Goal: Task Accomplishment & Management: Complete application form

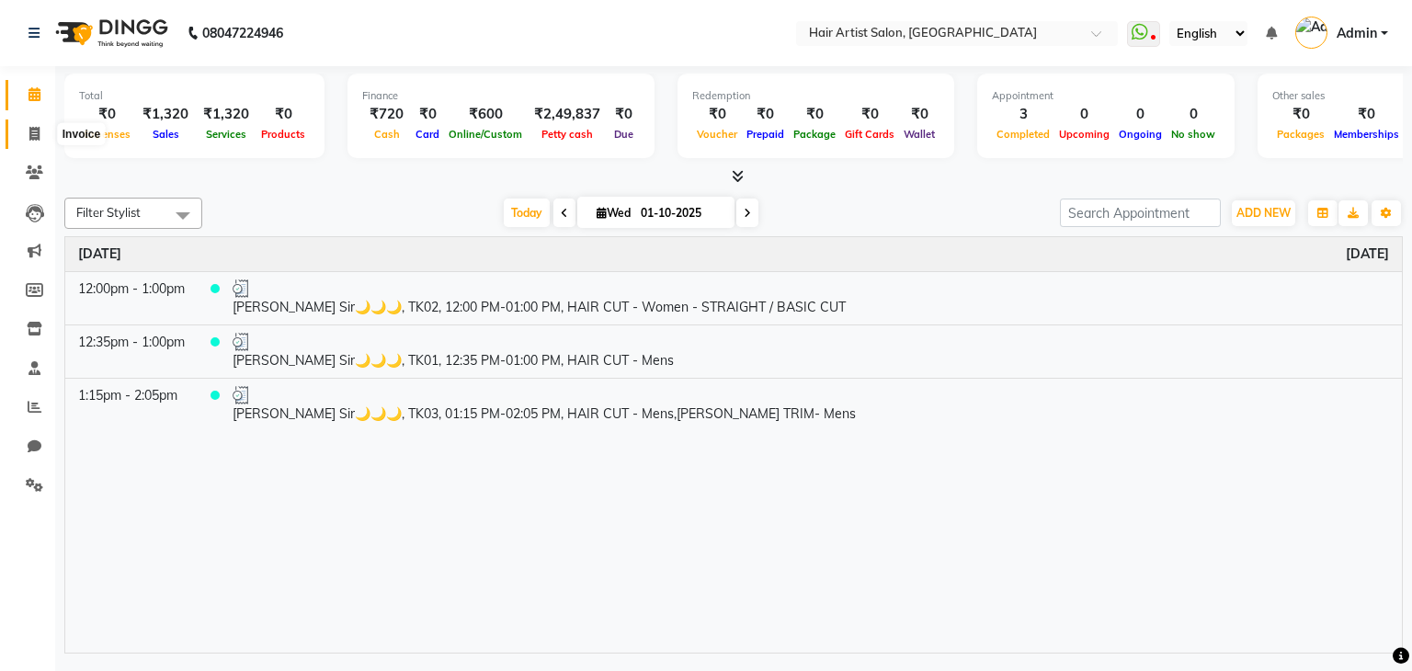
click at [37, 124] on span at bounding box center [34, 134] width 32 height 21
select select "7809"
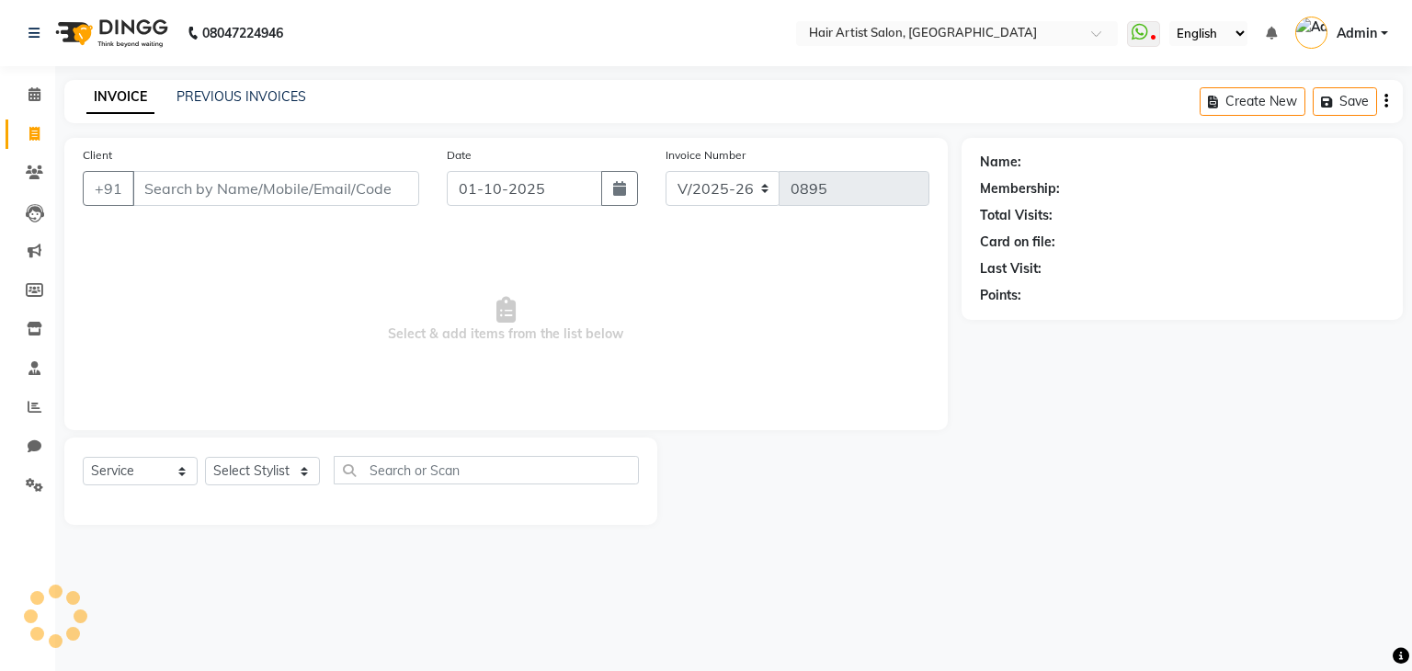
select select "package"
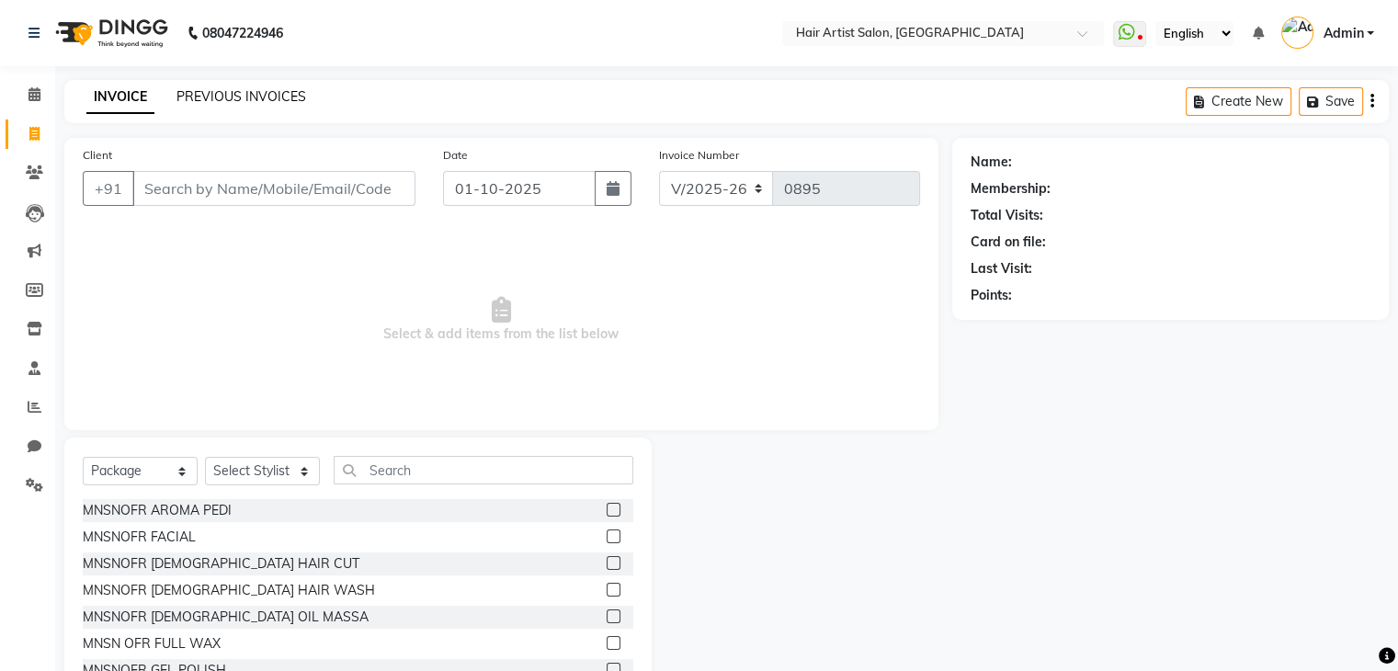
click at [254, 102] on link "PREVIOUS INVOICES" at bounding box center [241, 96] width 130 height 17
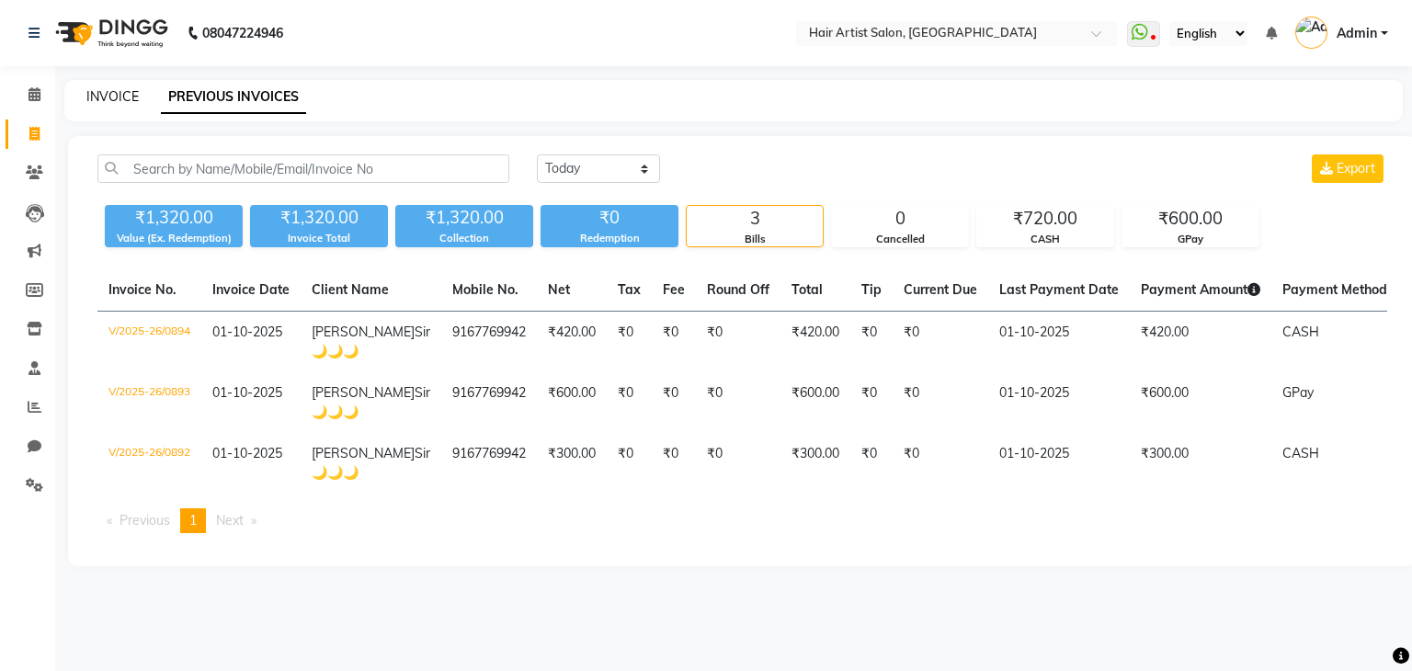
click at [115, 100] on link "INVOICE" at bounding box center [112, 96] width 52 height 17
select select "service"
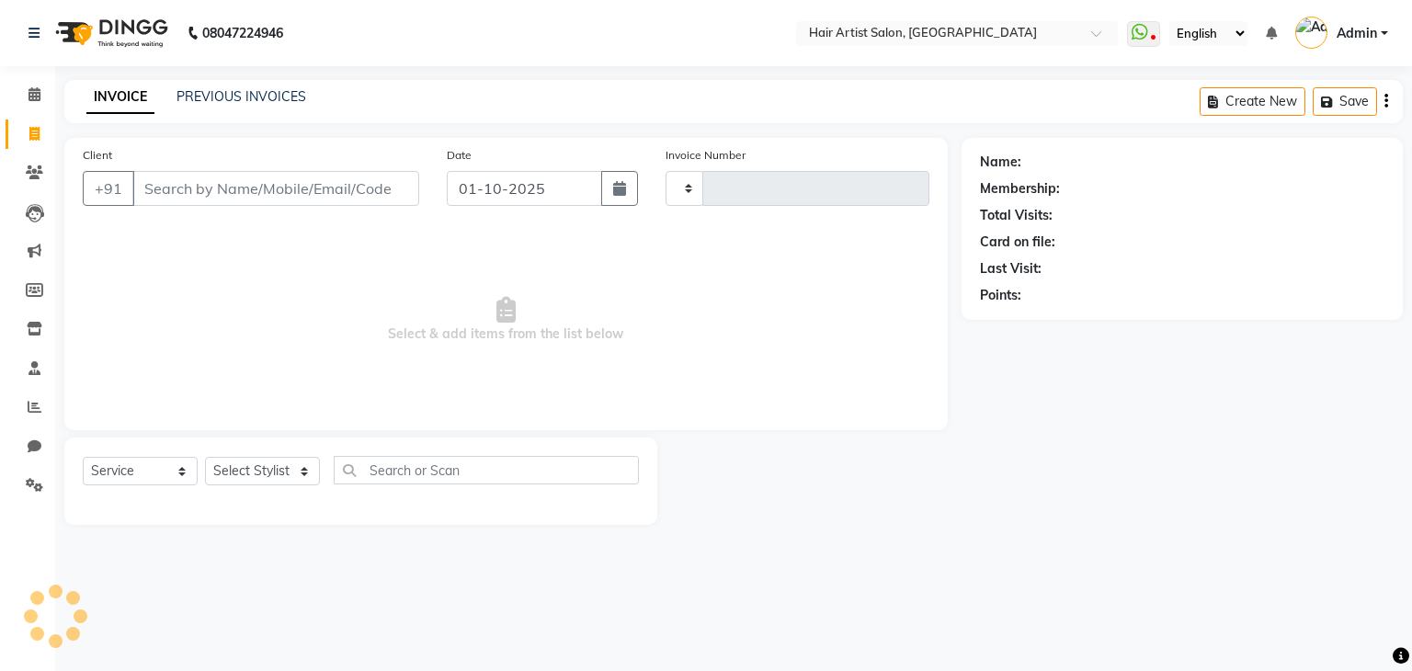
type input "0895"
select select "7809"
select select "package"
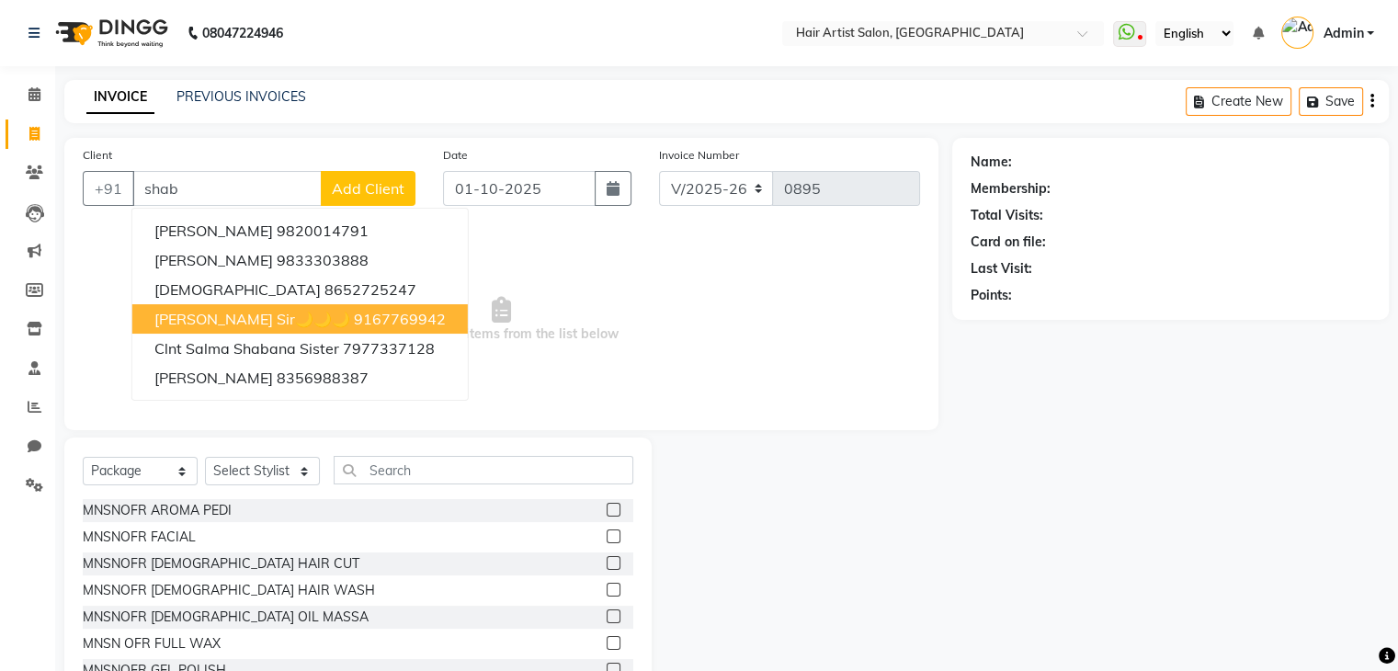
click at [228, 306] on button "[PERSON_NAME] Sir🌙🌙🌙 9167769942" at bounding box center [299, 318] width 335 height 29
type input "9167769942"
select select "1: Object"
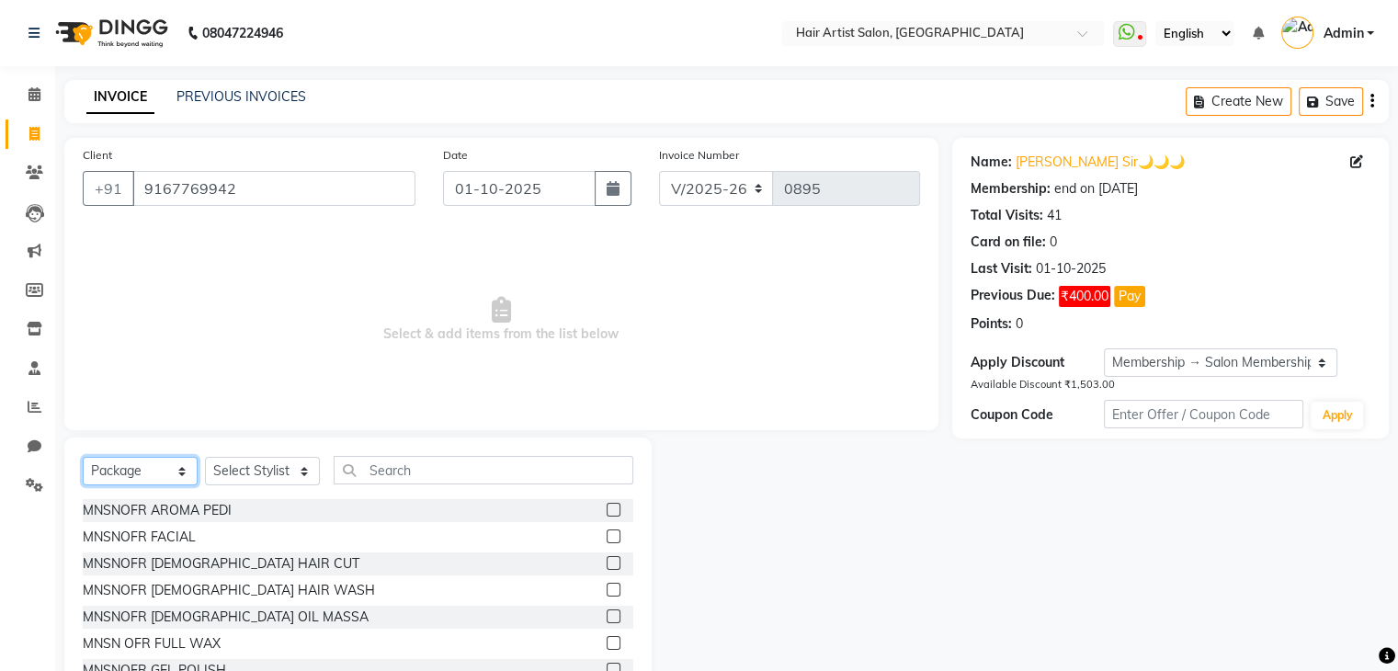
click at [153, 479] on select "Select Service Product Membership Package Voucher Prepaid Gift Card" at bounding box center [140, 471] width 115 height 28
select select "service"
click at [83, 458] on select "Select Service Product Membership Package Voucher Prepaid Gift Card" at bounding box center [140, 471] width 115 height 28
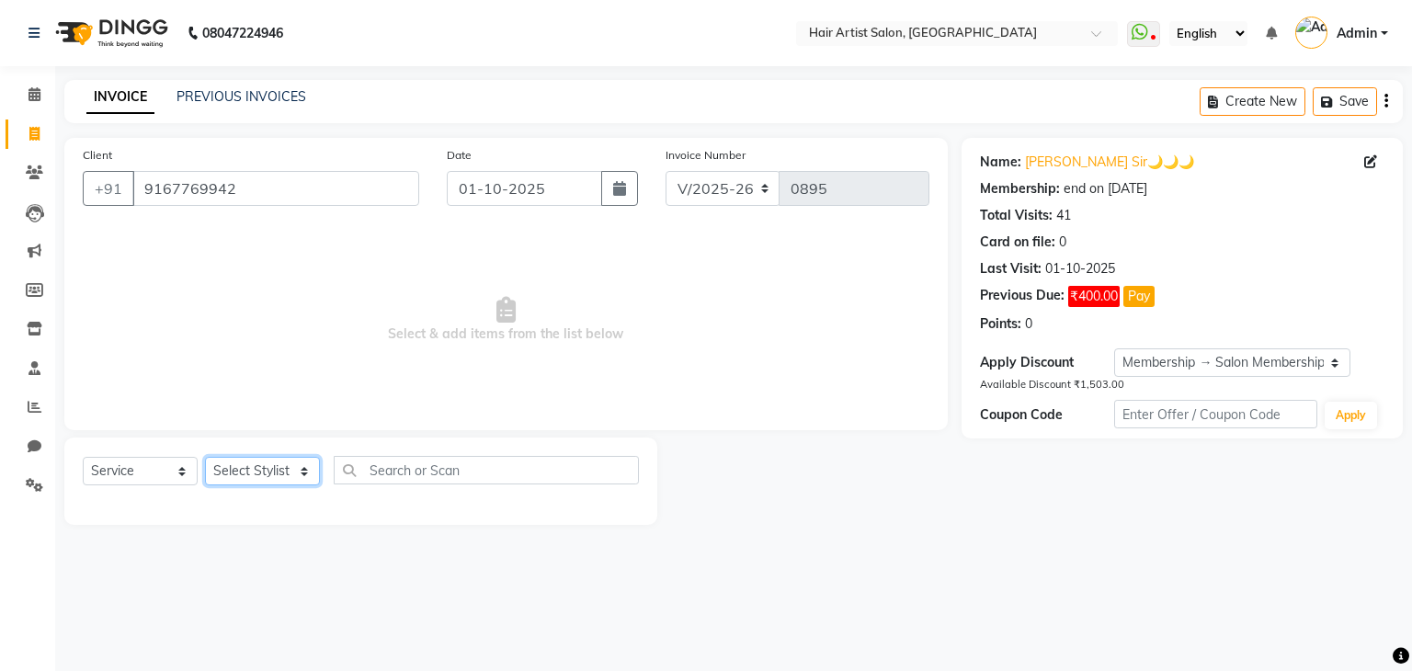
click at [234, 474] on select "Select Stylist Aman channd [PERSON_NAME] [PERSON_NAME] Saif SALON [PERSON_NAME]…" at bounding box center [262, 471] width 115 height 28
select select "88925"
click at [205, 458] on select "Select Stylist Aman channd [PERSON_NAME] [PERSON_NAME] Saif SALON [PERSON_NAME]…" at bounding box center [262, 471] width 115 height 28
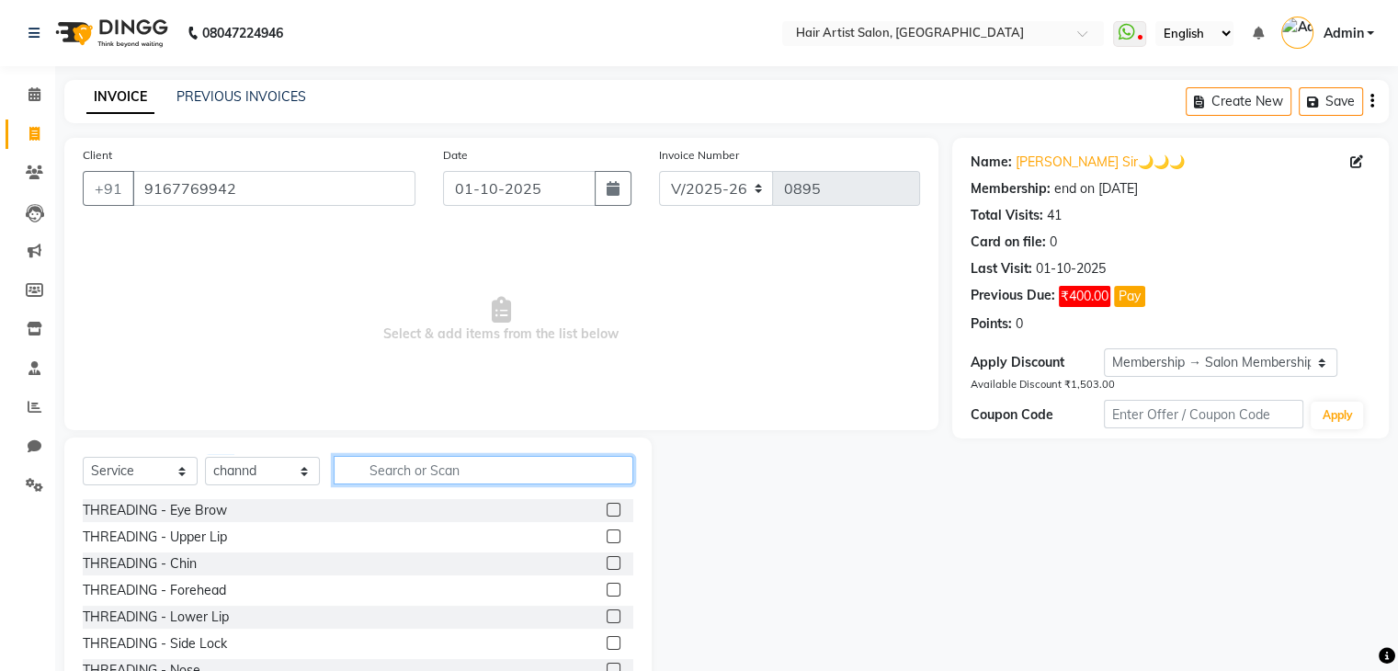
click at [391, 470] on input "text" at bounding box center [484, 470] width 300 height 28
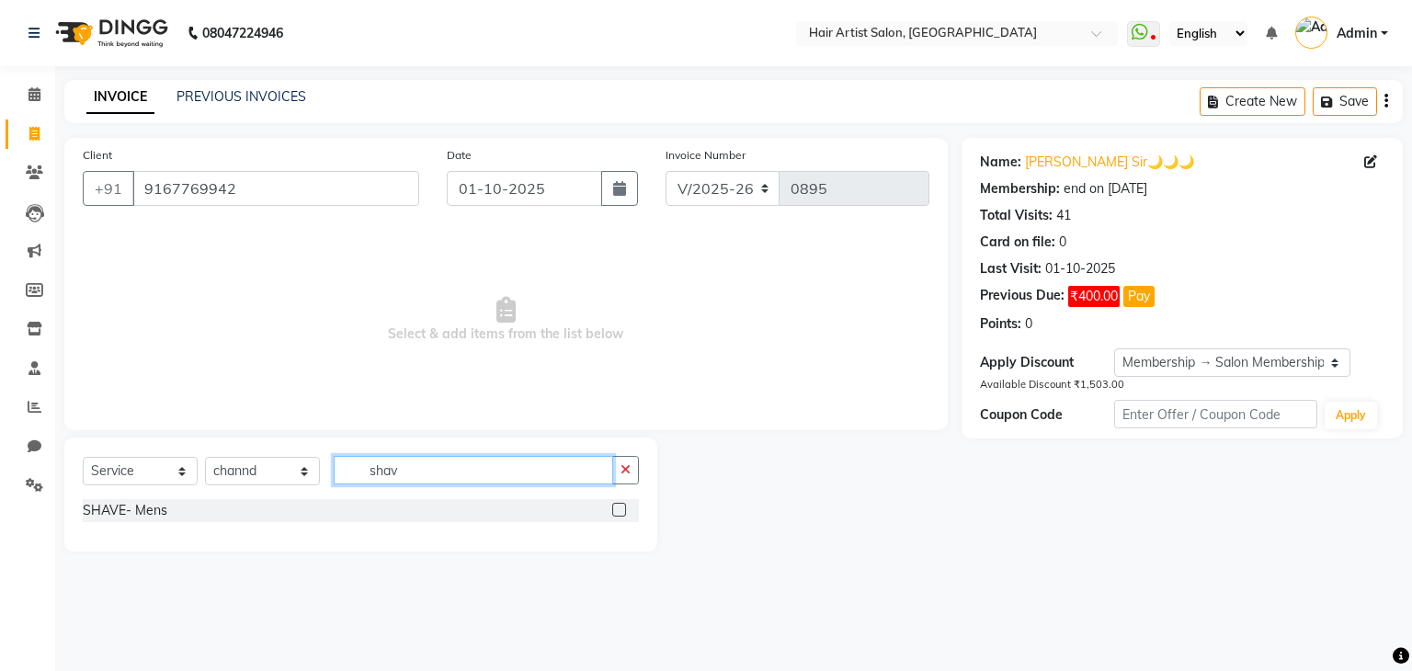
type input "shav"
click at [616, 517] on label at bounding box center [619, 510] width 14 height 14
click at [616, 517] on input "checkbox" at bounding box center [618, 511] width 12 height 12
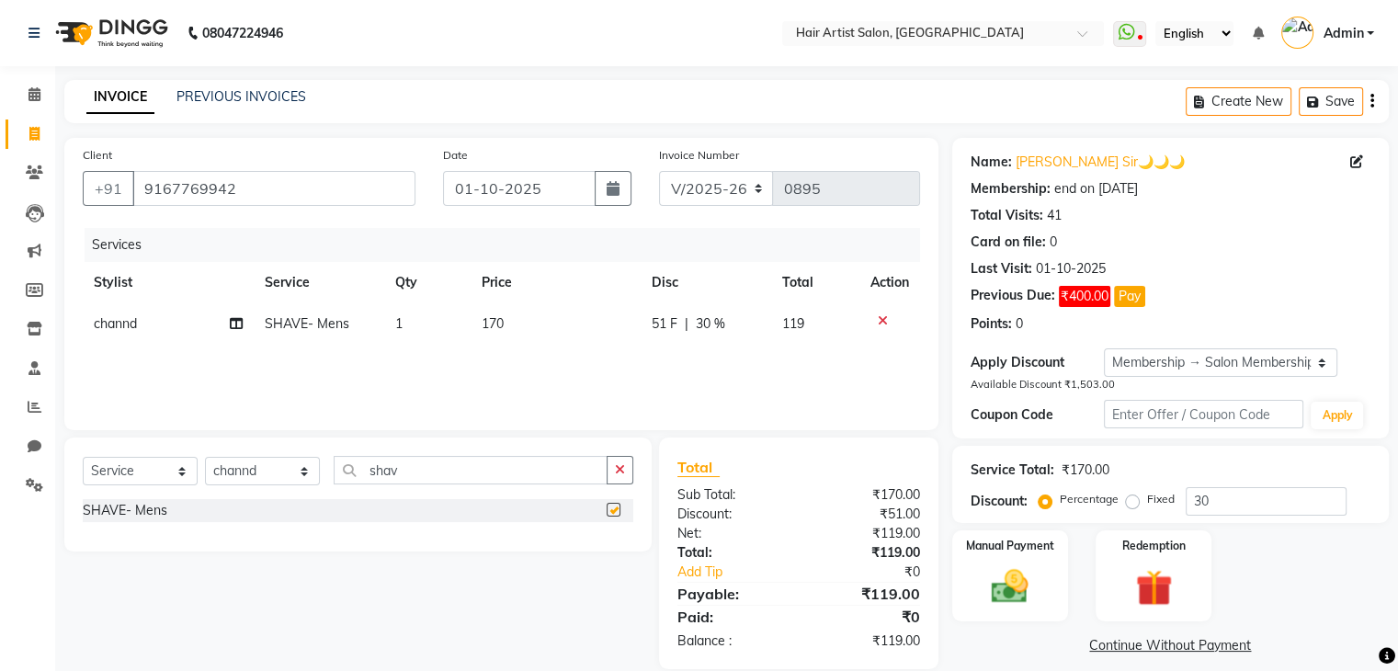
checkbox input "false"
click at [492, 325] on span "170" at bounding box center [493, 323] width 22 height 17
select select "88925"
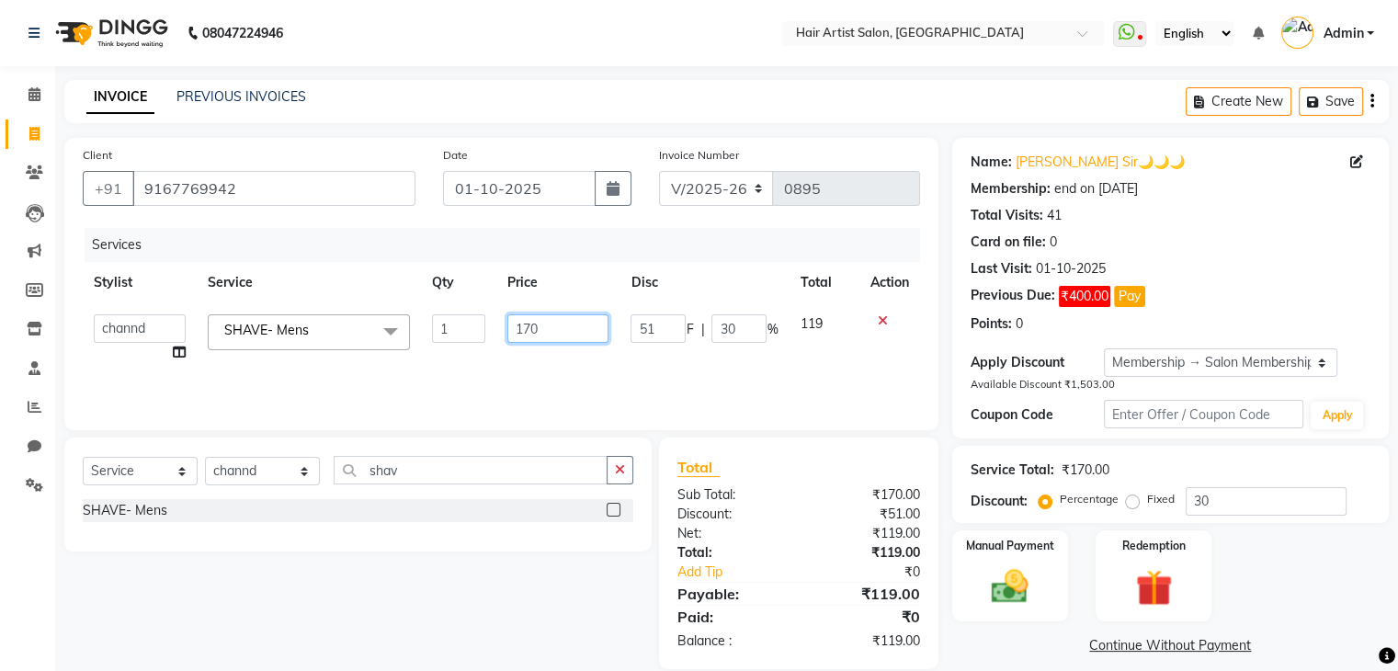
click at [537, 324] on input "170" at bounding box center [557, 328] width 101 height 28
click at [544, 327] on input "170" at bounding box center [557, 328] width 101 height 28
type input "1"
type input "100"
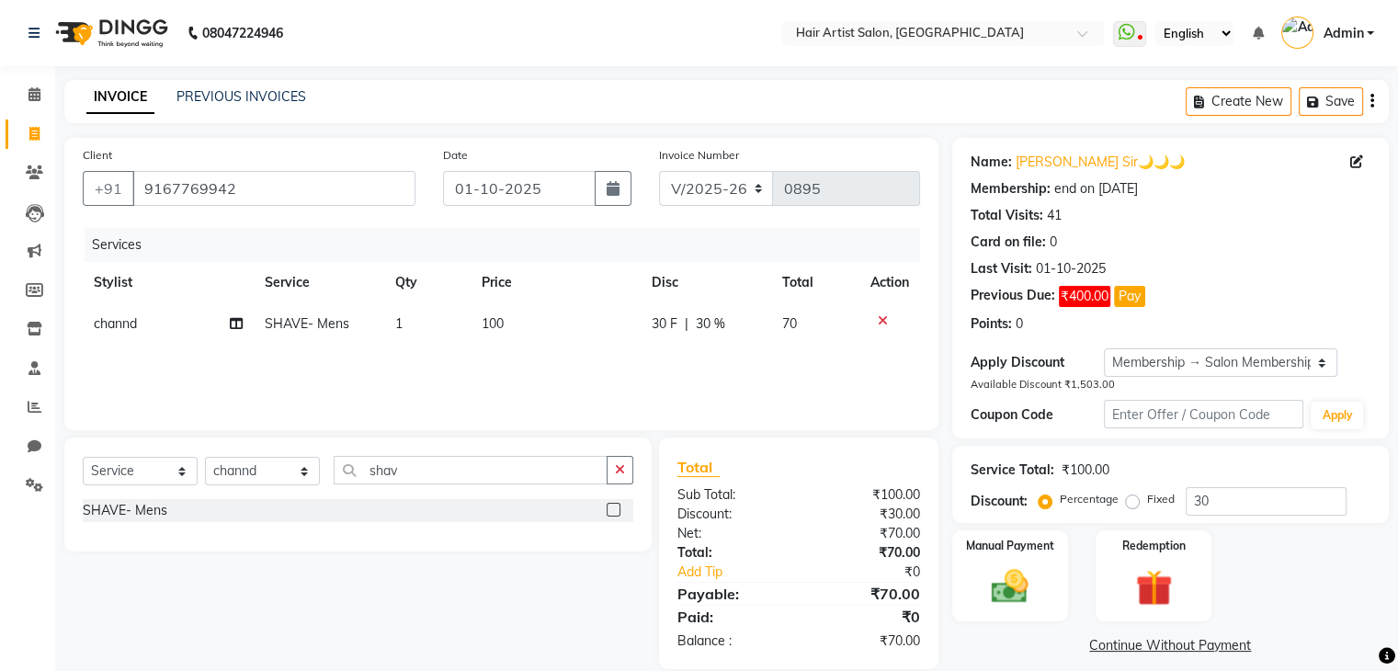
click at [584, 354] on div "Services Stylist Service Qty Price Disc Total Action channd SHAVE- Mens 1 100 3…" at bounding box center [501, 320] width 837 height 184
click at [706, 330] on span "30 %" at bounding box center [710, 323] width 29 height 19
select select "88925"
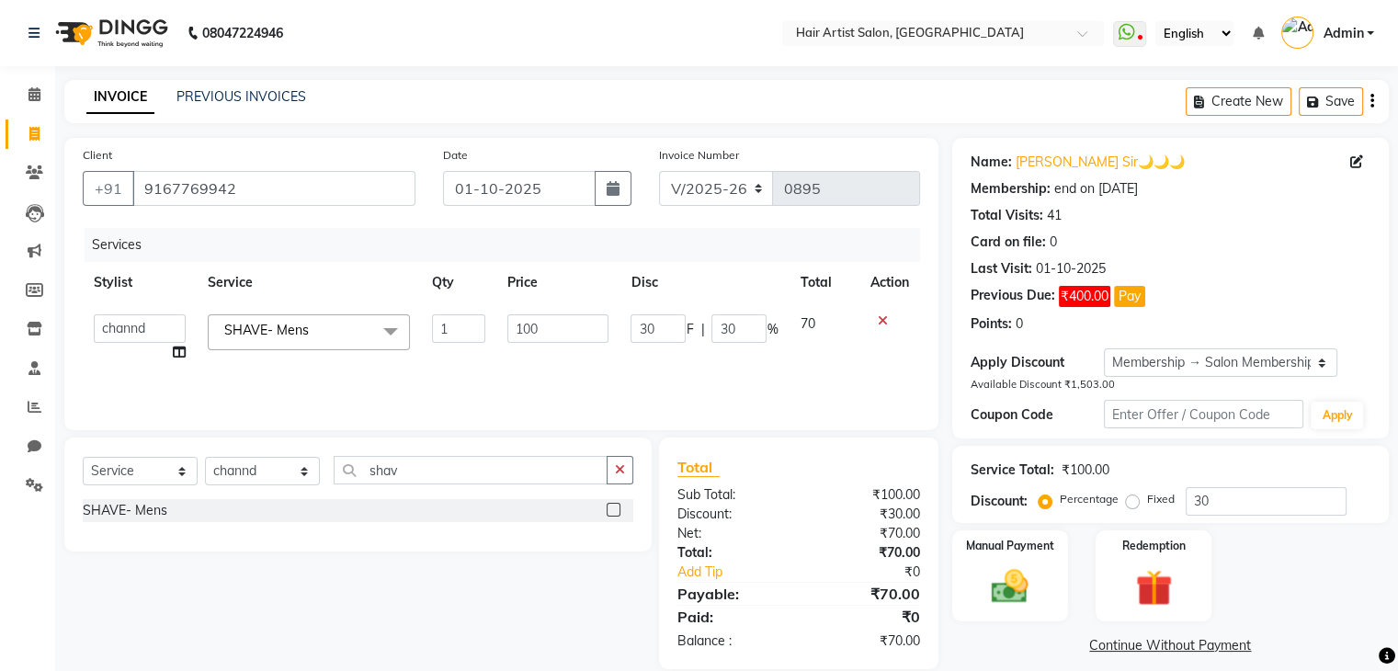
click at [767, 329] on span "%" at bounding box center [772, 329] width 11 height 19
click at [752, 330] on input "30" at bounding box center [738, 328] width 55 height 28
type input "3"
type input "0"
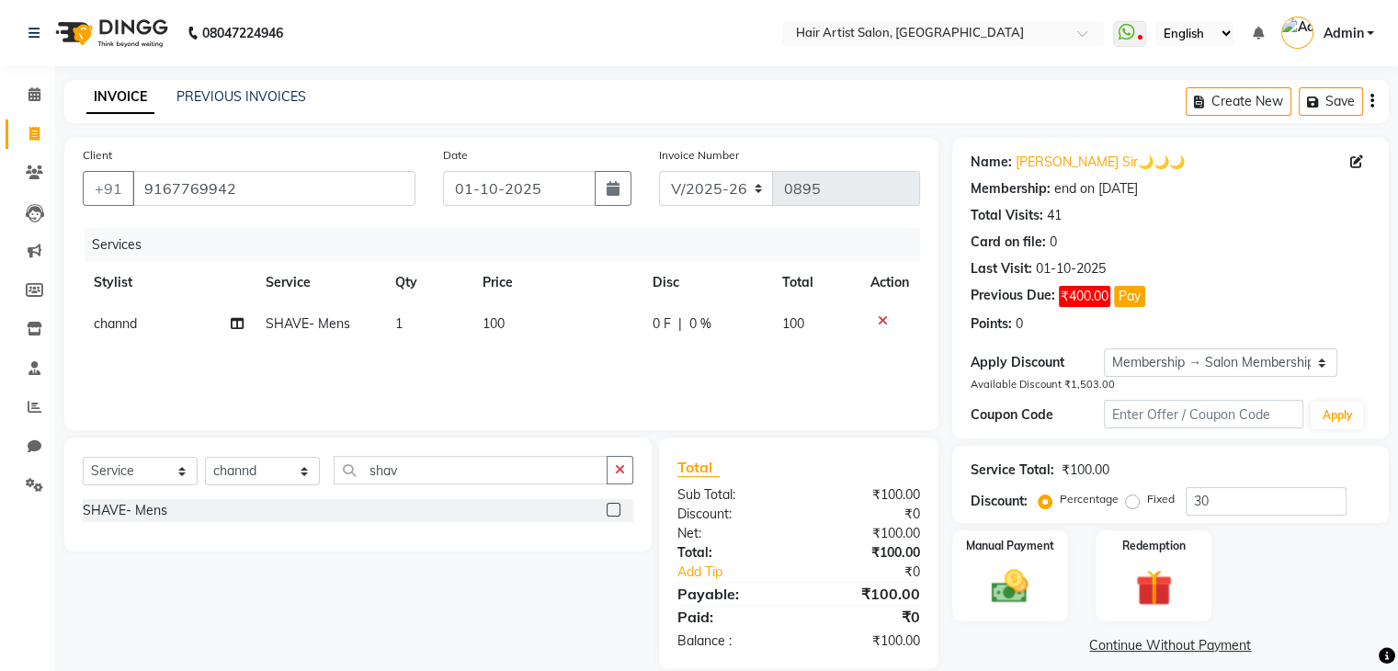
click at [779, 355] on div "Services Stylist Service Qty Price Disc Total Action channd SHAVE- Mens 1 100 0…" at bounding box center [501, 320] width 837 height 184
click at [1004, 597] on img at bounding box center [1010, 586] width 62 height 44
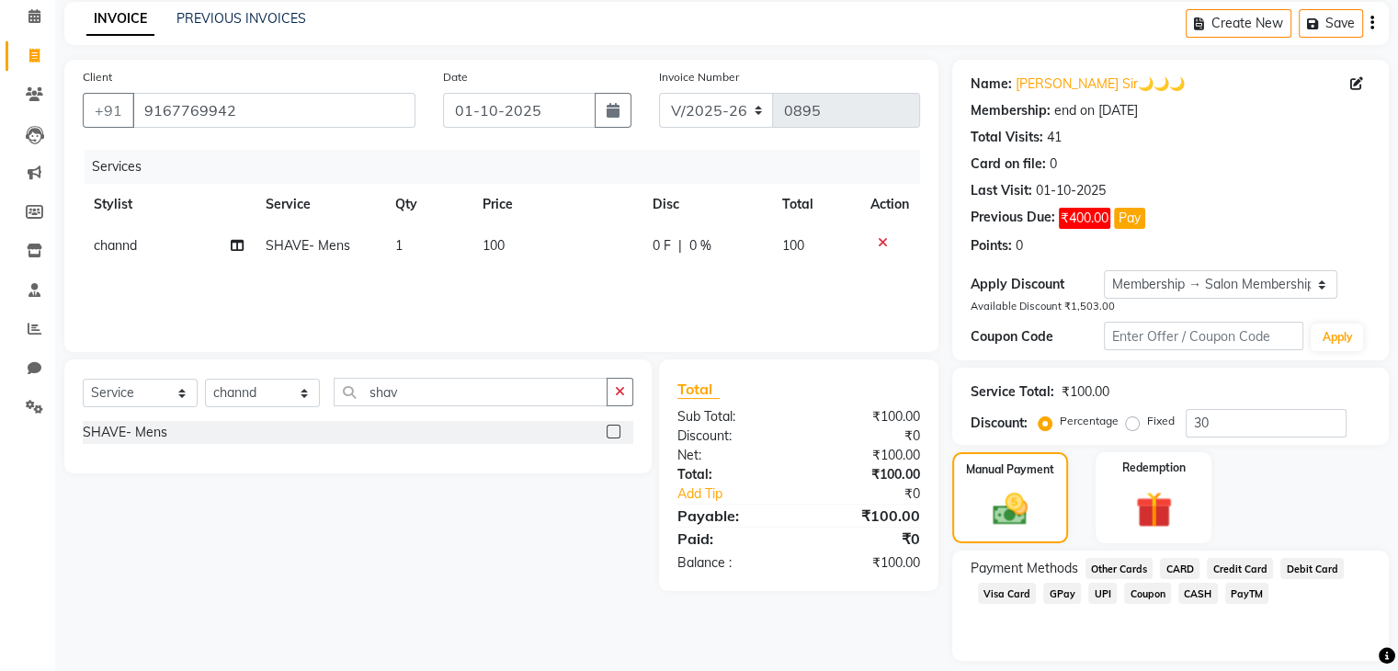
scroll to position [133, 0]
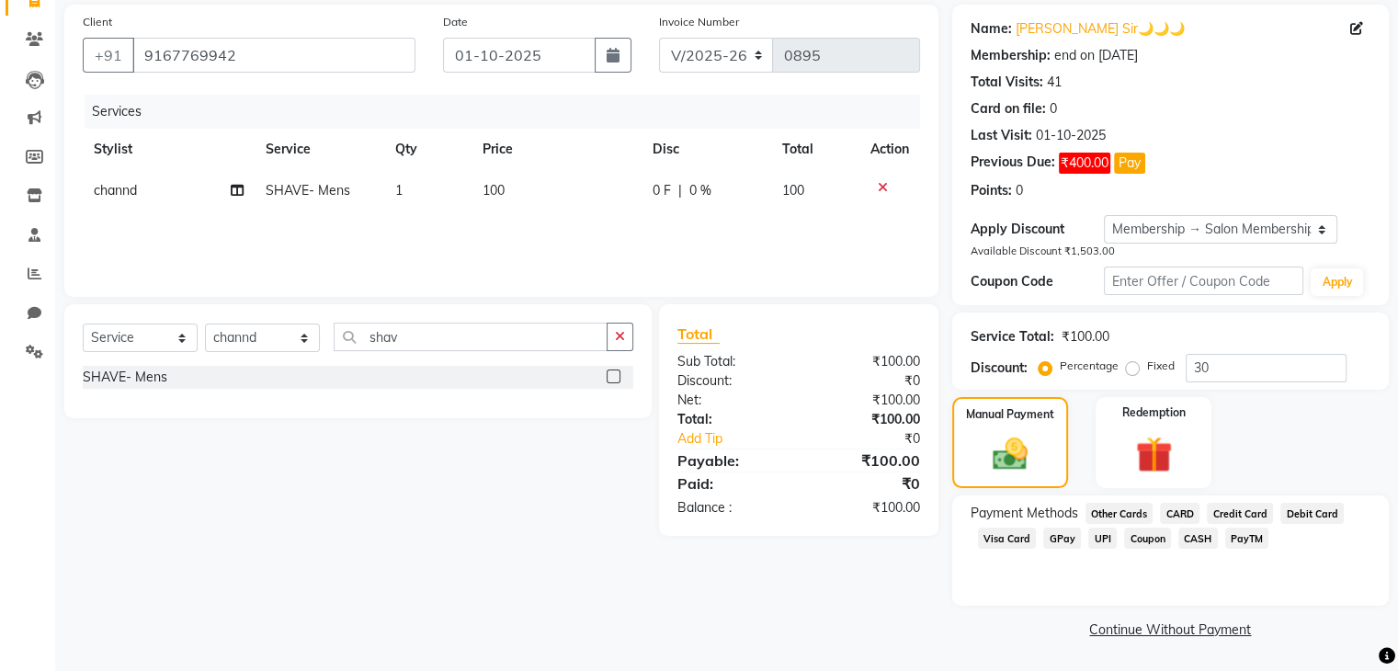
click at [1055, 539] on span "GPay" at bounding box center [1062, 538] width 38 height 21
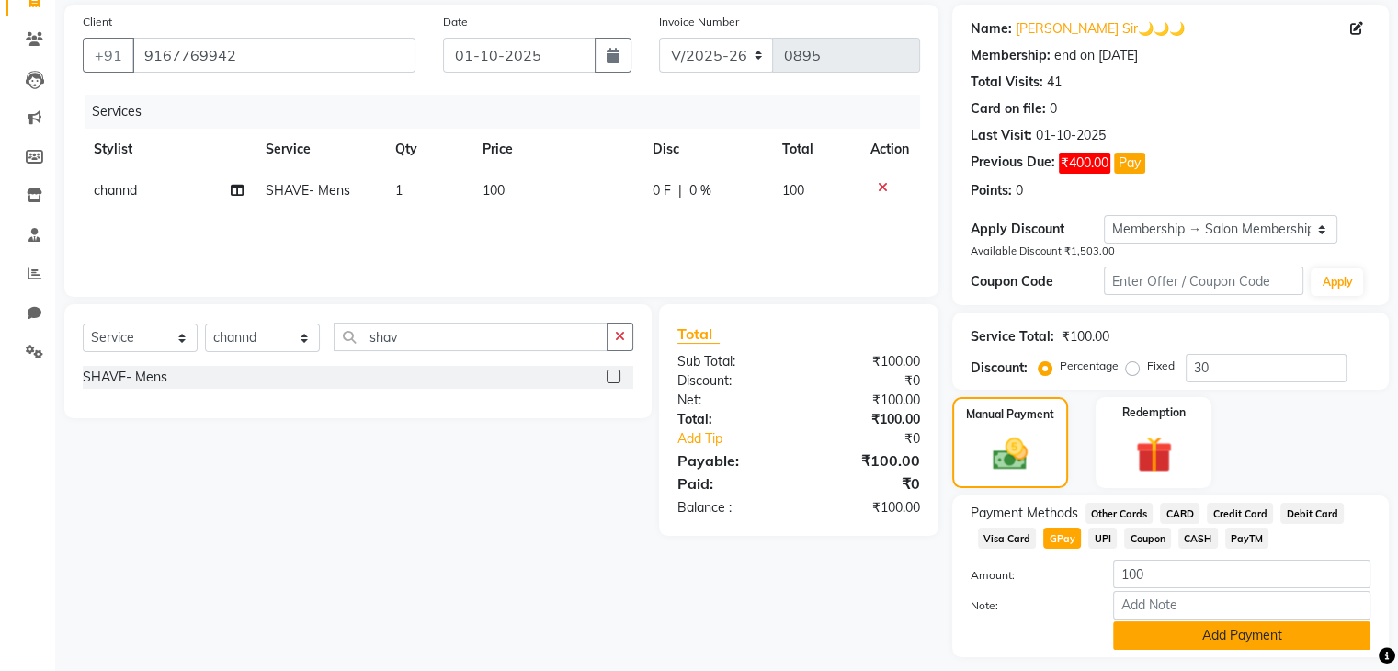
click at [1176, 631] on button "Add Payment" at bounding box center [1241, 635] width 257 height 28
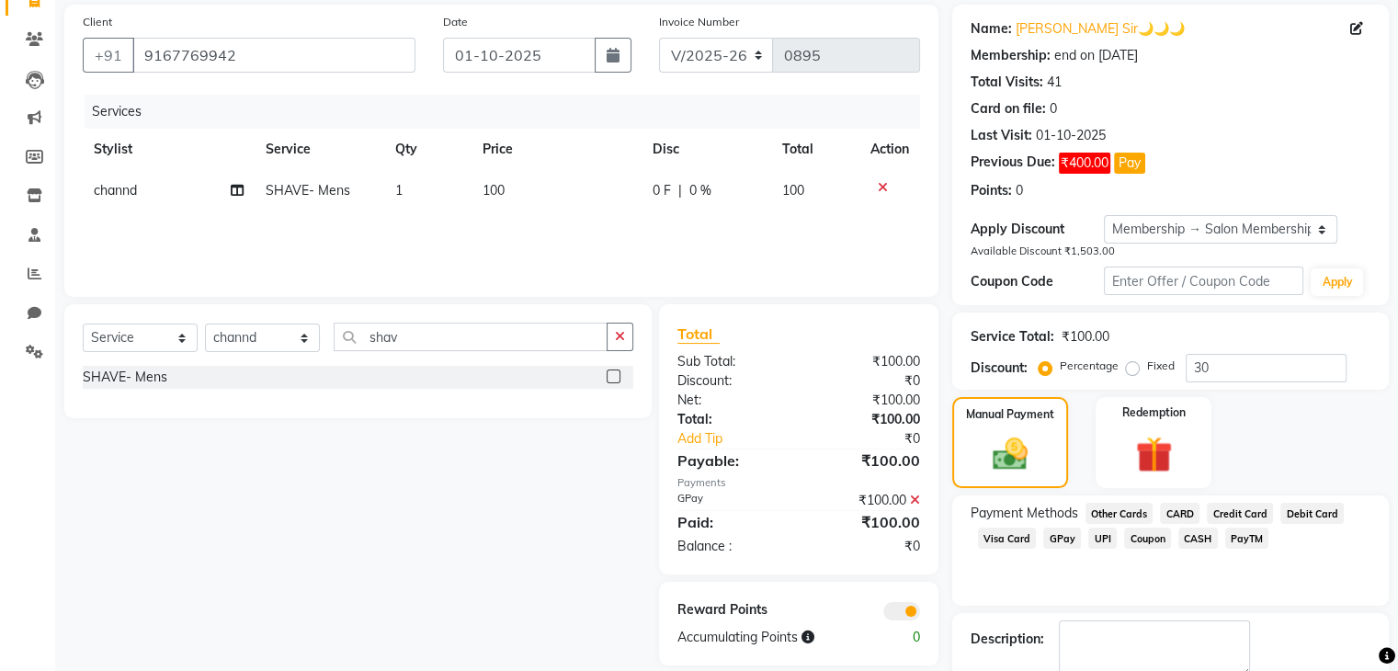
scroll to position [236, 0]
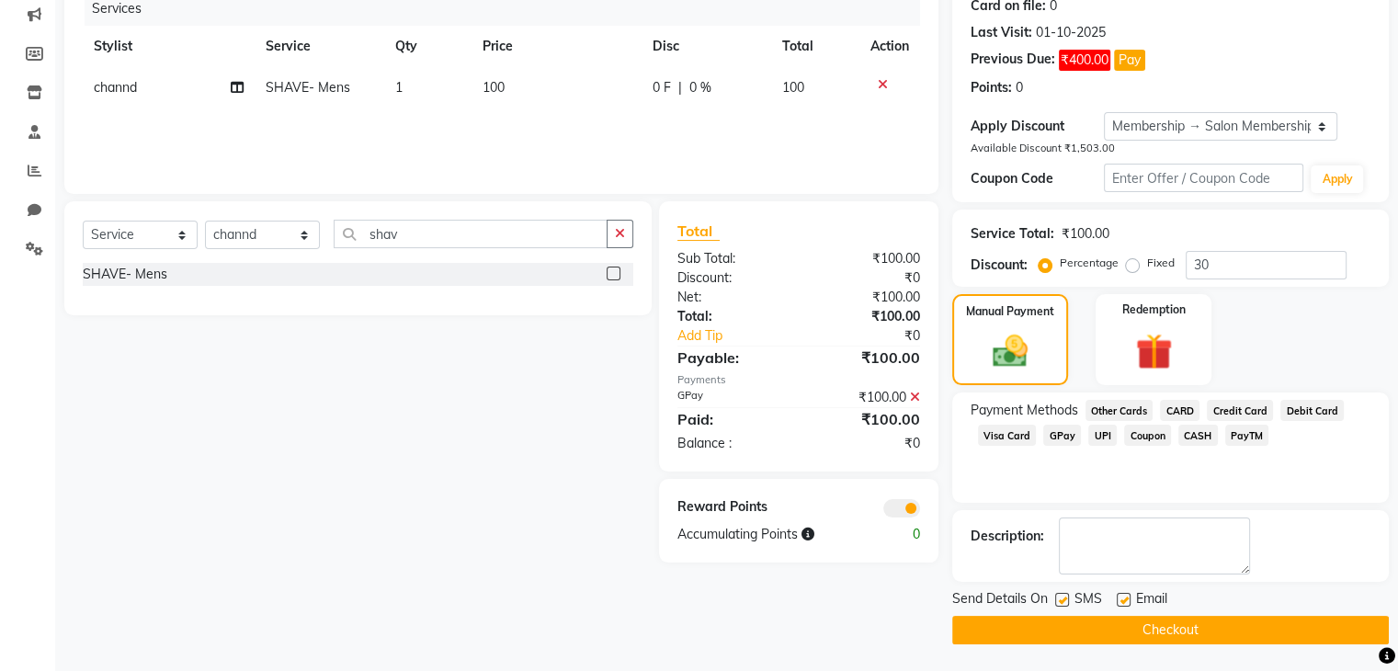
click at [1118, 641] on button "Checkout" at bounding box center [1170, 630] width 437 height 28
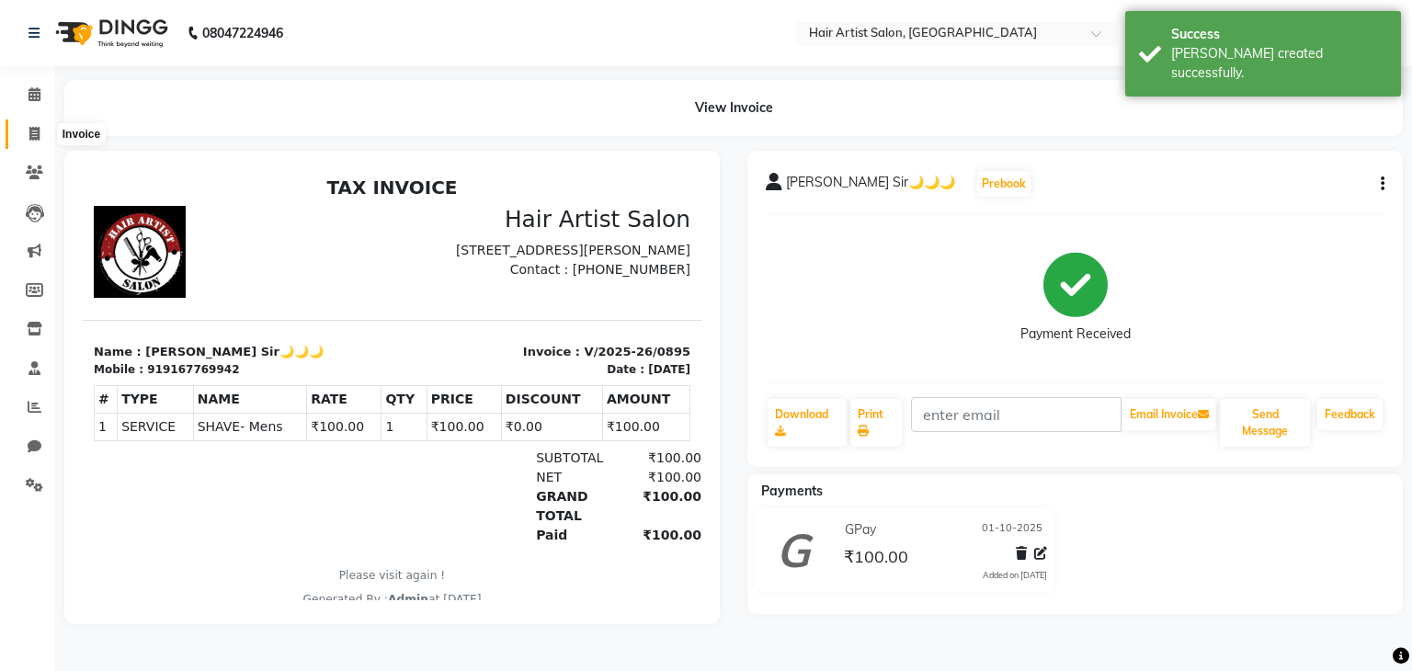
click at [29, 133] on icon at bounding box center [34, 134] width 10 height 14
select select "7809"
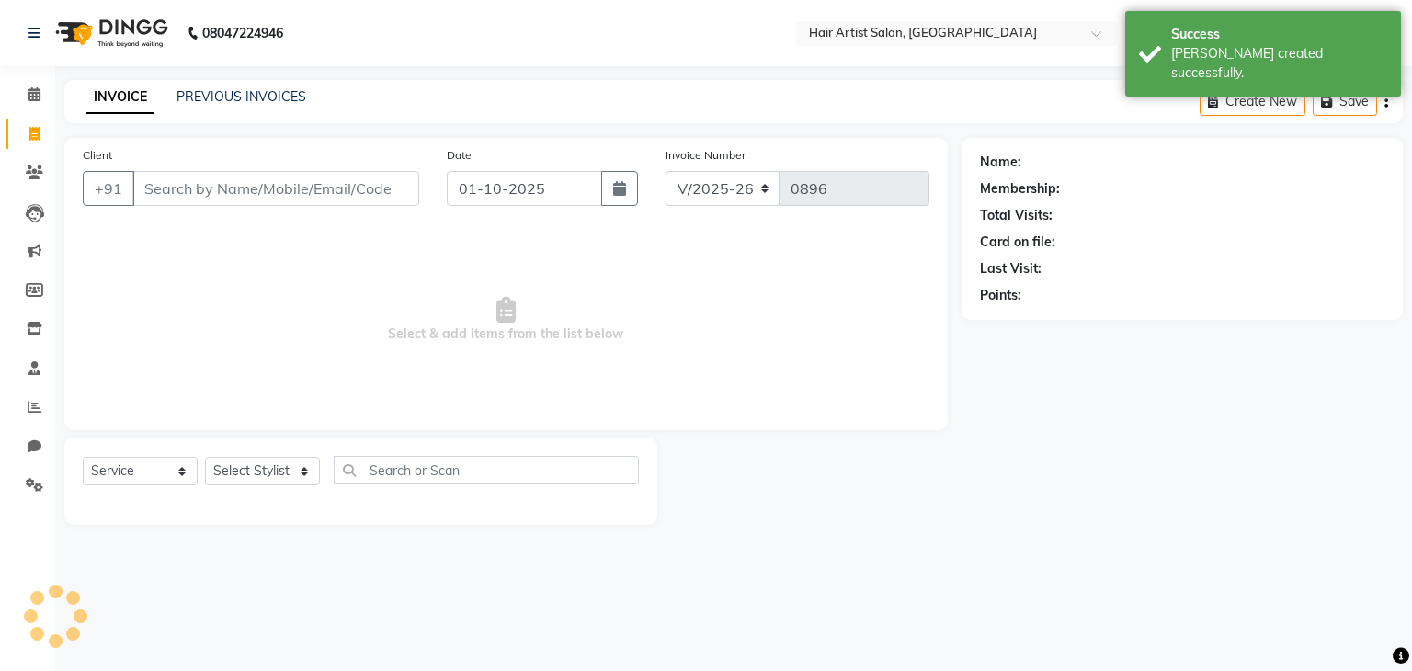
select select "package"
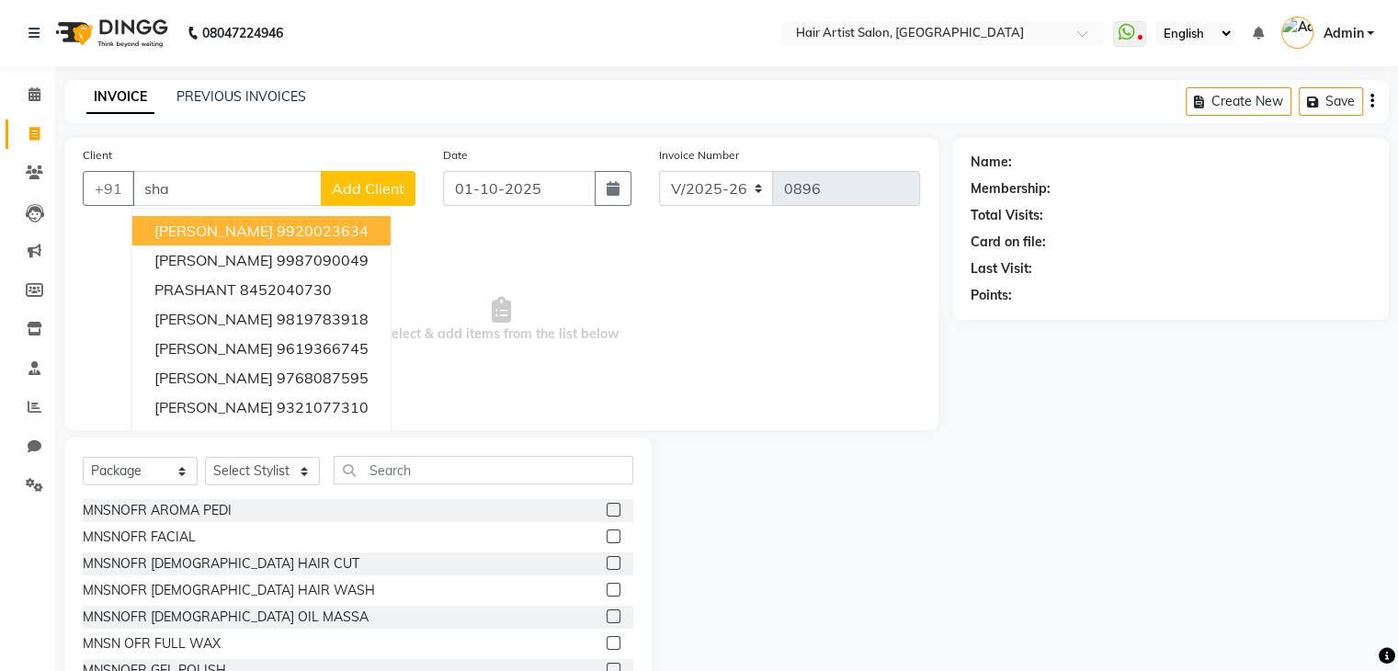
click at [217, 196] on input "sha" at bounding box center [226, 188] width 189 height 35
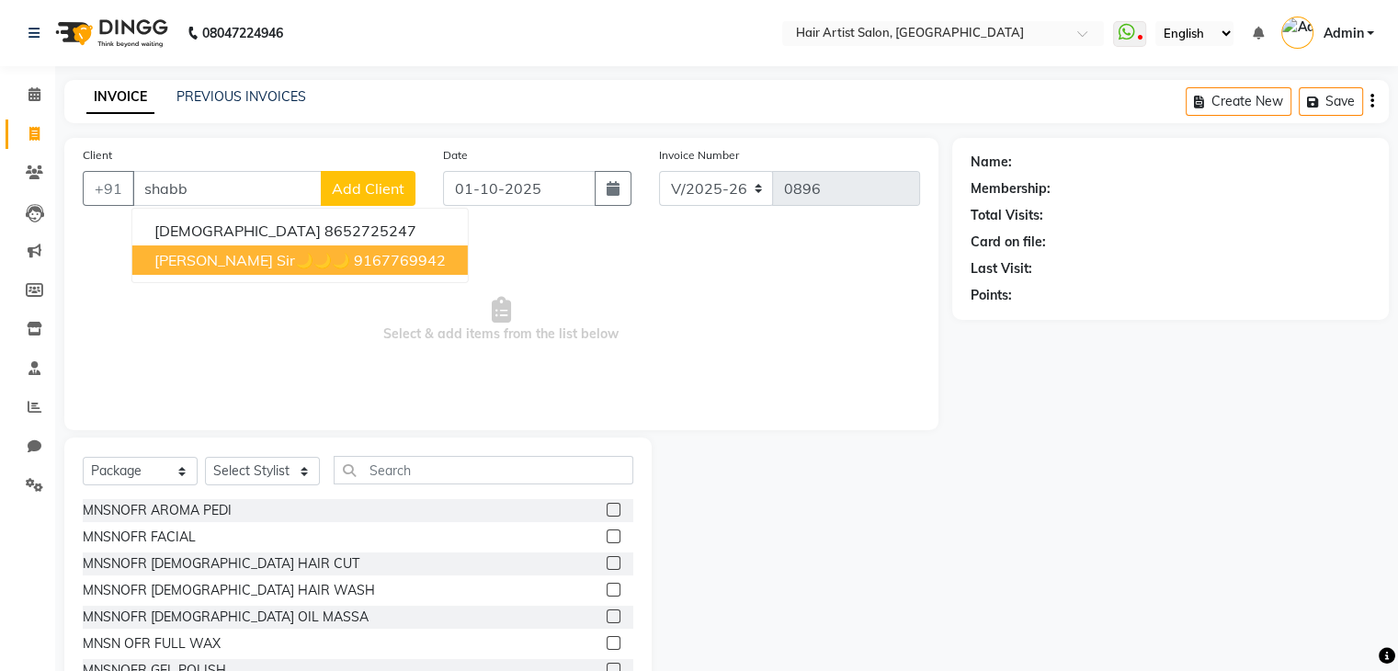
click at [201, 248] on button "[PERSON_NAME] Sir🌙🌙🌙 9167769942" at bounding box center [299, 259] width 335 height 29
type input "9167769942"
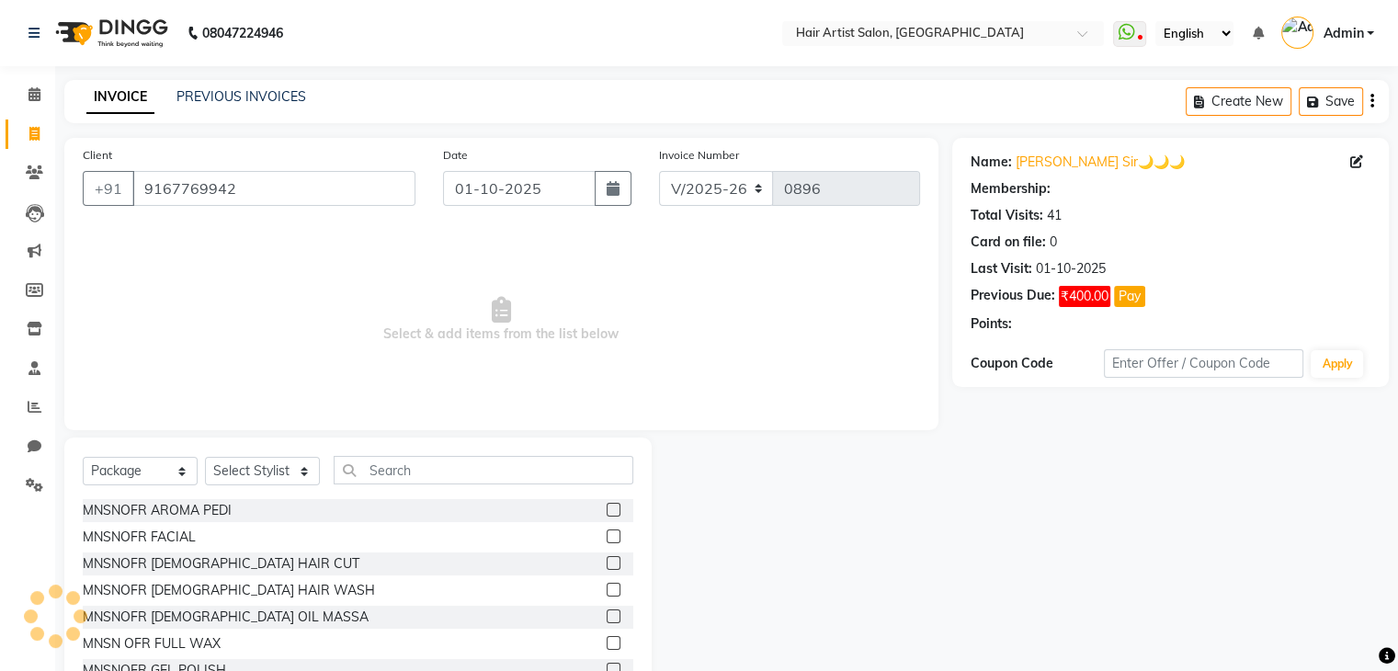
select select "1: Object"
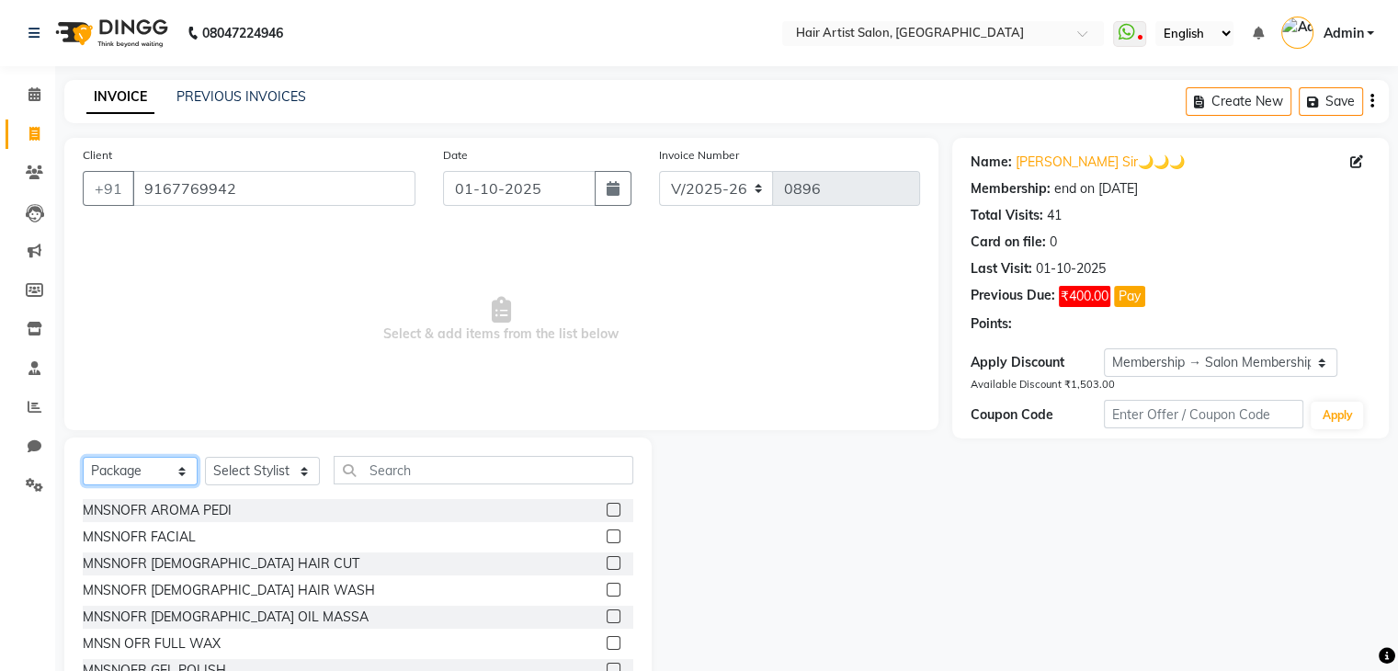
click at [171, 473] on select "Select Service Product Membership Package Voucher Prepaid Gift Card" at bounding box center [140, 471] width 115 height 28
select select "service"
click at [83, 458] on select "Select Service Product Membership Package Voucher Prepaid Gift Card" at bounding box center [140, 471] width 115 height 28
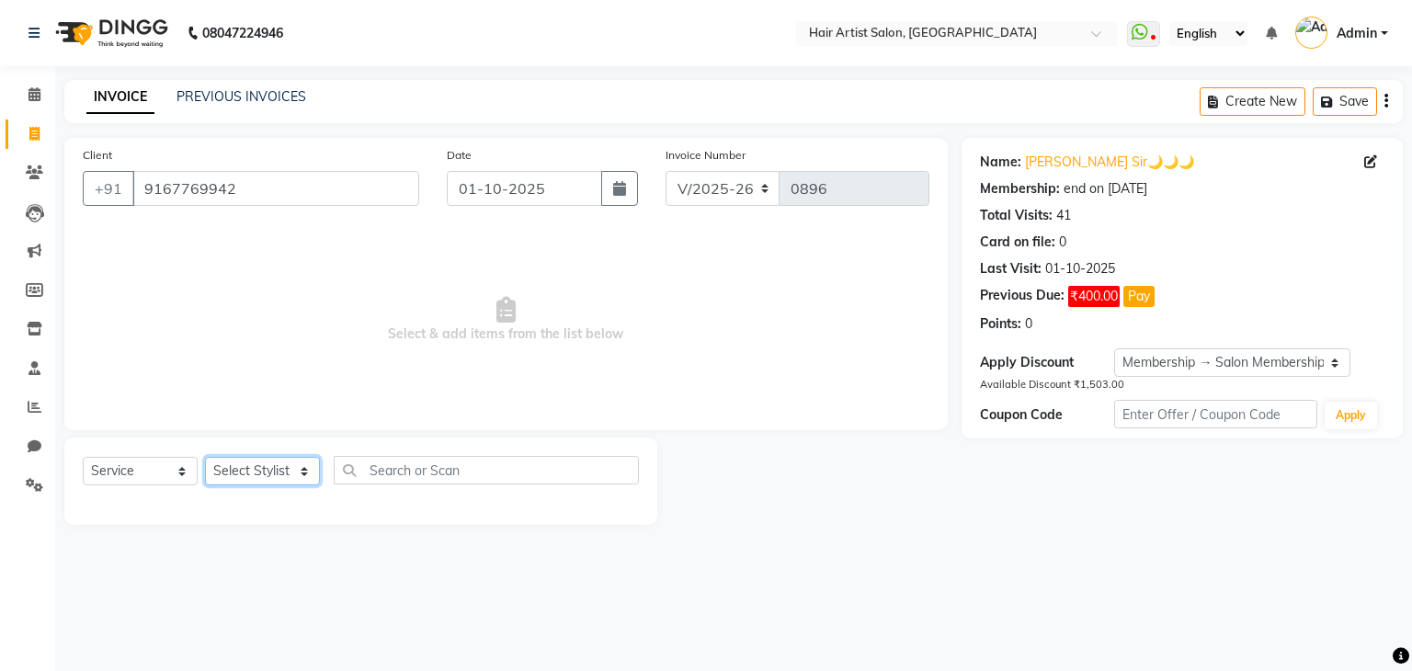
click at [242, 475] on select "Select Stylist Aman channd [PERSON_NAME] [PERSON_NAME] Saif SALON [PERSON_NAME]…" at bounding box center [262, 471] width 115 height 28
click at [493, 354] on span "Select & add items from the list below" at bounding box center [506, 320] width 846 height 184
click at [26, 170] on icon at bounding box center [34, 172] width 17 height 14
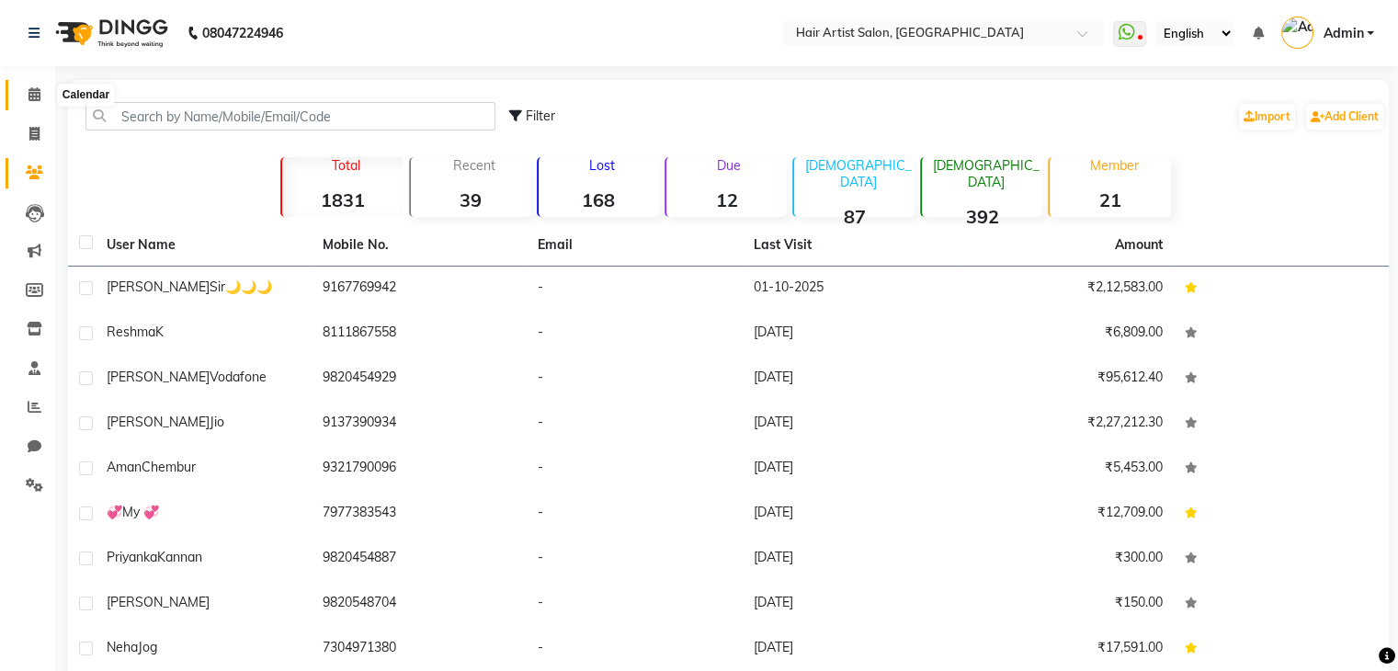
click at [26, 93] on span at bounding box center [34, 95] width 32 height 21
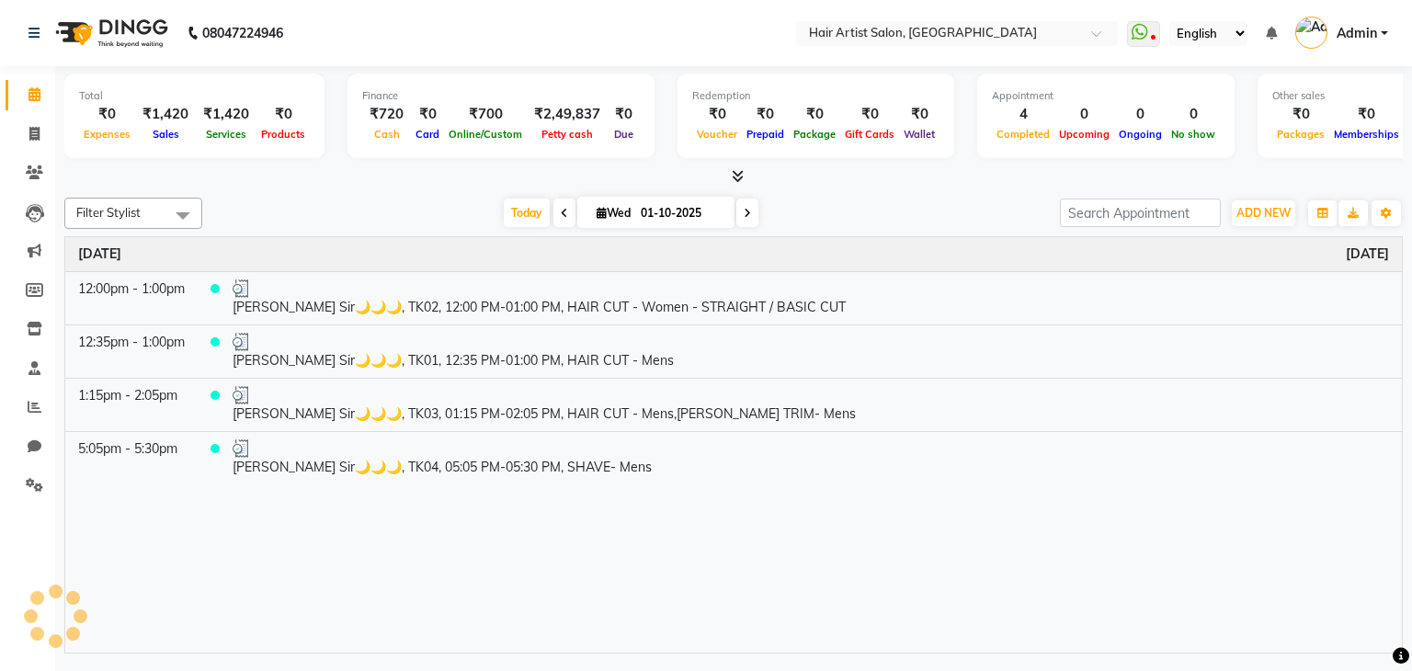
click at [27, 45] on div "08047224946" at bounding box center [156, 32] width 282 height 51
click at [25, 33] on div "08047224946" at bounding box center [156, 32] width 282 height 51
click at [37, 34] on icon at bounding box center [33, 33] width 11 height 13
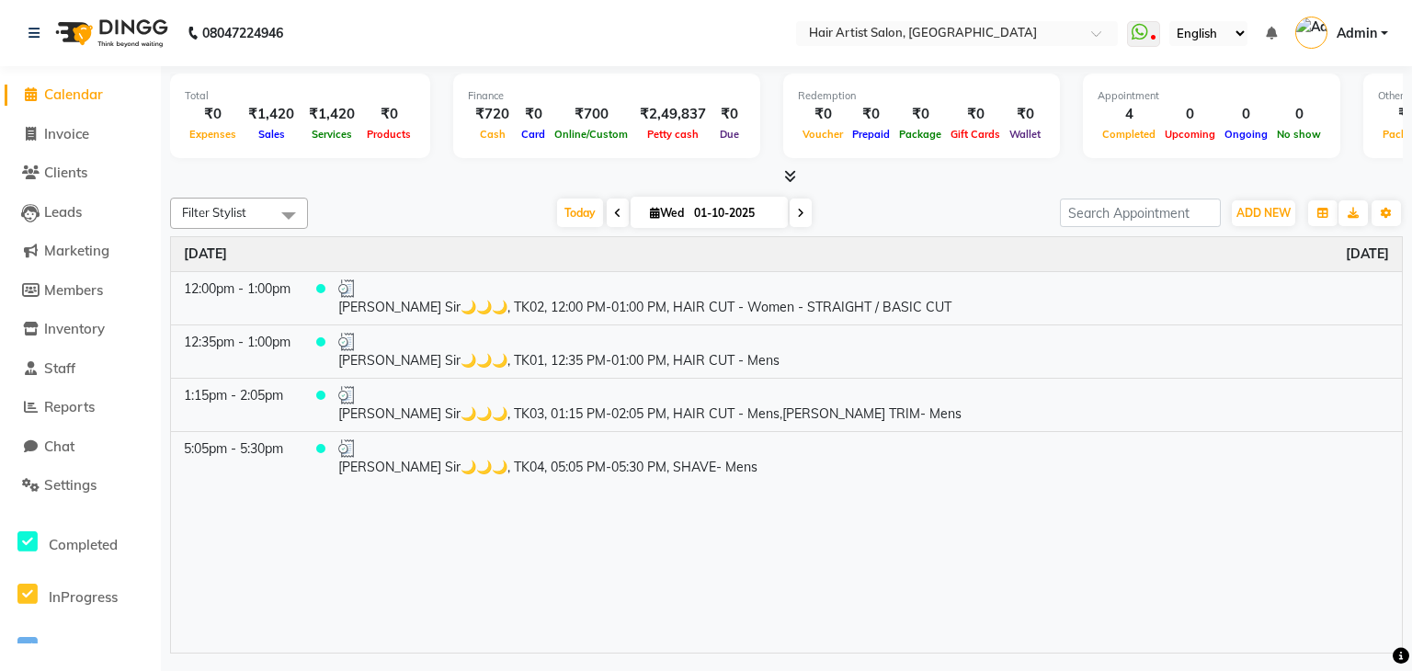
click at [1385, 27] on link "Admin" at bounding box center [1341, 33] width 93 height 30
click at [890, 54] on nav "08047224946 Select Location × Hair Artist Salon, Chembur WhatsApp Status ✕ Stat…" at bounding box center [706, 33] width 1412 height 66
click at [60, 377] on span "Staff" at bounding box center [59, 367] width 31 height 17
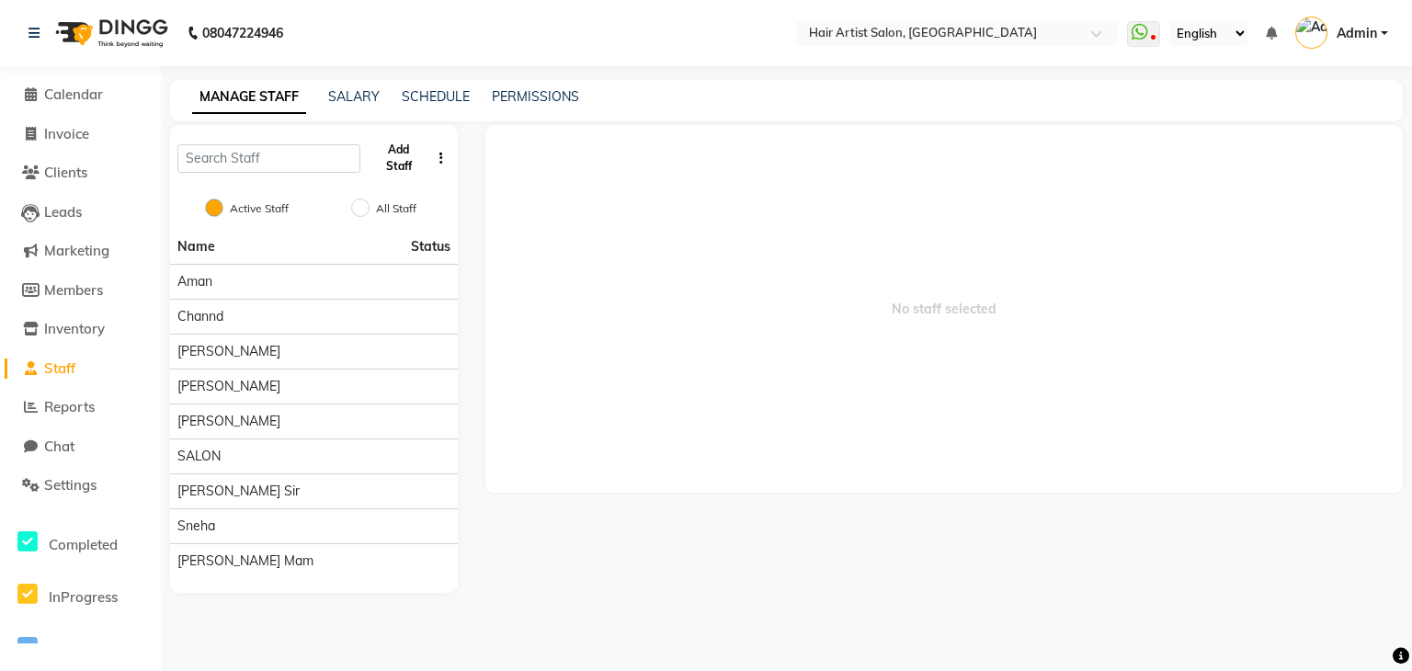
click at [405, 162] on button "Add Staff" at bounding box center [399, 158] width 62 height 48
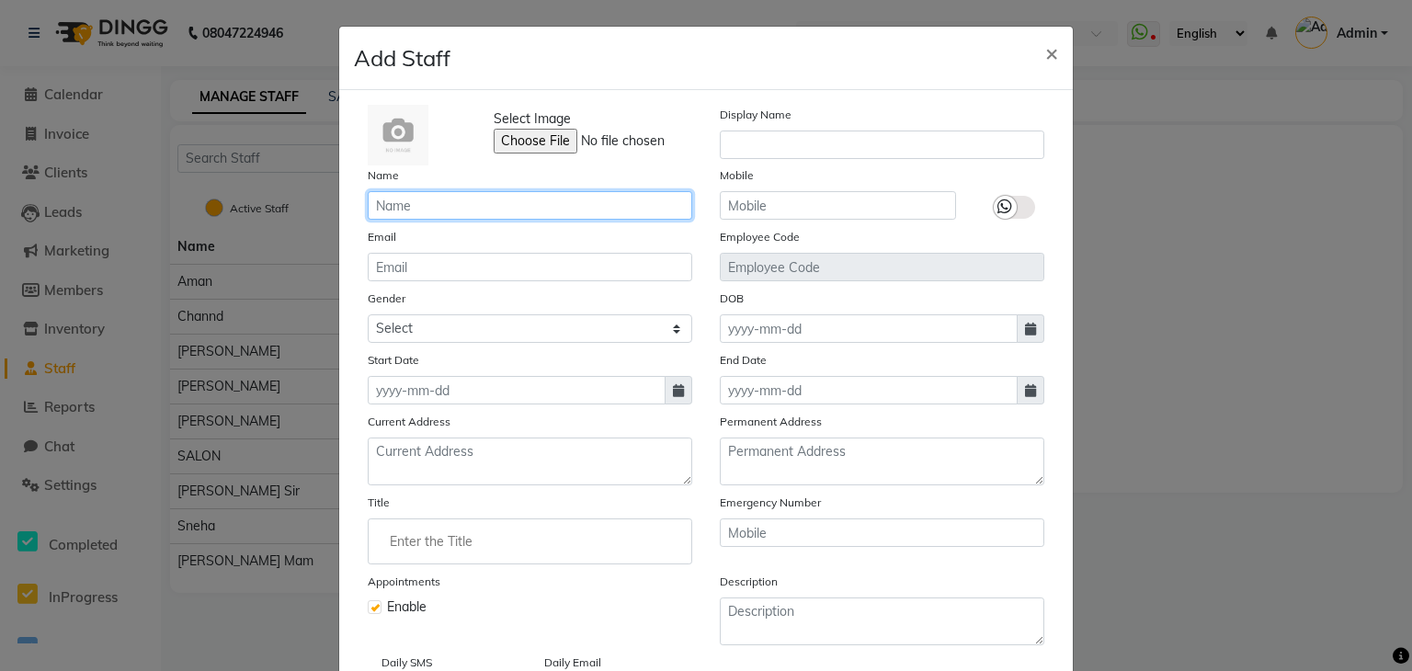
click at [478, 208] on input "text" at bounding box center [530, 205] width 324 height 28
type input "v"
type input "[PERSON_NAME]"
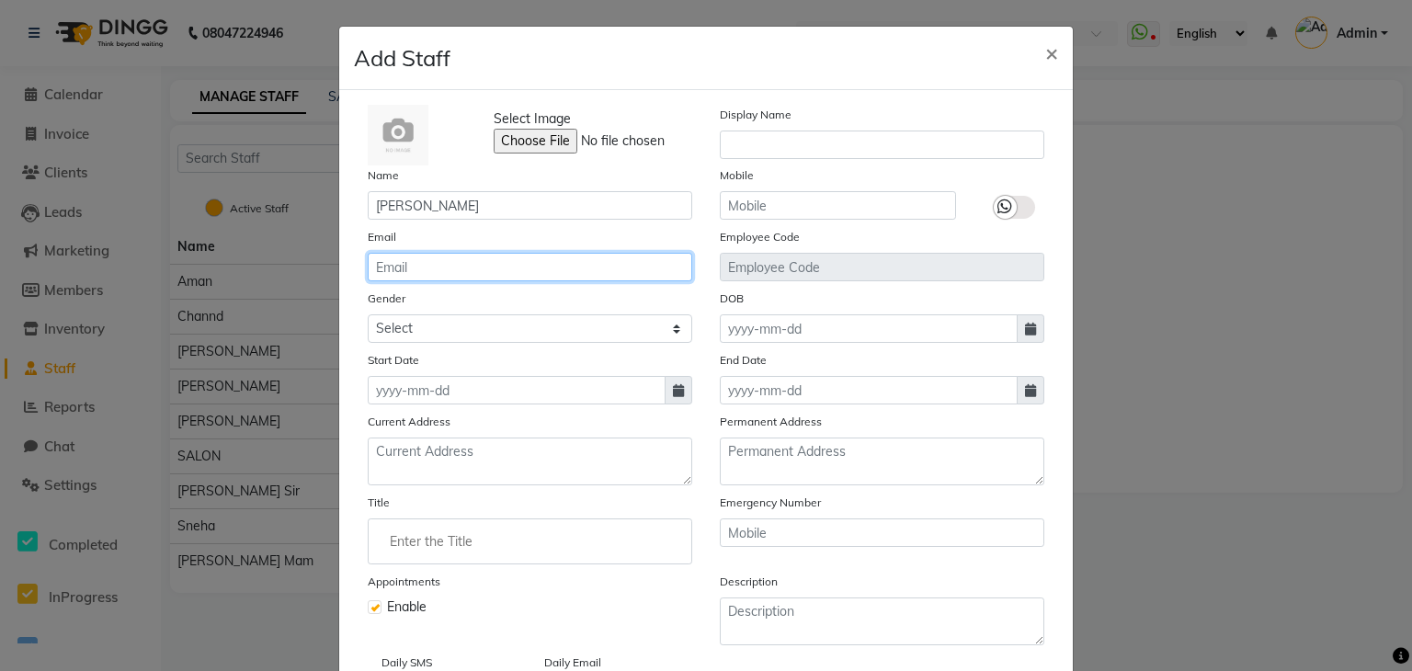
click at [488, 273] on input "email" at bounding box center [530, 267] width 324 height 28
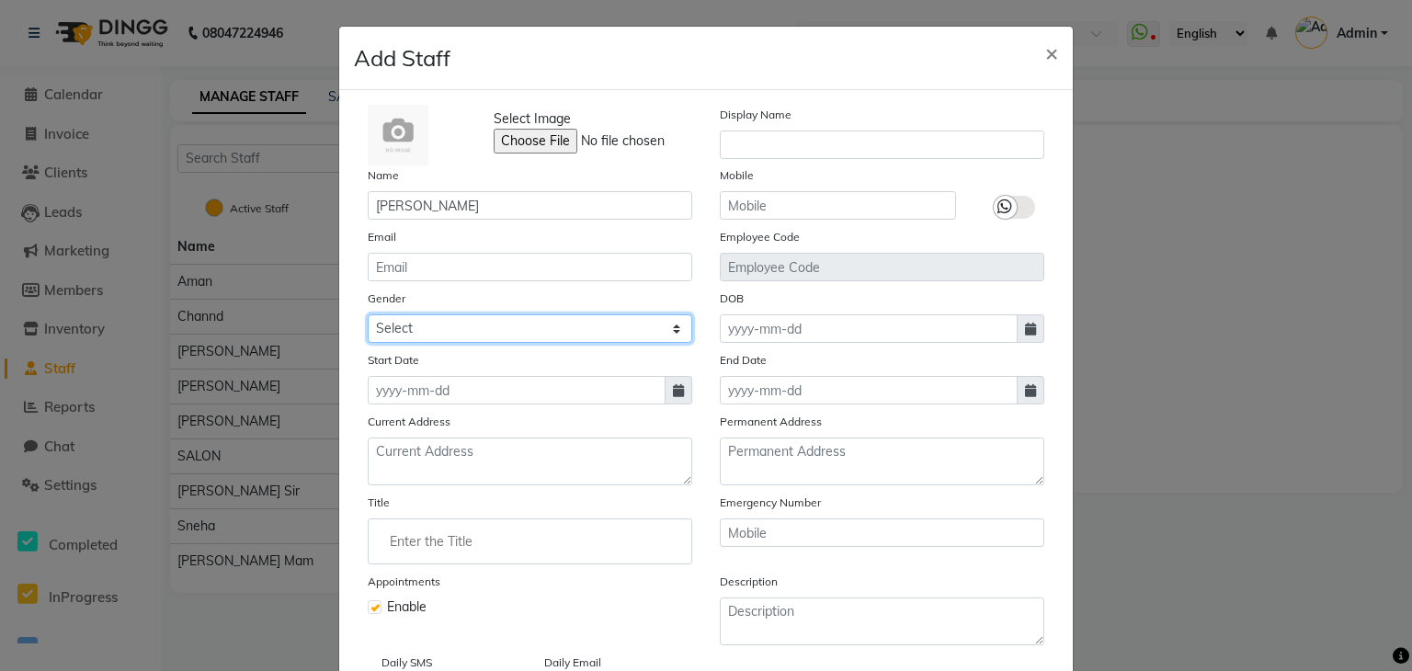
click at [482, 327] on select "Select [DEMOGRAPHIC_DATA] [DEMOGRAPHIC_DATA] Other Prefer Not To Say" at bounding box center [530, 328] width 324 height 28
select select "[DEMOGRAPHIC_DATA]"
click at [368, 317] on select "Select [DEMOGRAPHIC_DATA] [DEMOGRAPHIC_DATA] Other Prefer Not To Say" at bounding box center [530, 328] width 324 height 28
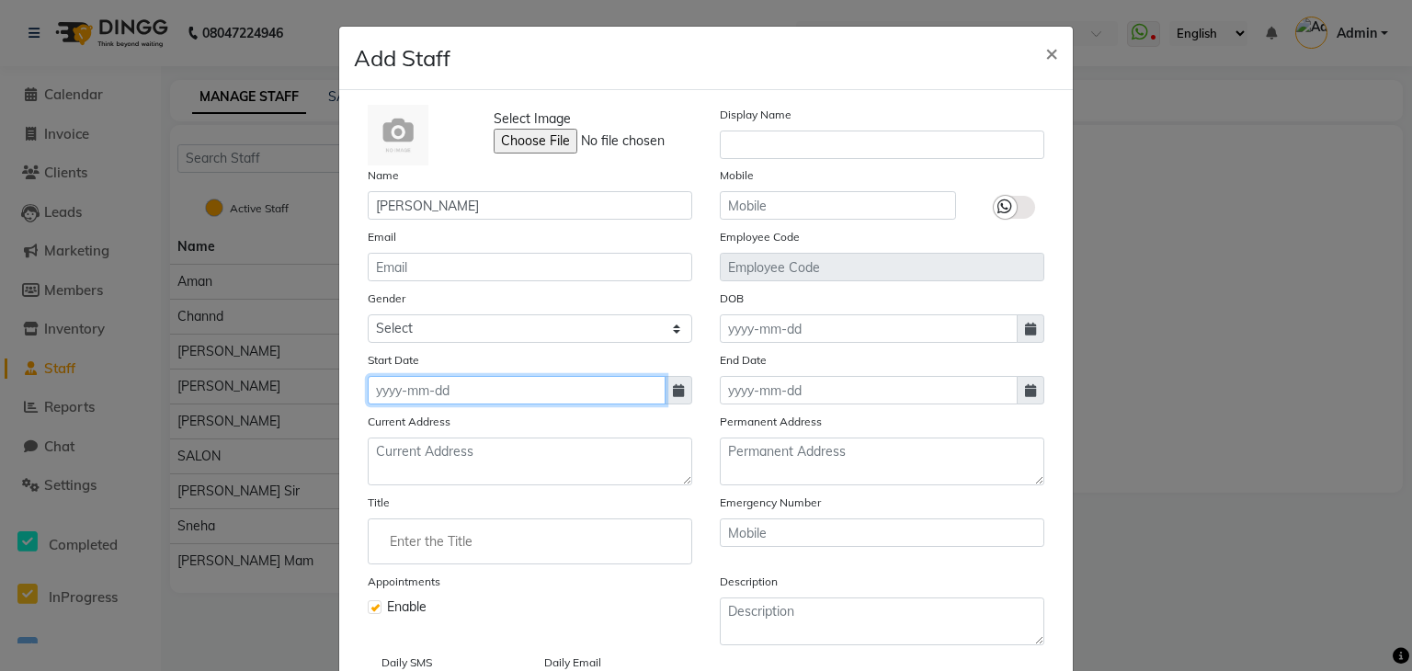
click at [488, 398] on input at bounding box center [517, 390] width 298 height 28
select select "10"
select select "2025"
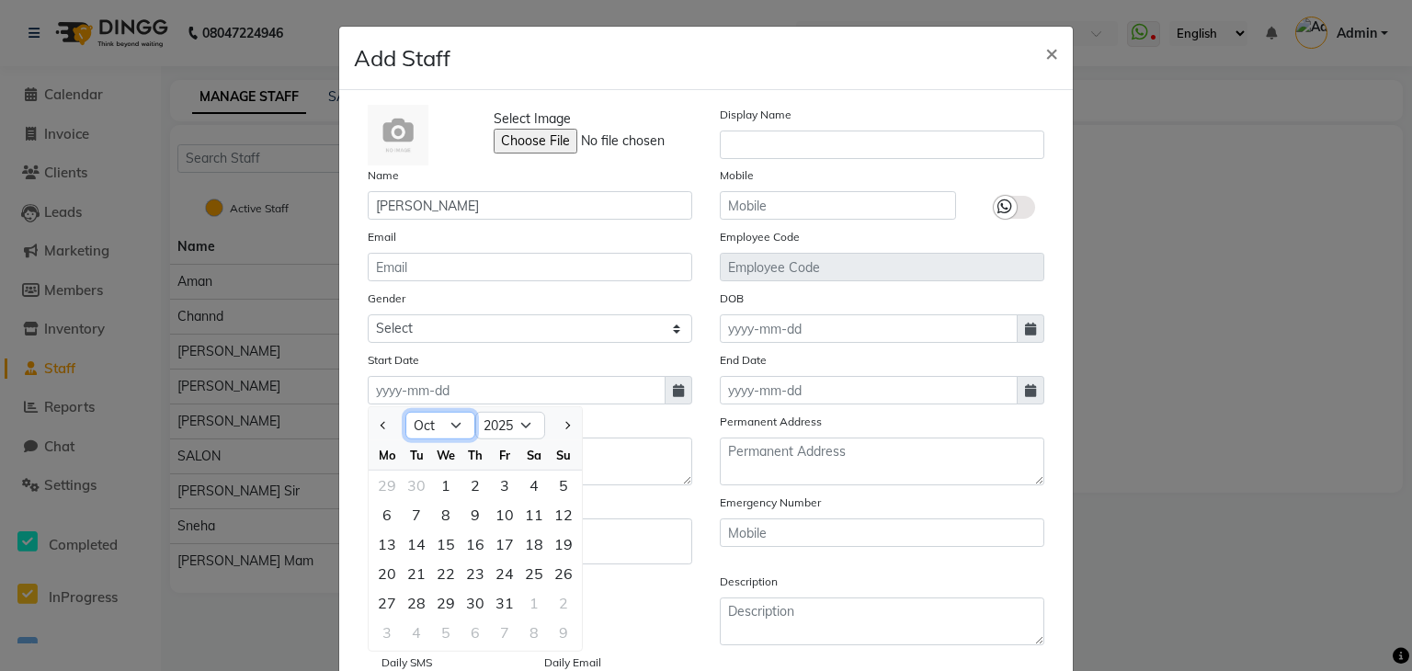
click at [454, 427] on select "Jan Feb Mar Apr May Jun [DATE] Aug Sep Oct Nov Dec" at bounding box center [440, 426] width 70 height 28
select select "6"
click at [405, 415] on select "Jan Feb Mar Apr May Jun [DATE] Aug Sep Oct Nov Dec" at bounding box center [440, 426] width 70 height 28
click at [520, 425] on select "2015 2016 2017 2018 2019 2020 2021 2022 2023 2024 2025 2026 2027 2028 2029 2030…" at bounding box center [510, 426] width 70 height 28
click at [502, 430] on select "2015 2016 2017 2018 2019 2020 2021 2022 2023 2024 2025 2026 2027 2028 2029 2030…" at bounding box center [510, 426] width 70 height 28
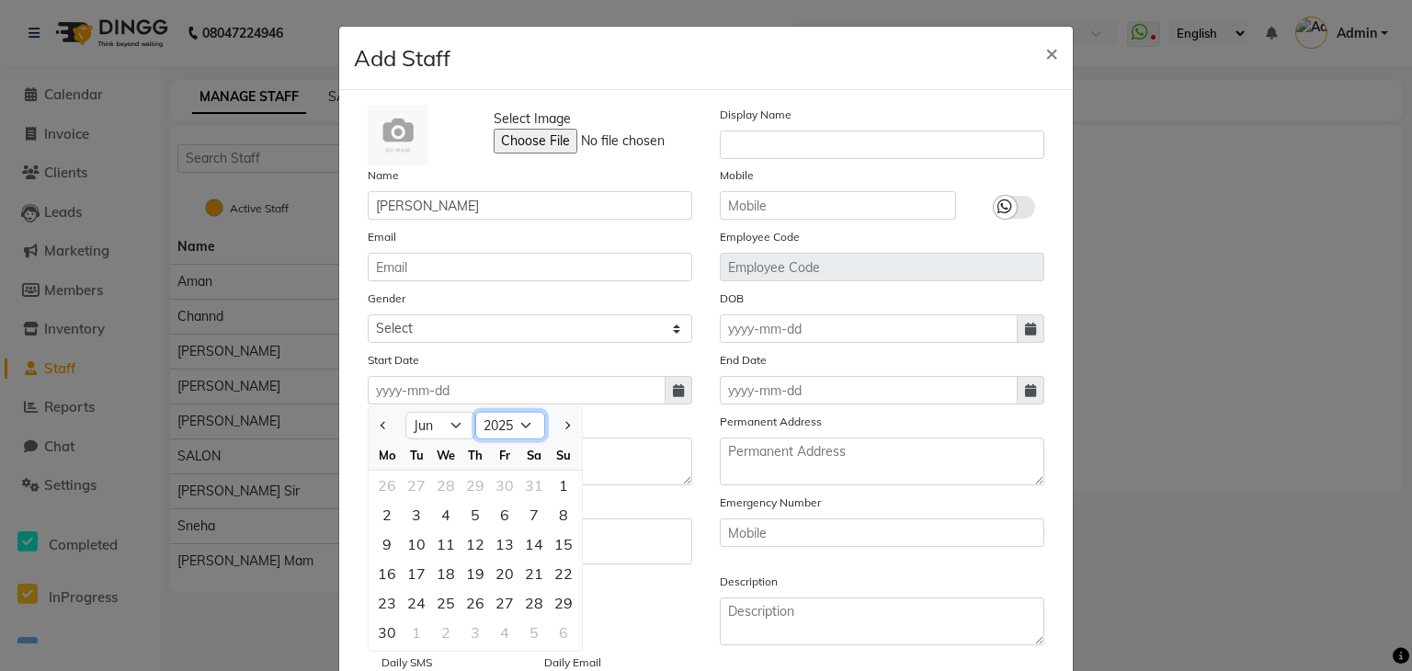
click at [495, 421] on select "2015 2016 2017 2018 2019 2020 2021 2022 2023 2024 2025 2026 2027 2028 2029 2030…" at bounding box center [510, 426] width 70 height 28
click at [617, 410] on div "Select Image Display Name Name [PERSON_NAME] Mobile Email Employee Code Gender …" at bounding box center [706, 401] width 704 height 592
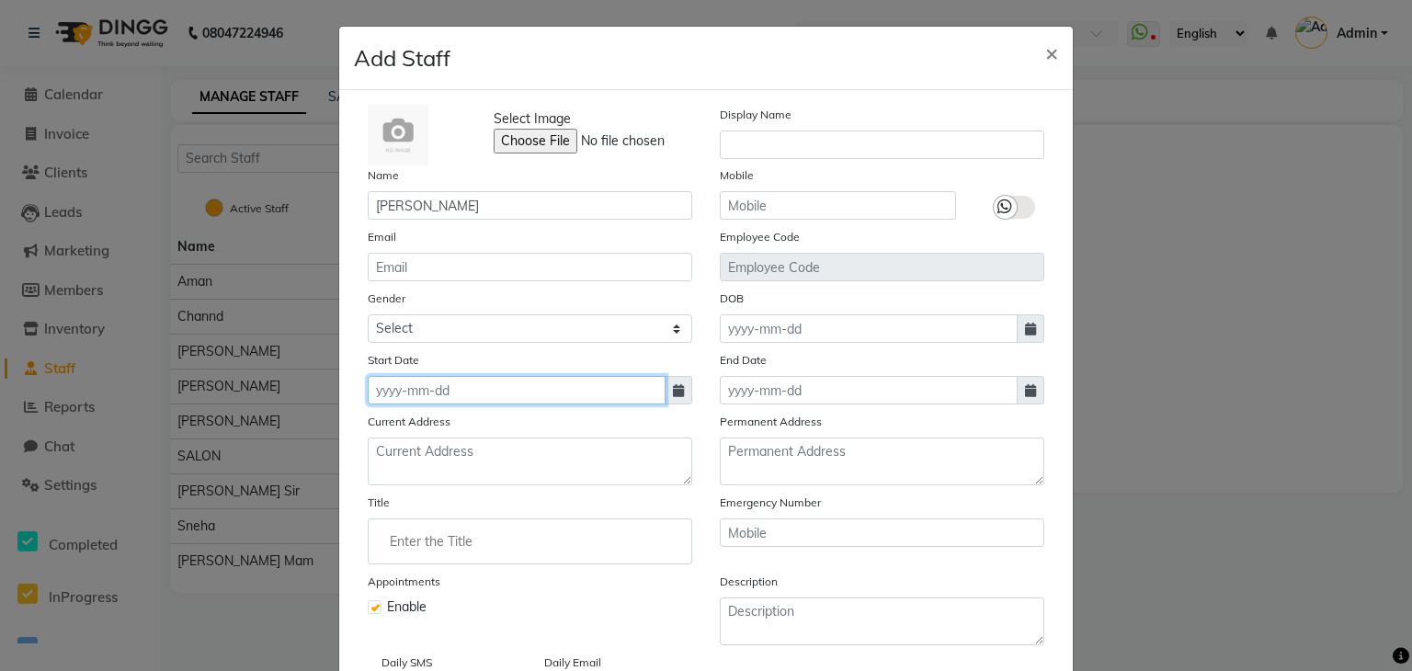
click at [486, 399] on input at bounding box center [517, 390] width 298 height 28
select select "10"
select select "2025"
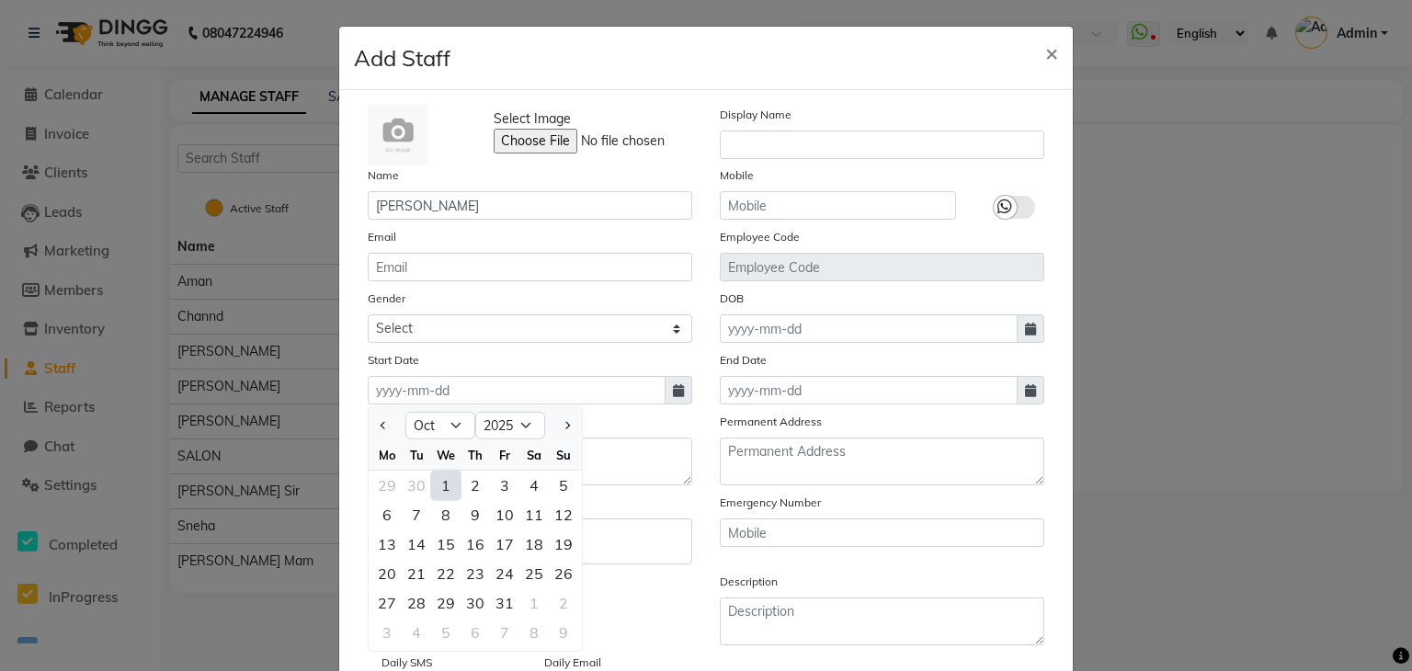
click at [437, 485] on div "1" at bounding box center [445, 485] width 29 height 29
type input "01-10-2025"
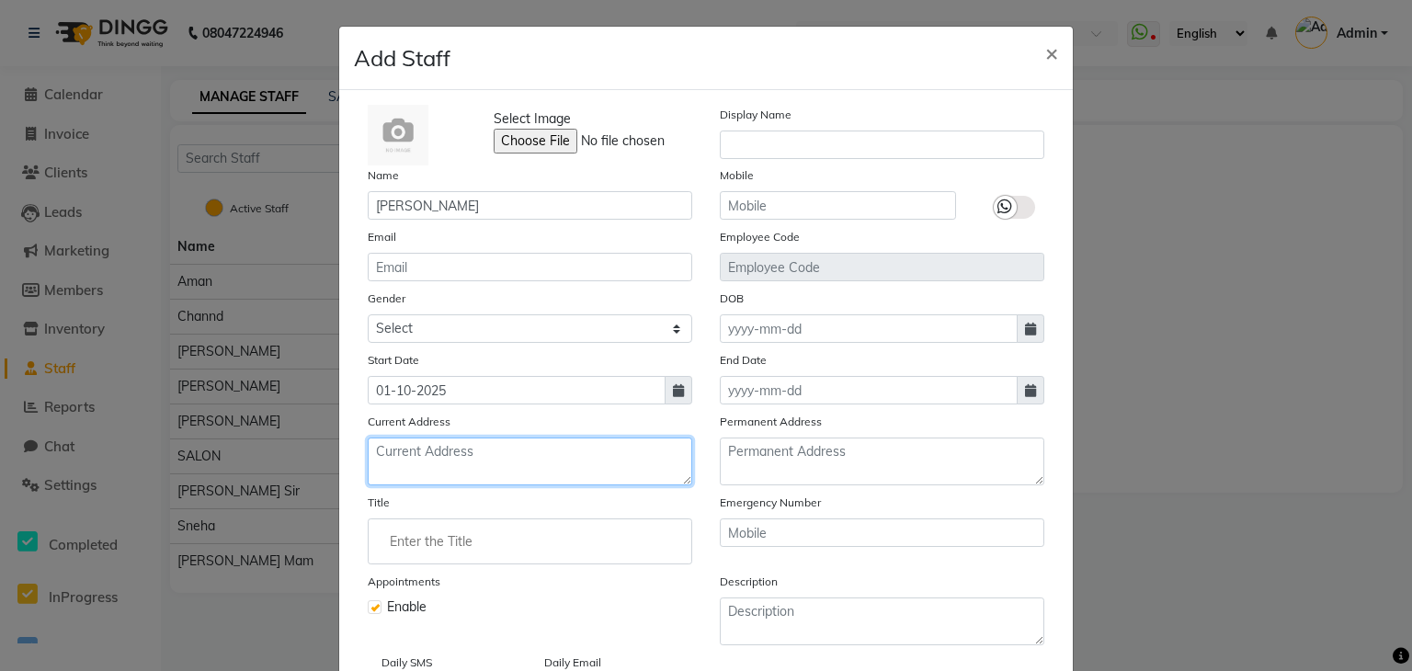
click at [494, 460] on textarea at bounding box center [530, 461] width 324 height 48
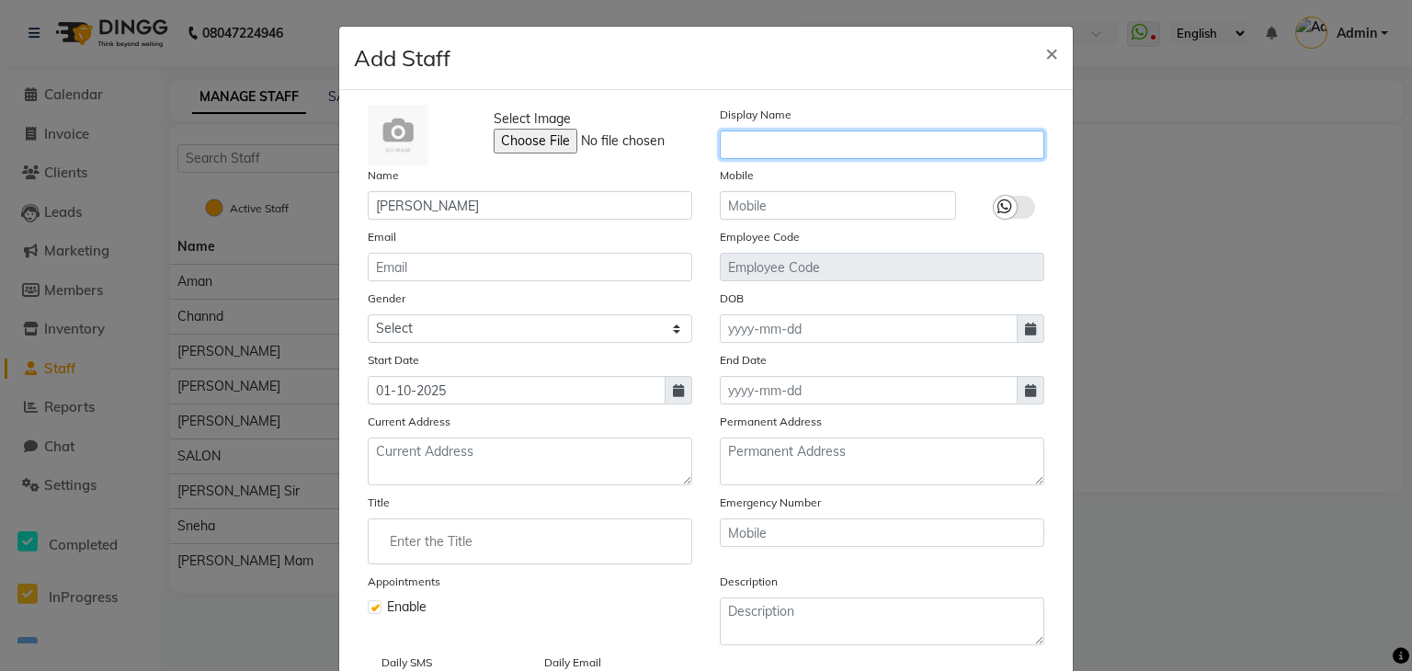
click at [824, 147] on input "text" at bounding box center [882, 145] width 324 height 28
type input "[PERSON_NAME]"
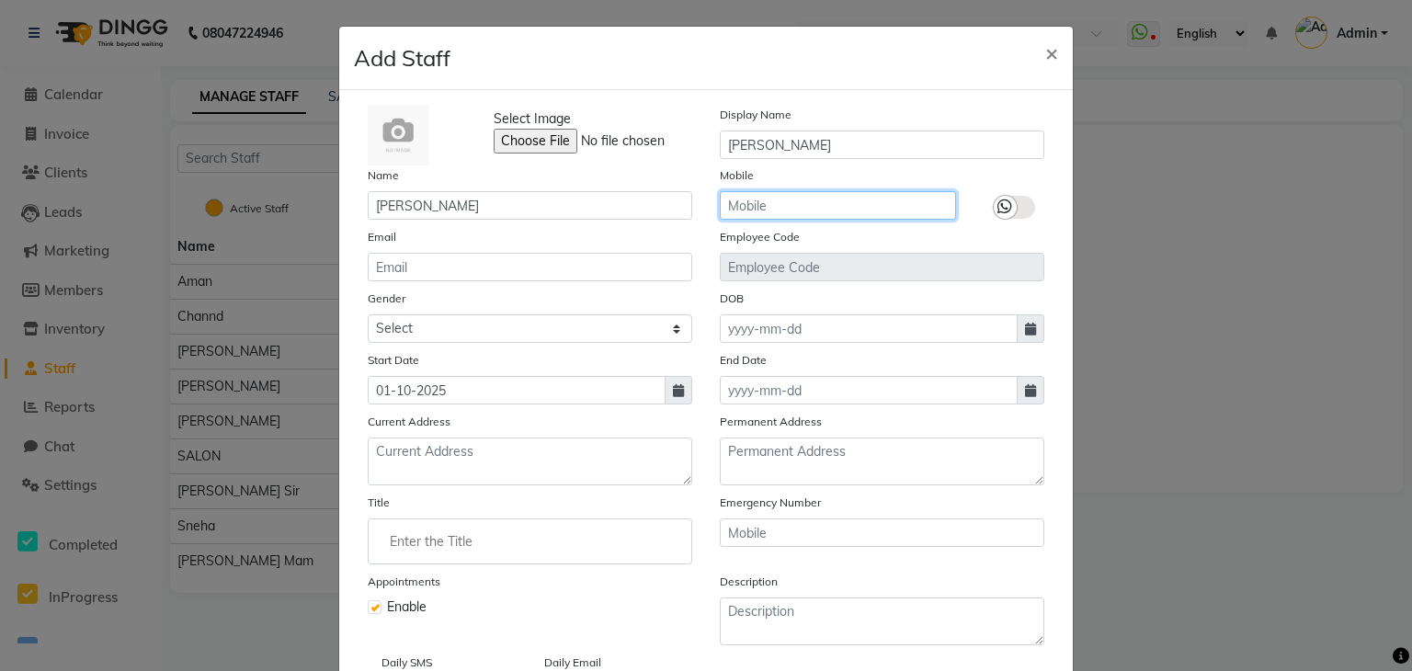
click at [840, 214] on input "text" at bounding box center [838, 205] width 236 height 28
type input "8779135243"
click at [1008, 207] on div at bounding box center [1005, 207] width 23 height 23
click at [0, 0] on input "checkbox" at bounding box center [0, 0] width 0 height 0
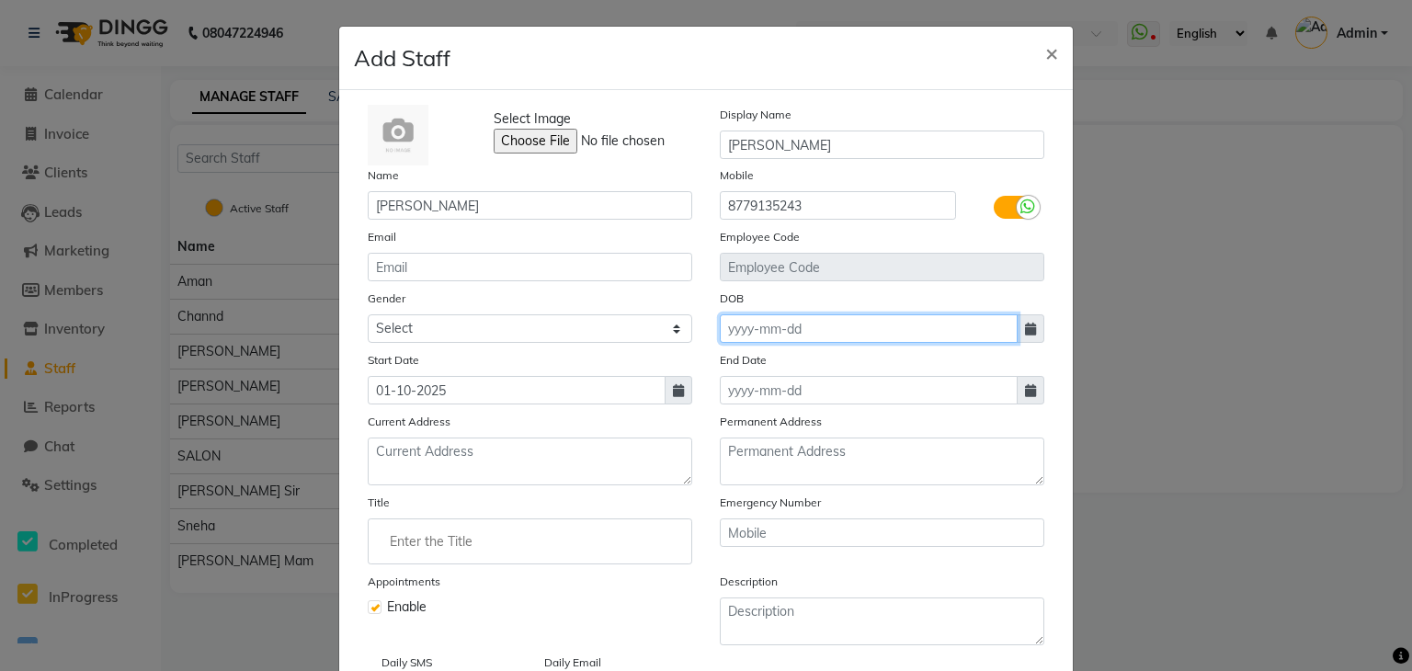
click at [838, 319] on input at bounding box center [869, 328] width 298 height 28
select select "10"
select select "2025"
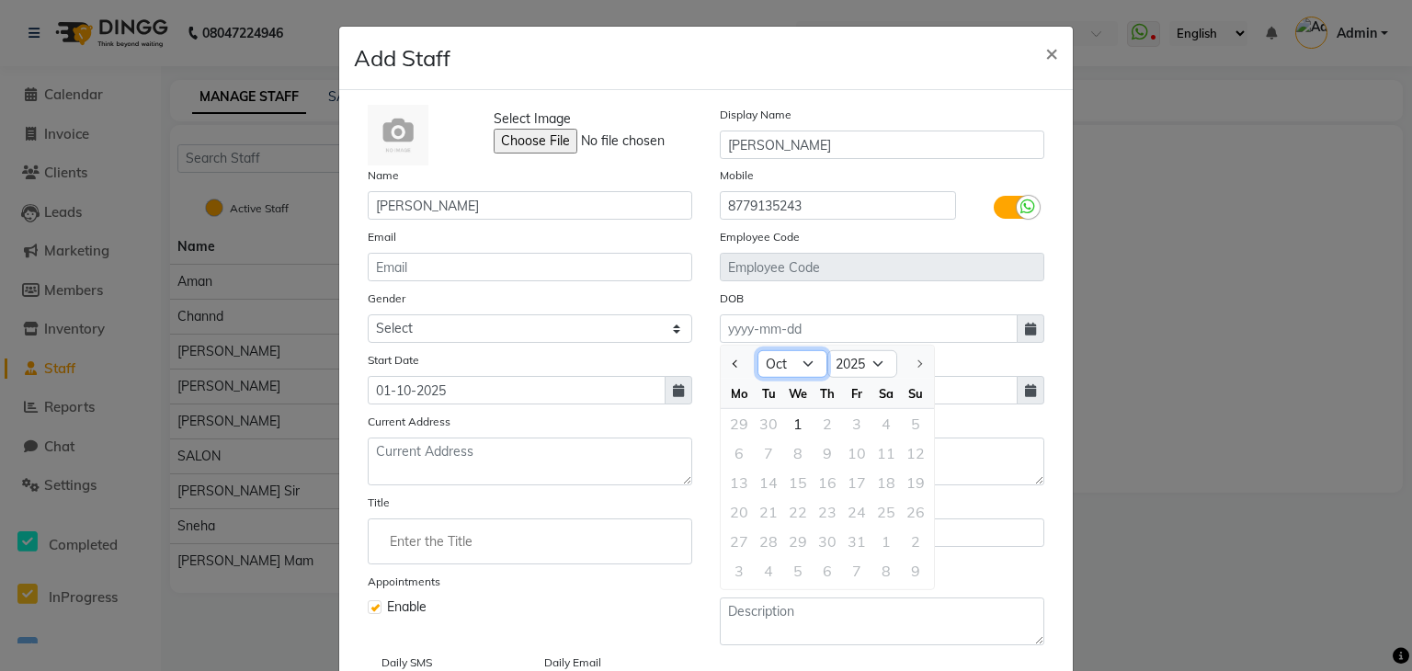
click at [794, 363] on select "Jan Feb Mar Apr May Jun [DATE] Aug Sep Oct" at bounding box center [792, 364] width 70 height 28
select select "6"
click at [757, 353] on select "Jan Feb Mar Apr May Jun [DATE] Aug Sep Oct" at bounding box center [792, 364] width 70 height 28
click at [869, 369] on select "1920 1921 1922 1923 1924 1925 1926 1927 1928 1929 1930 1931 1932 1933 1934 1935…" at bounding box center [862, 364] width 70 height 28
select select "2000"
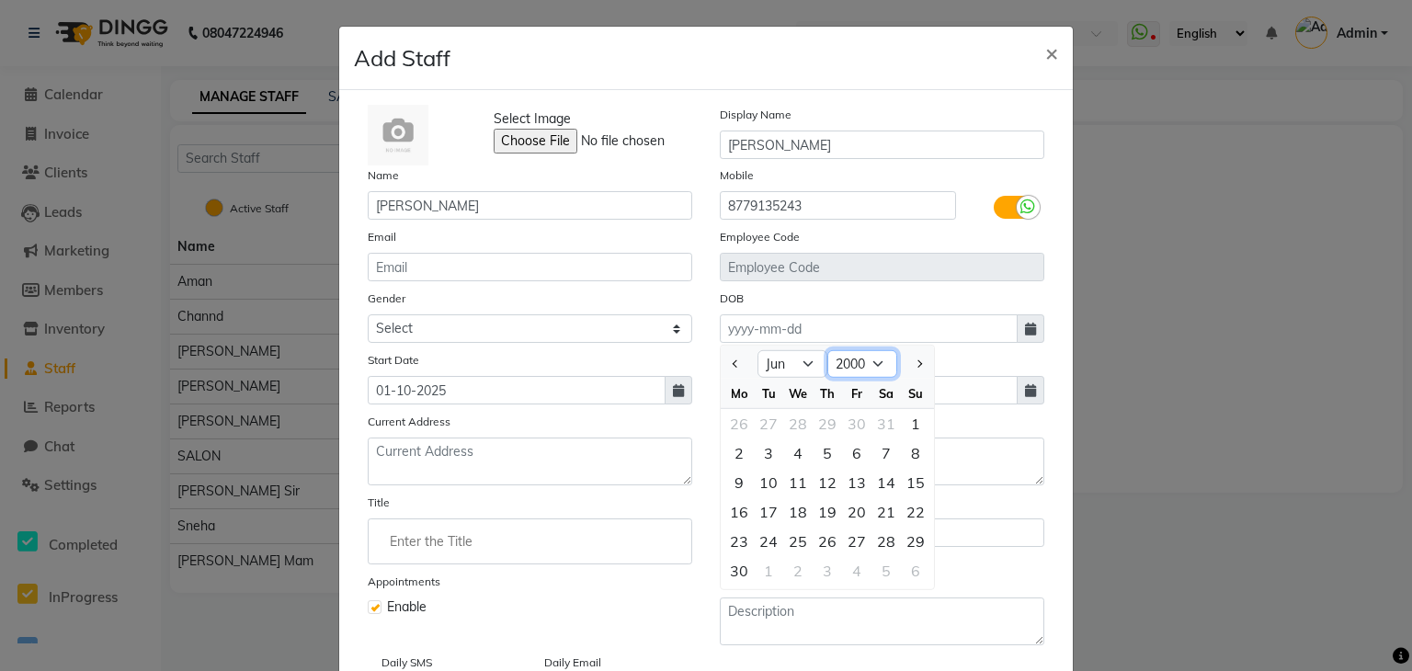
click at [827, 353] on select "1920 1921 1922 1923 1924 1925 1926 1927 1928 1929 1930 1931 1932 1933 1934 1935…" at bounding box center [862, 364] width 70 height 28
click at [815, 486] on div "15" at bounding box center [826, 482] width 29 height 29
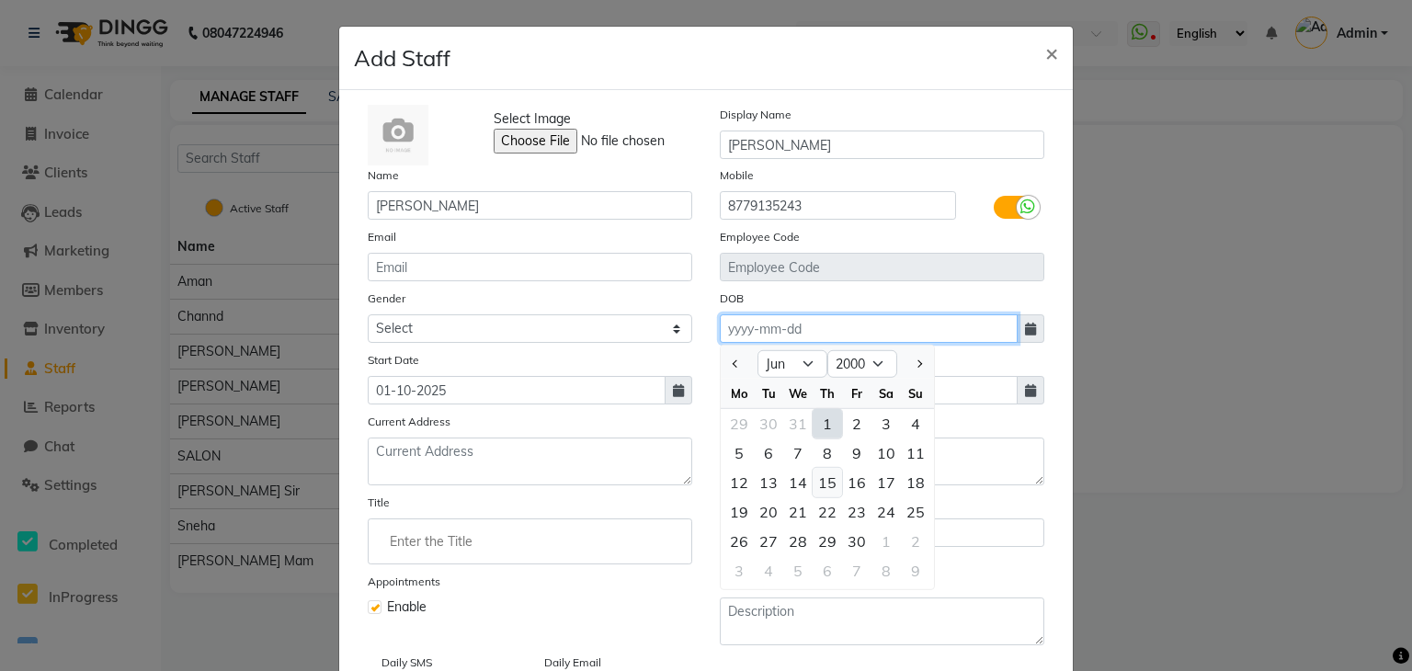
type input "[DATE]"
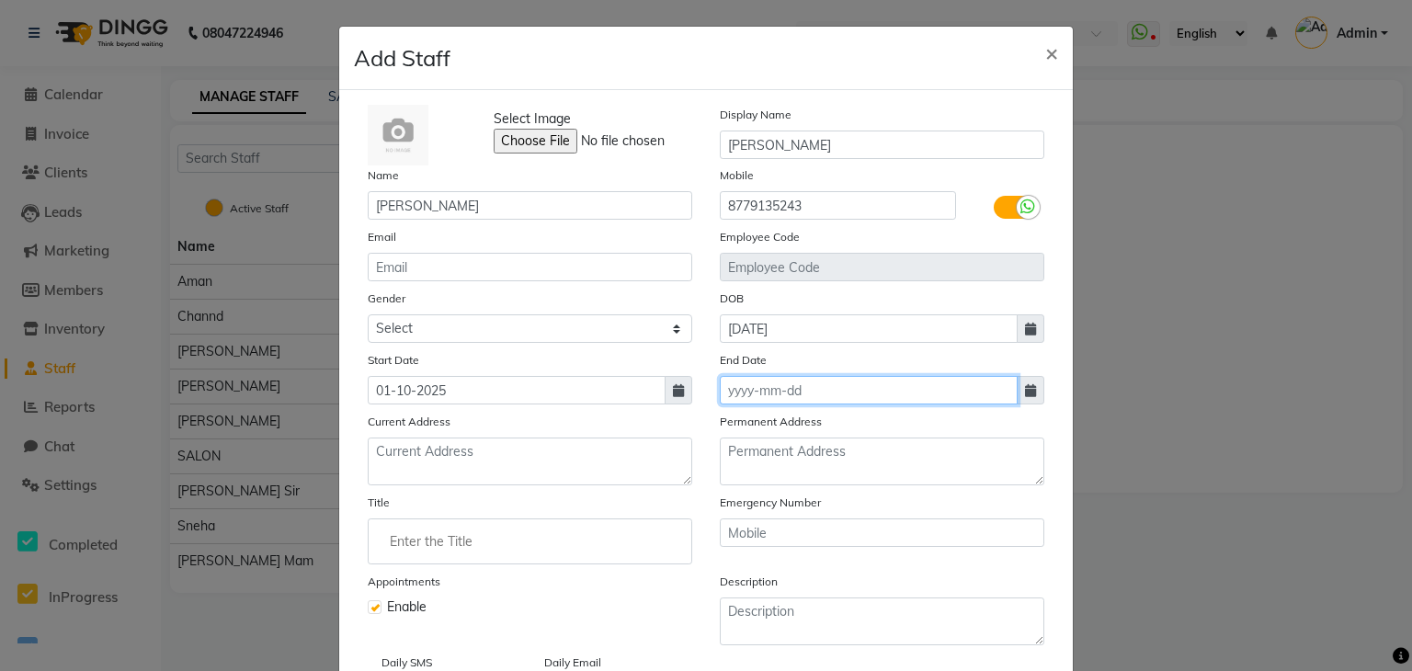
click at [869, 394] on input at bounding box center [869, 390] width 298 height 28
select select "10"
select select "2025"
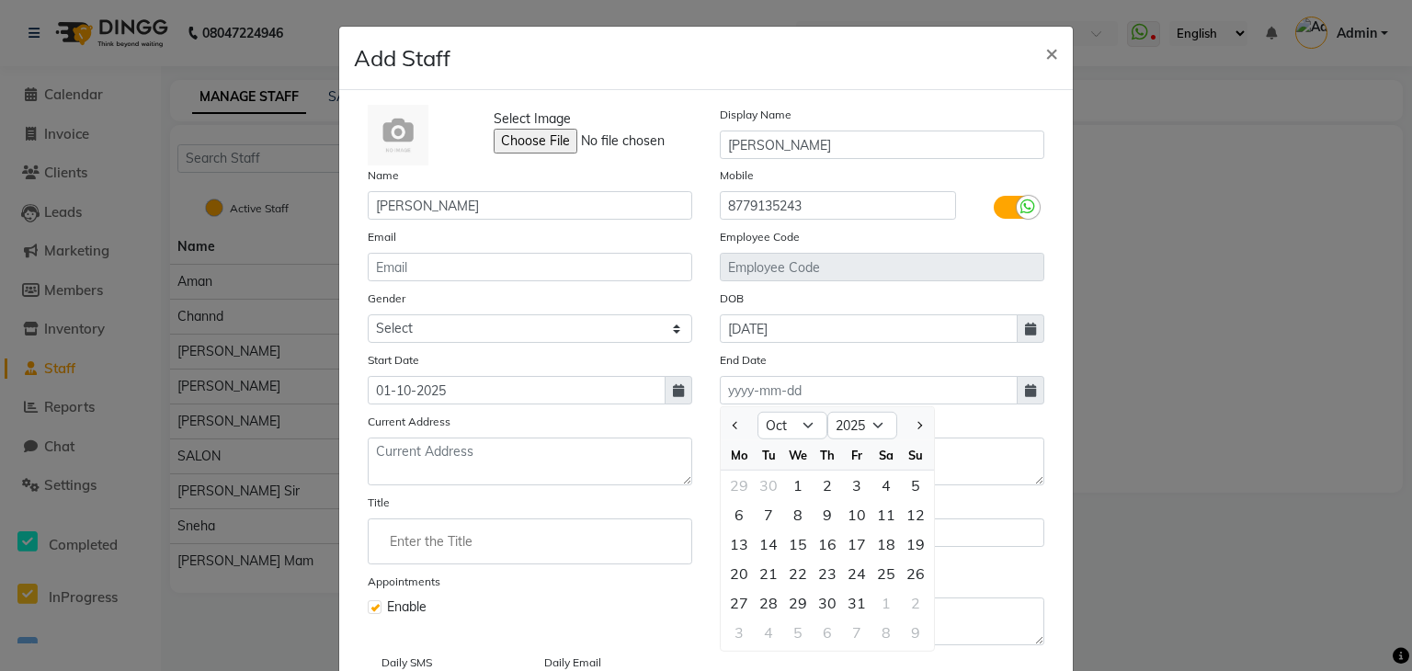
click at [961, 426] on div "Permanent Address" at bounding box center [882, 449] width 352 height 74
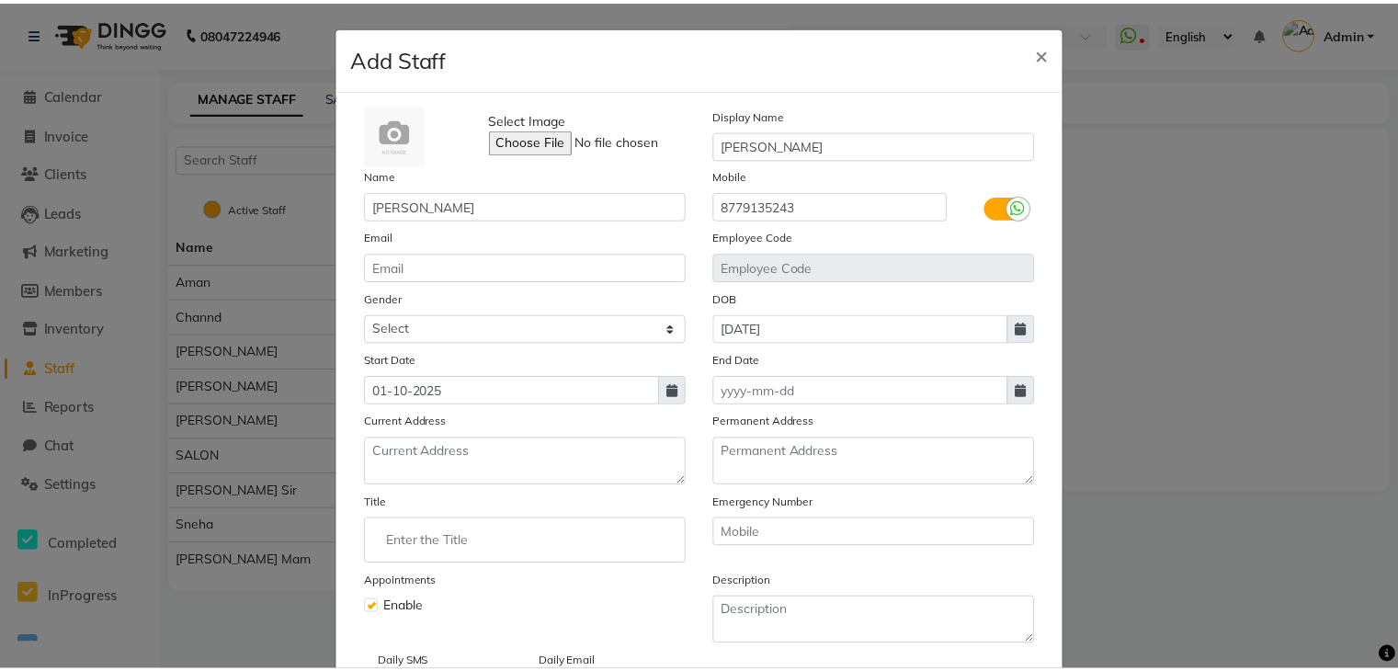
scroll to position [147, 0]
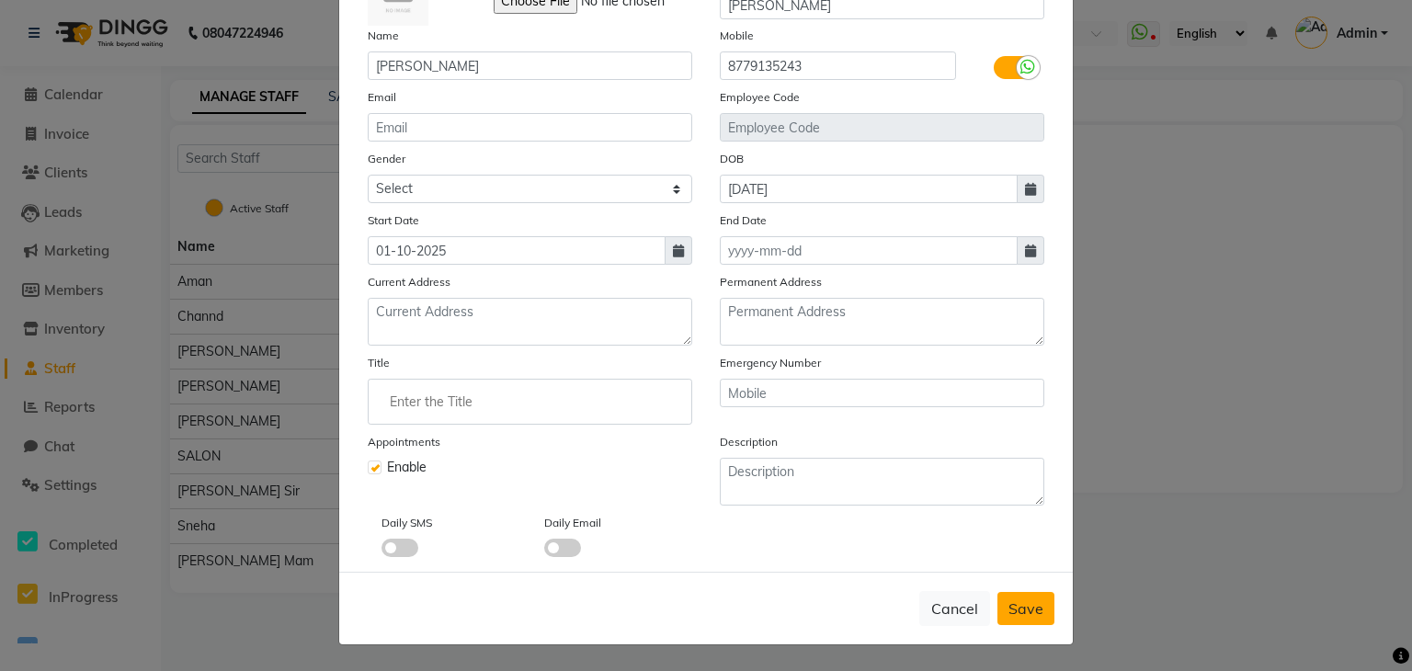
click at [1033, 611] on span "Save" at bounding box center [1025, 608] width 35 height 18
select select
checkbox input "false"
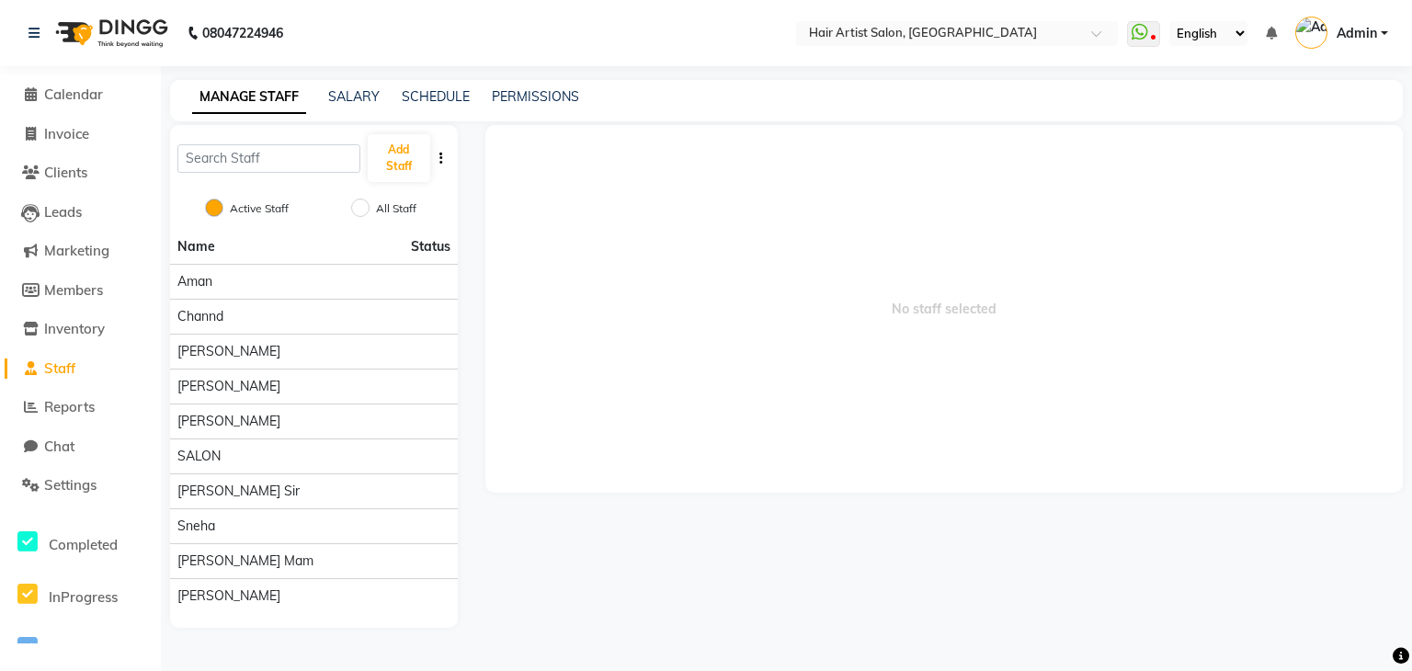
click at [55, 372] on span "Staff" at bounding box center [59, 367] width 31 height 17
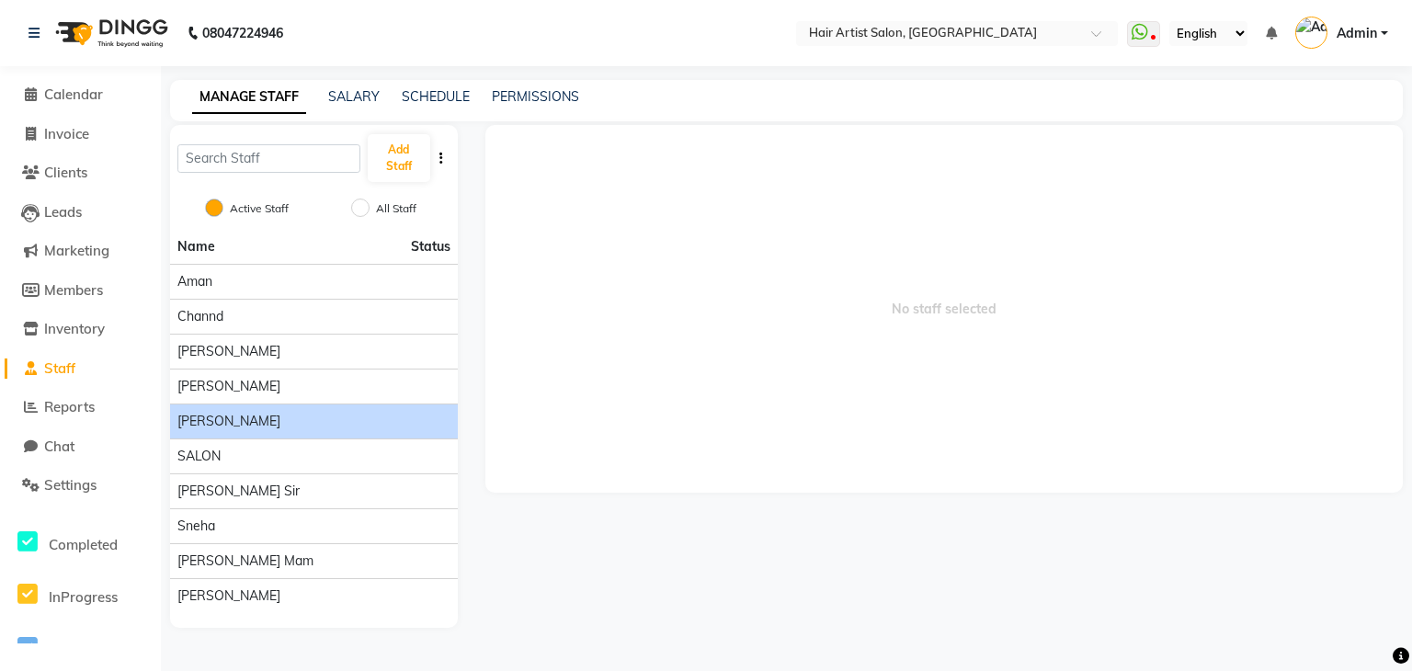
click at [245, 420] on div "[PERSON_NAME]" at bounding box center [313, 421] width 273 height 19
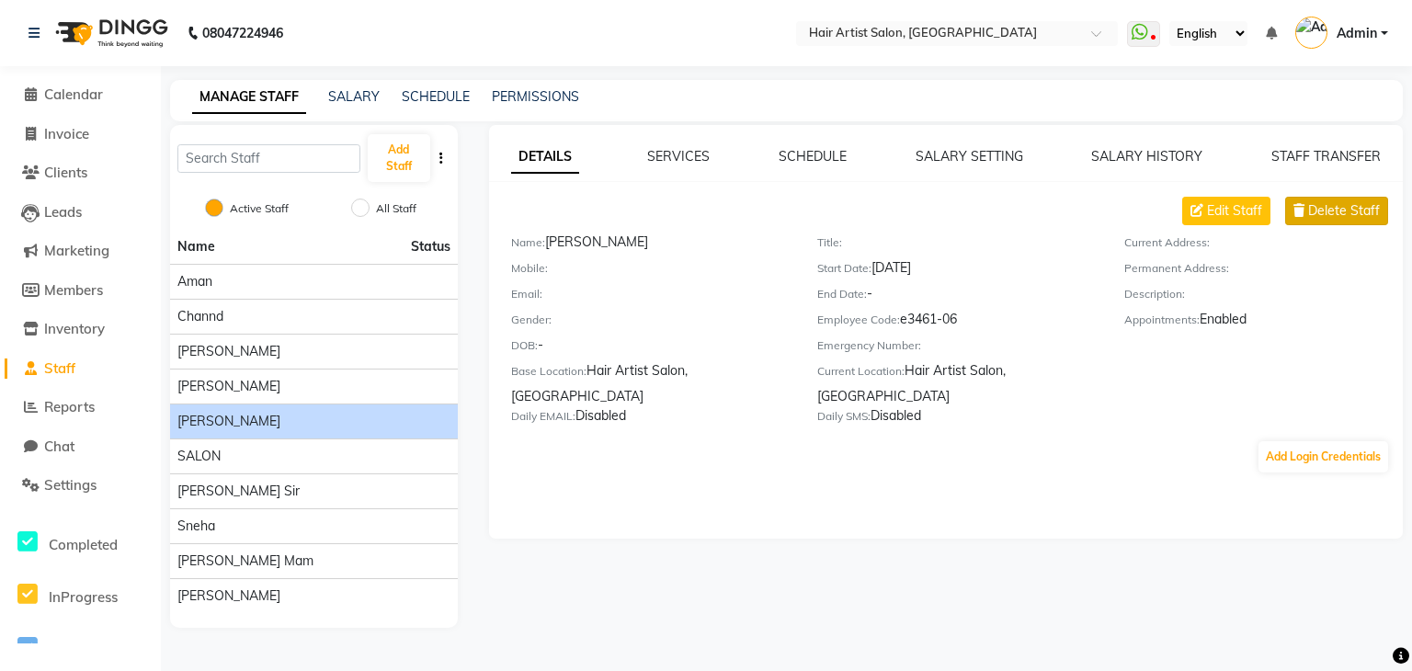
click at [1309, 210] on span "Delete Staff" at bounding box center [1344, 210] width 72 height 19
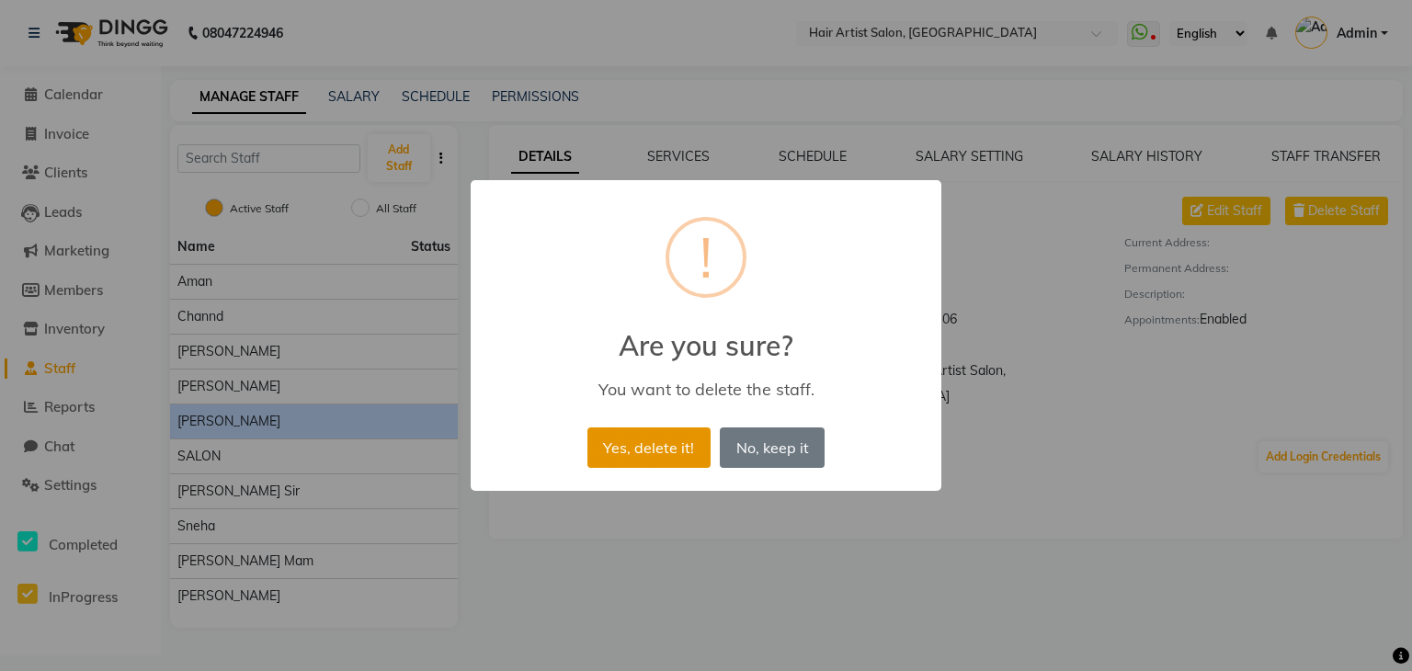
click at [670, 441] on button "Yes, delete it!" at bounding box center [648, 447] width 123 height 40
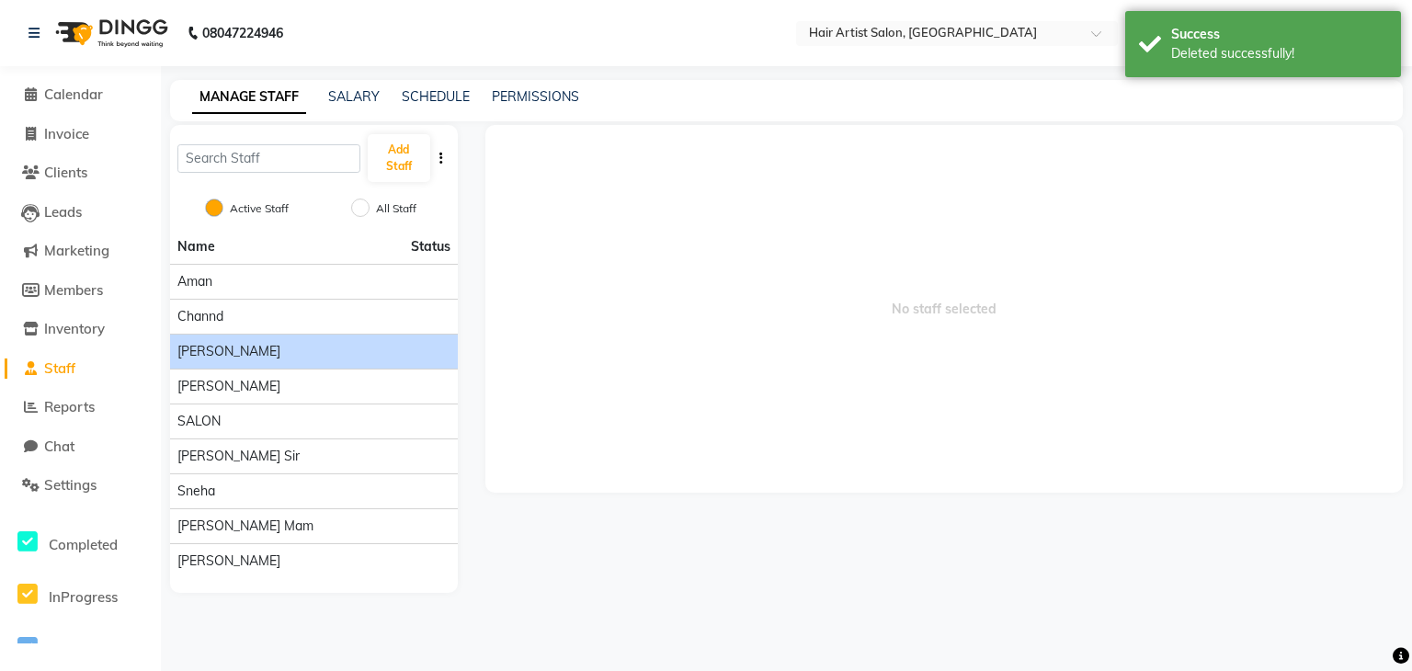
click at [230, 355] on div "[PERSON_NAME]" at bounding box center [313, 351] width 273 height 19
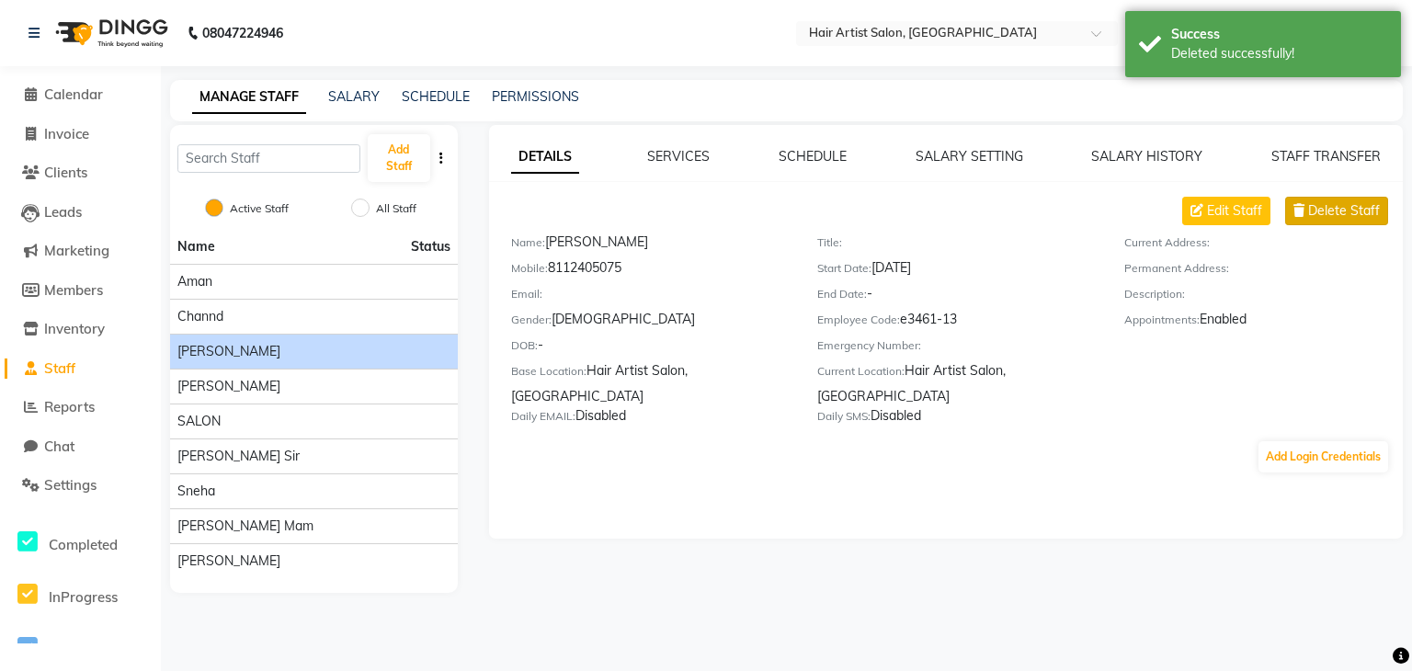
click at [1357, 212] on span "Delete Staff" at bounding box center [1344, 210] width 72 height 19
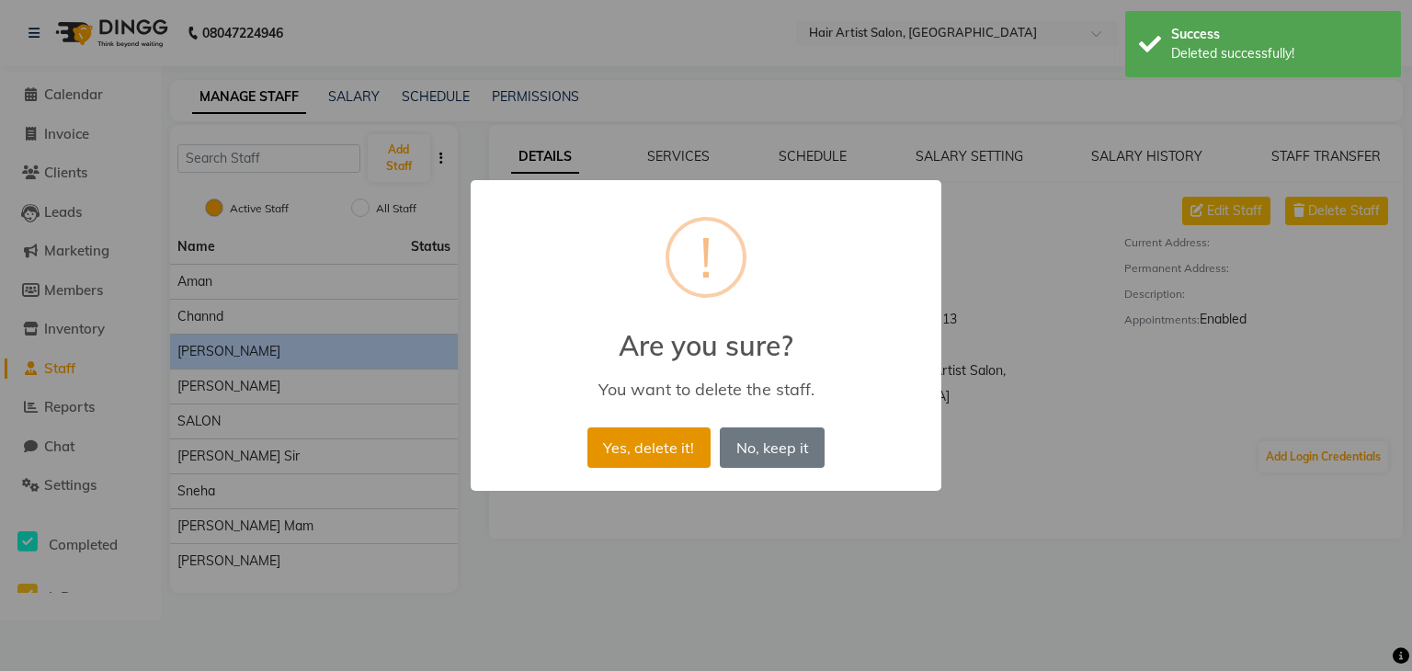
click at [656, 453] on button "Yes, delete it!" at bounding box center [648, 447] width 123 height 40
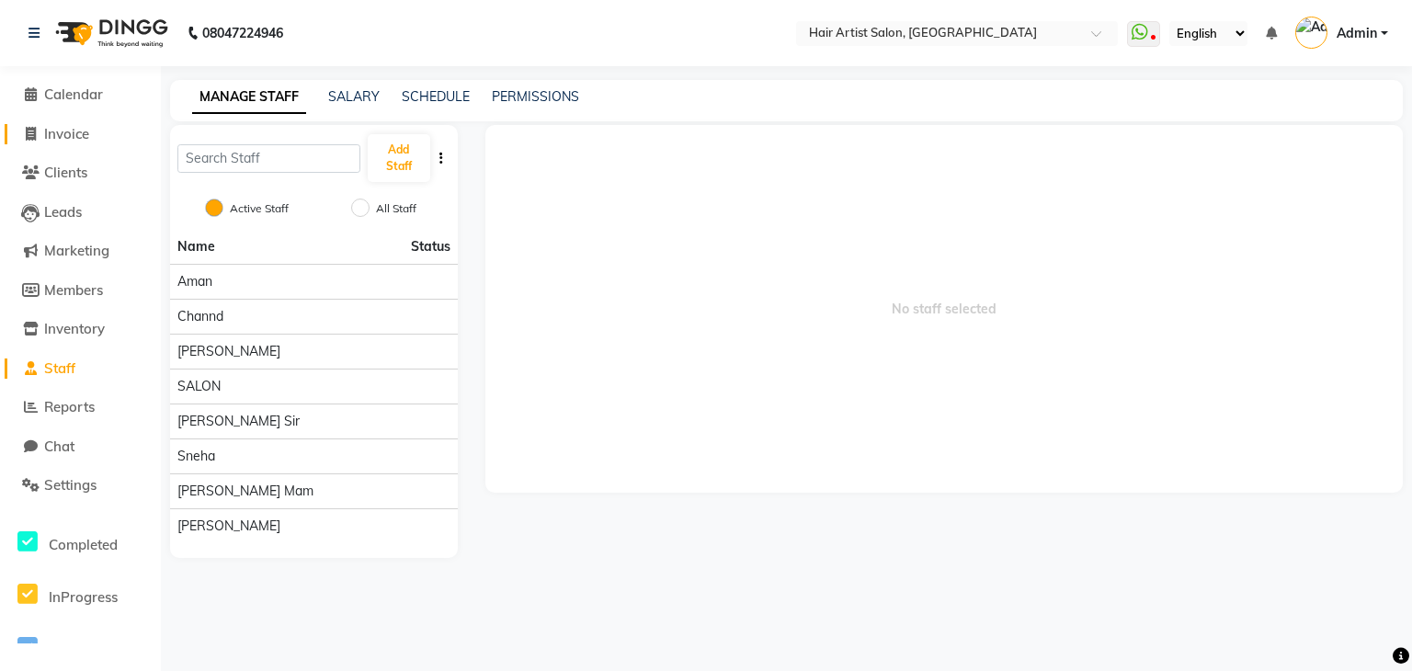
click at [74, 127] on span "Invoice" at bounding box center [66, 133] width 45 height 17
select select "7809"
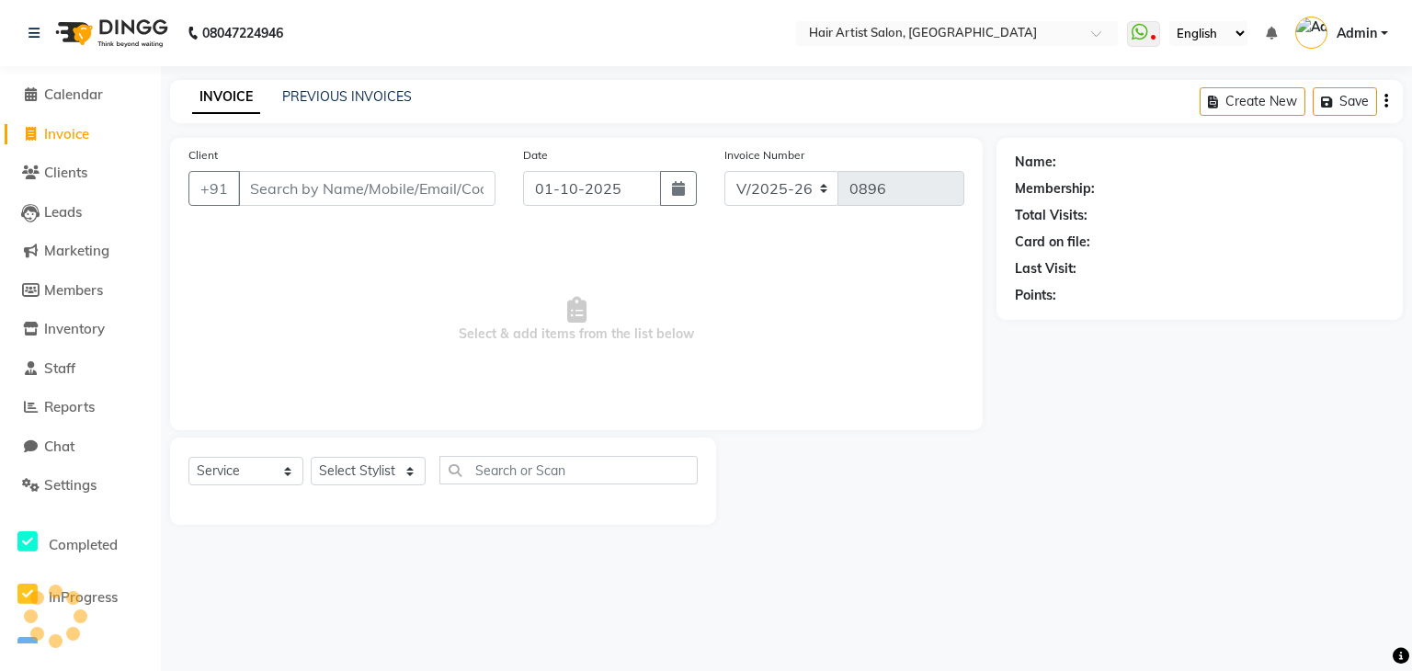
select select "package"
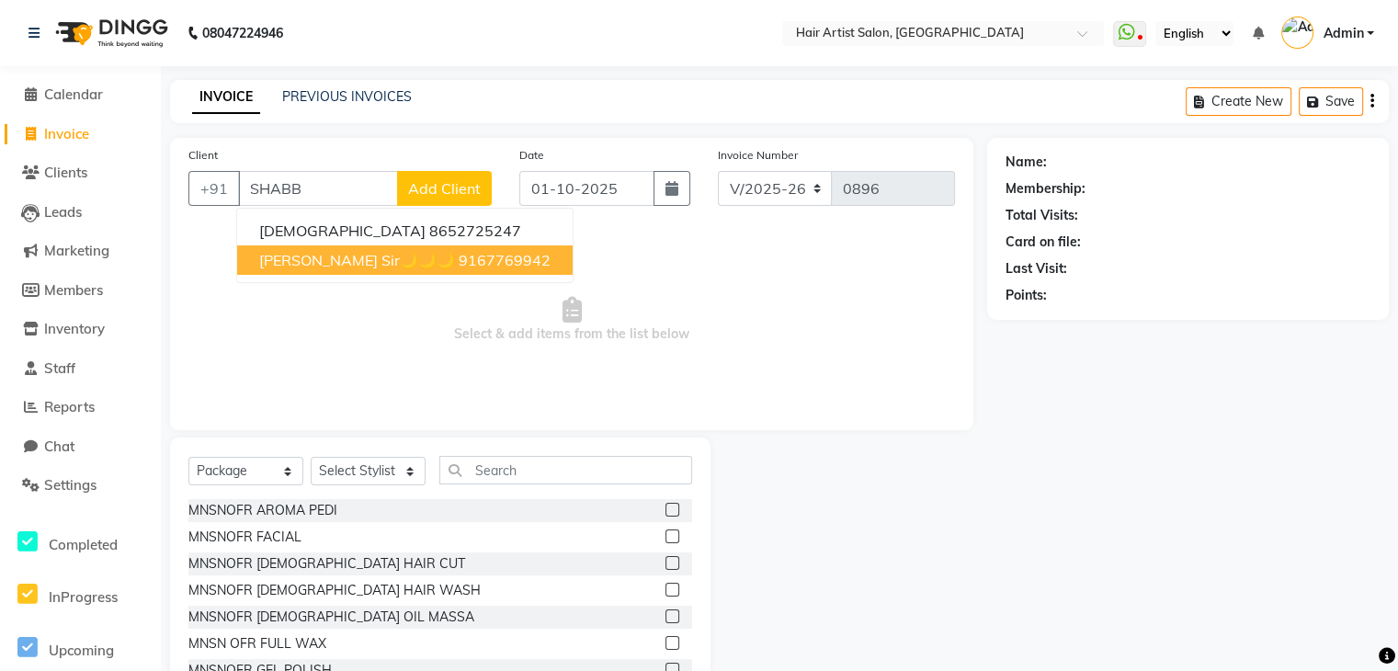
click at [324, 255] on span "[PERSON_NAME] Sir🌙🌙🌙" at bounding box center [357, 260] width 196 height 18
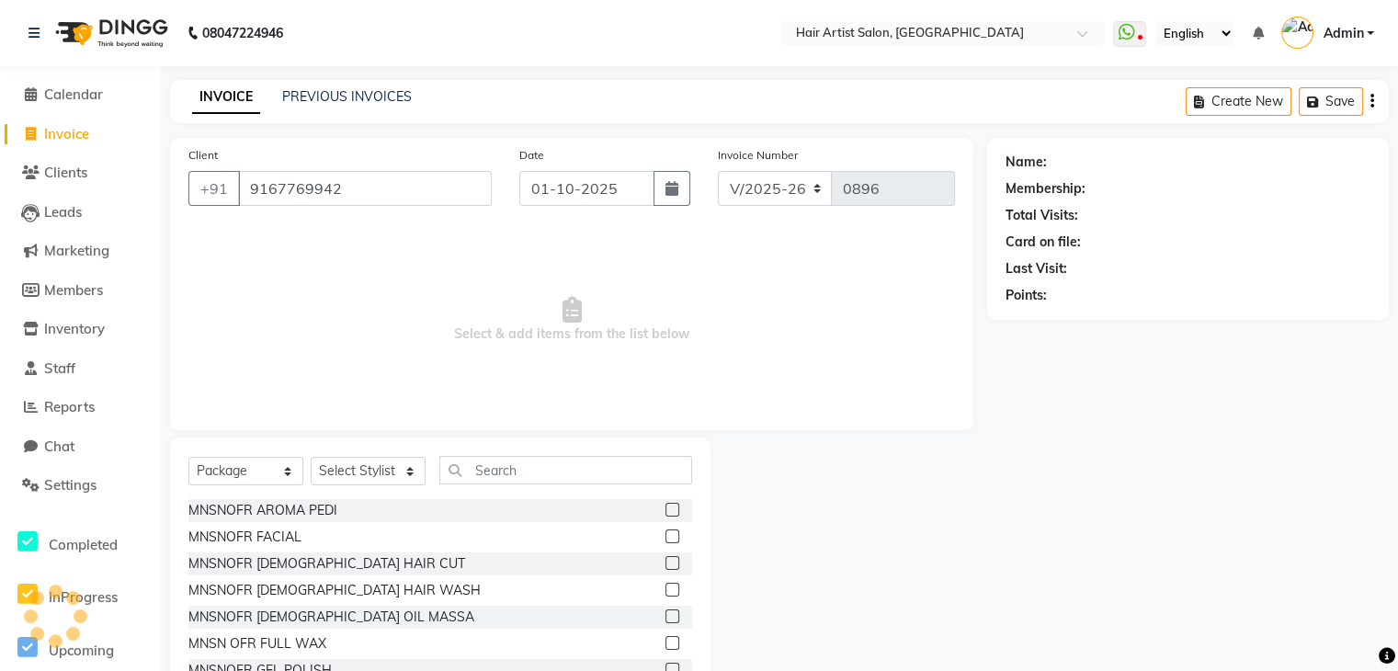
type input "9167769942"
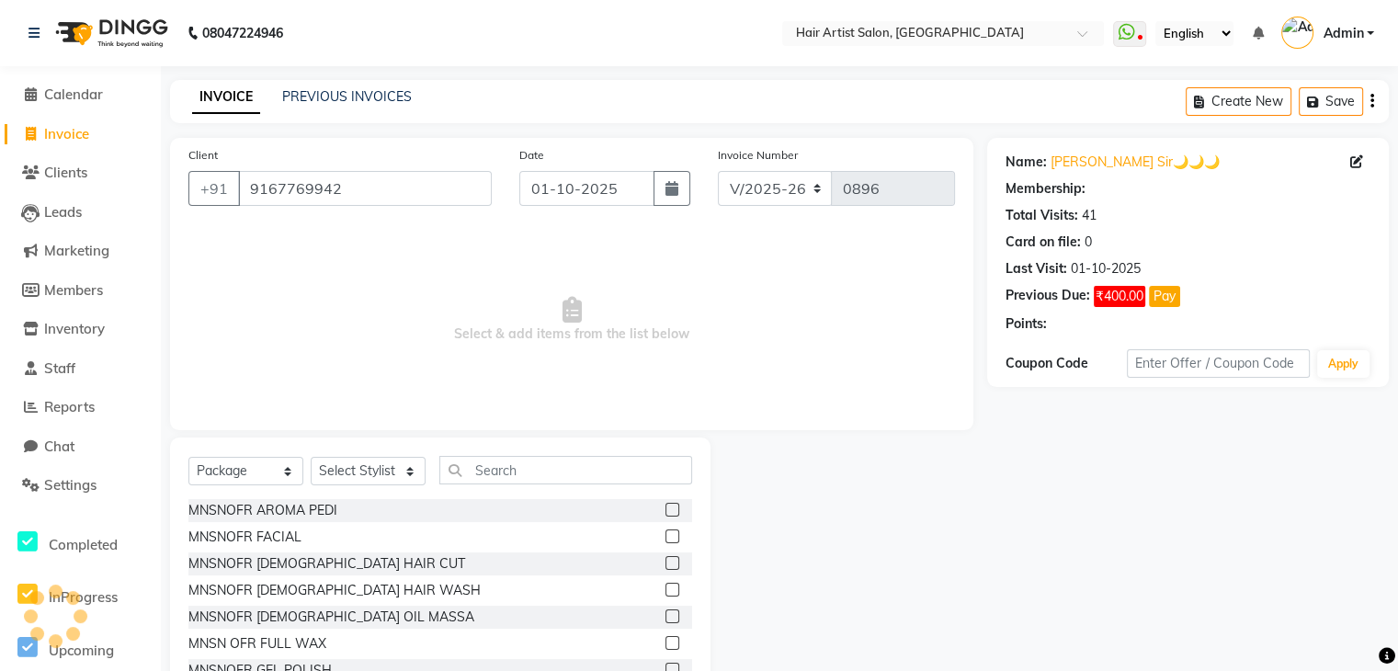
select select "1: Object"
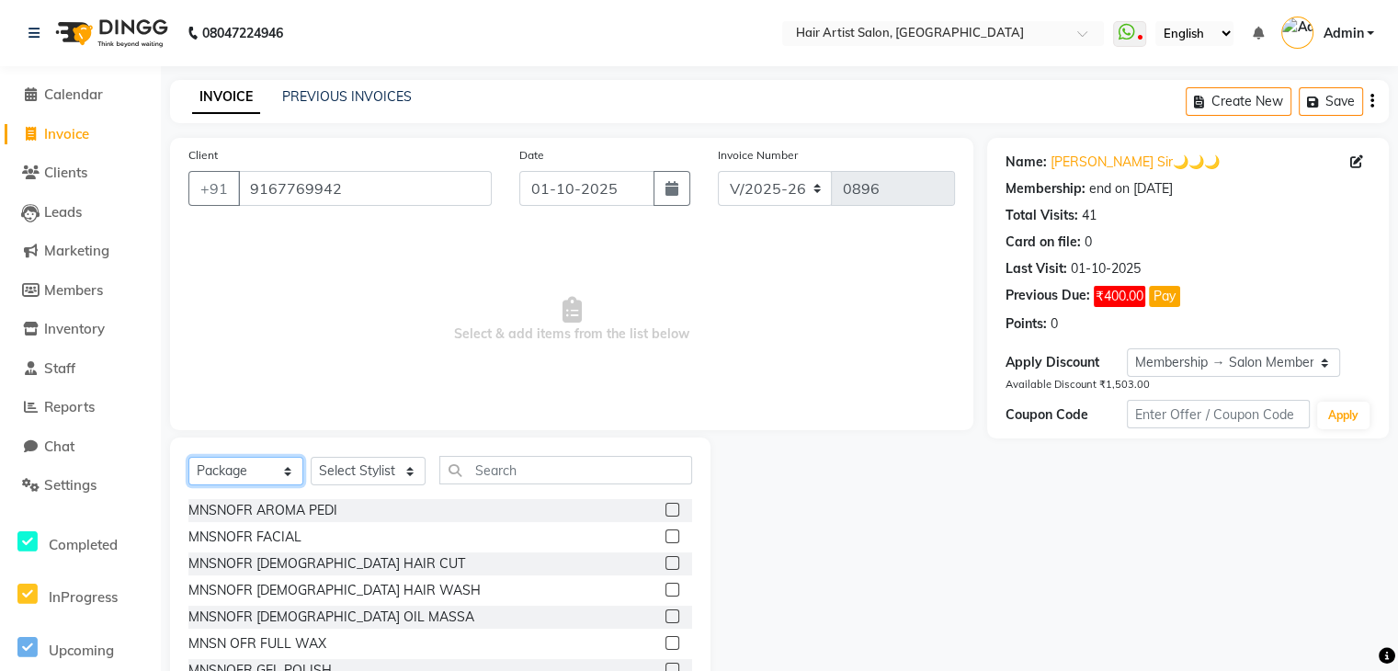
drag, startPoint x: 259, startPoint y: 474, endPoint x: 221, endPoint y: 310, distance: 169.0
click at [221, 310] on div "Client [PHONE_NUMBER] Date [DATE] Invoice Number V/2025 V/[PHONE_NUMBER] Select…" at bounding box center [571, 423] width 831 height 571
select select "service"
click at [188, 458] on select "Select Service Product Membership Package Voucher Prepaid Gift Card" at bounding box center [245, 471] width 115 height 28
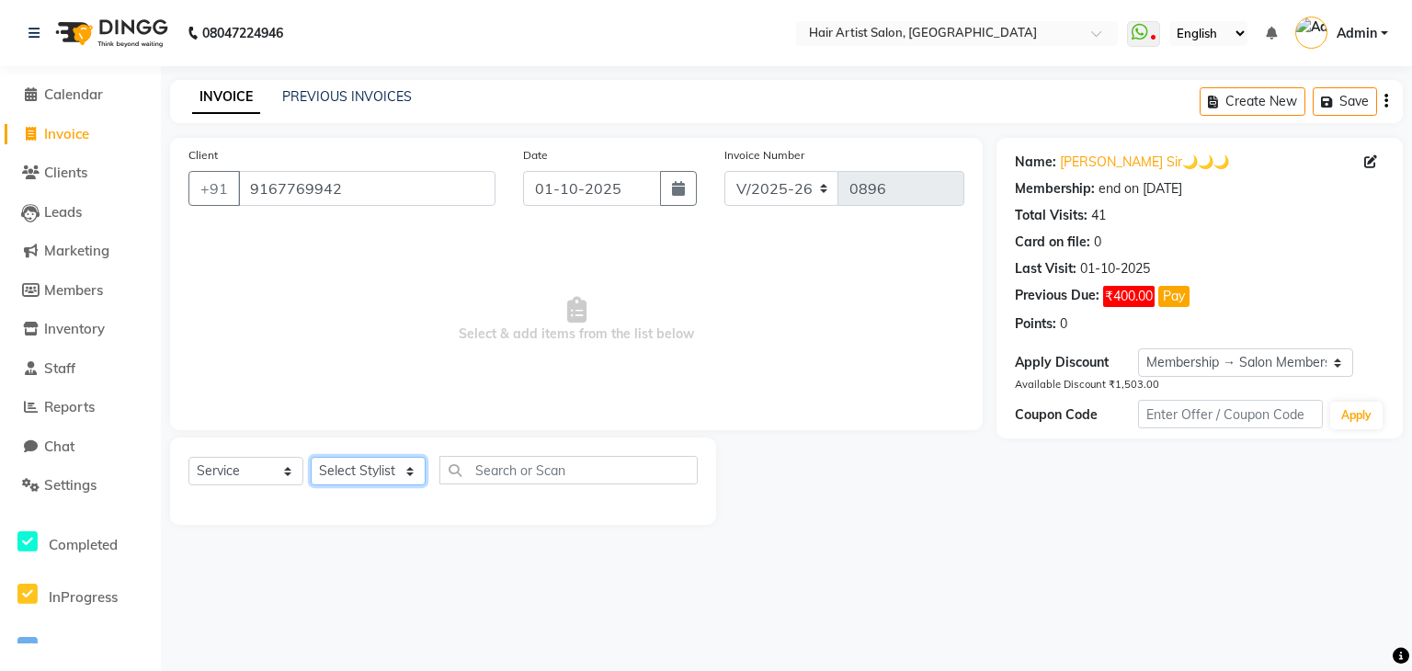
click at [357, 477] on select "Select Stylist Aman channd nisha zimur SALON [PERSON_NAME] [PERSON_NAME] Mam [P…" at bounding box center [368, 471] width 115 height 28
select select "93498"
click at [311, 458] on select "Select Stylist Aman channd nisha zimur SALON [PERSON_NAME] [PERSON_NAME] Mam [P…" at bounding box center [368, 471] width 115 height 28
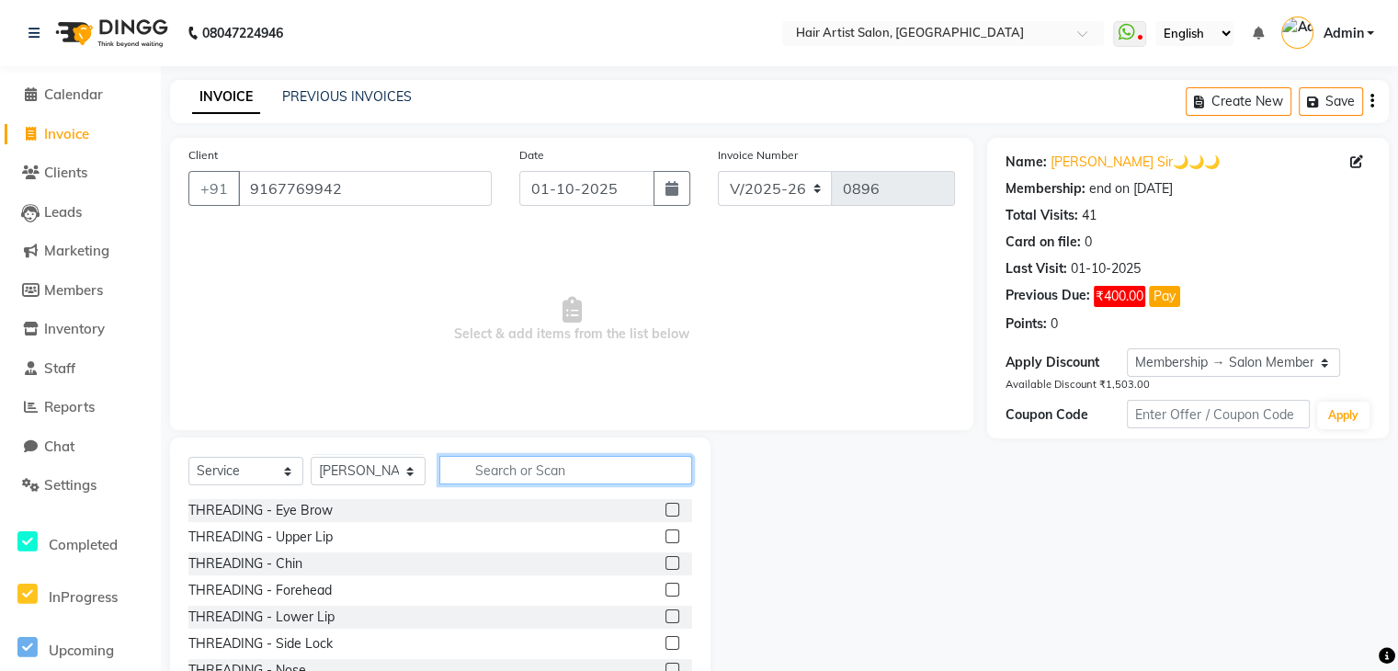
click at [504, 470] on input "text" at bounding box center [565, 470] width 253 height 28
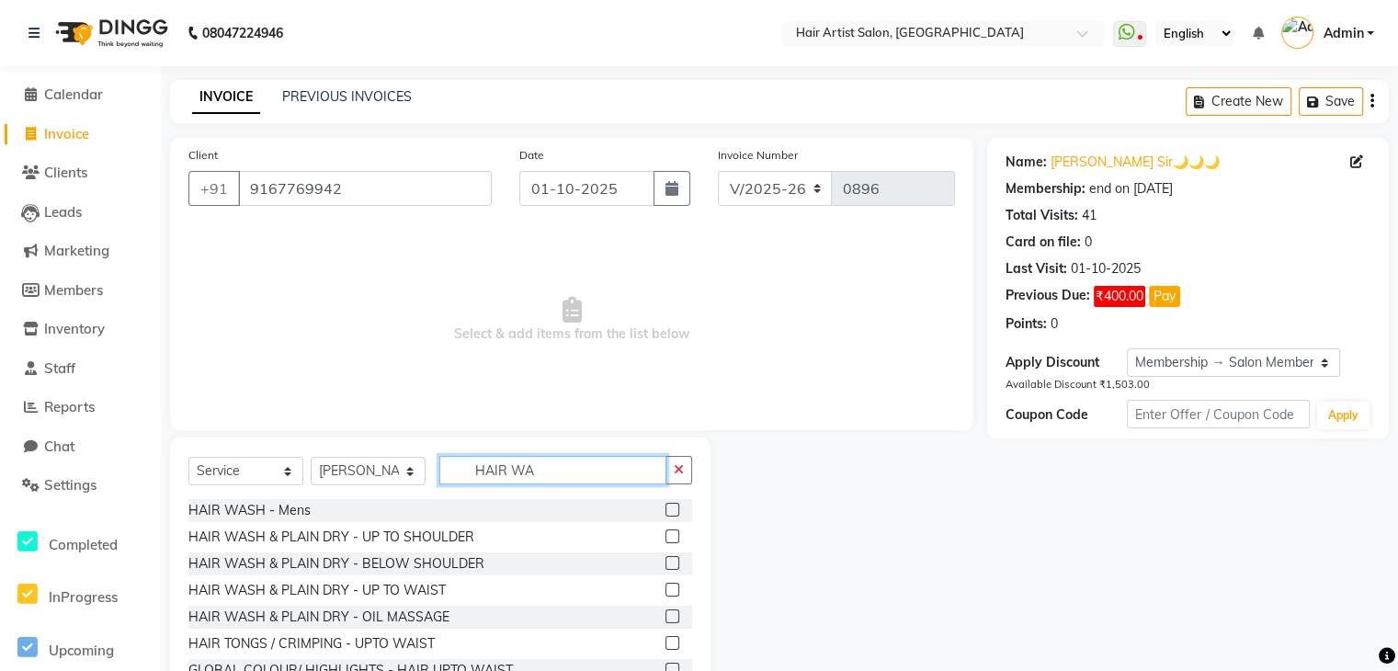
type input "HAIR WA"
click at [665, 538] on label at bounding box center [672, 536] width 14 height 14
click at [665, 538] on input "checkbox" at bounding box center [671, 537] width 12 height 12
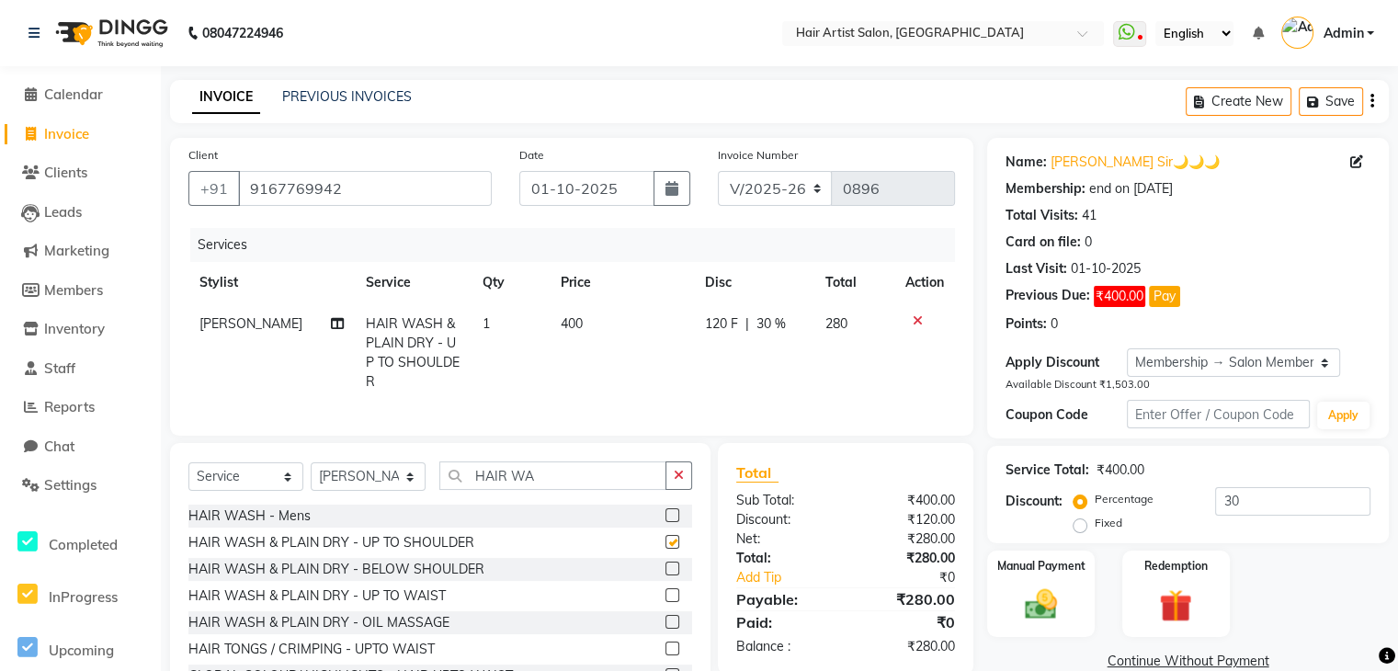
checkbox input "false"
click at [580, 324] on td "400" at bounding box center [622, 352] width 144 height 99
select select "93498"
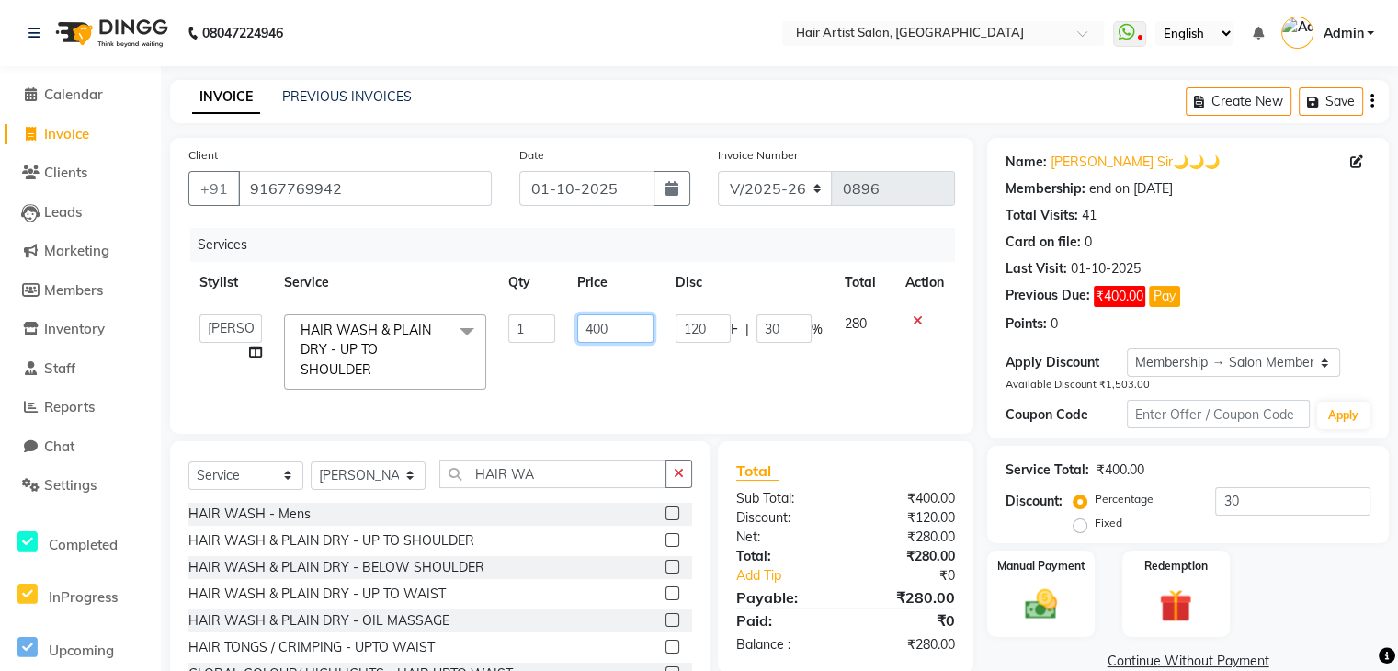
click at [637, 341] on input "400" at bounding box center [615, 328] width 76 height 28
type input "4"
type input "500"
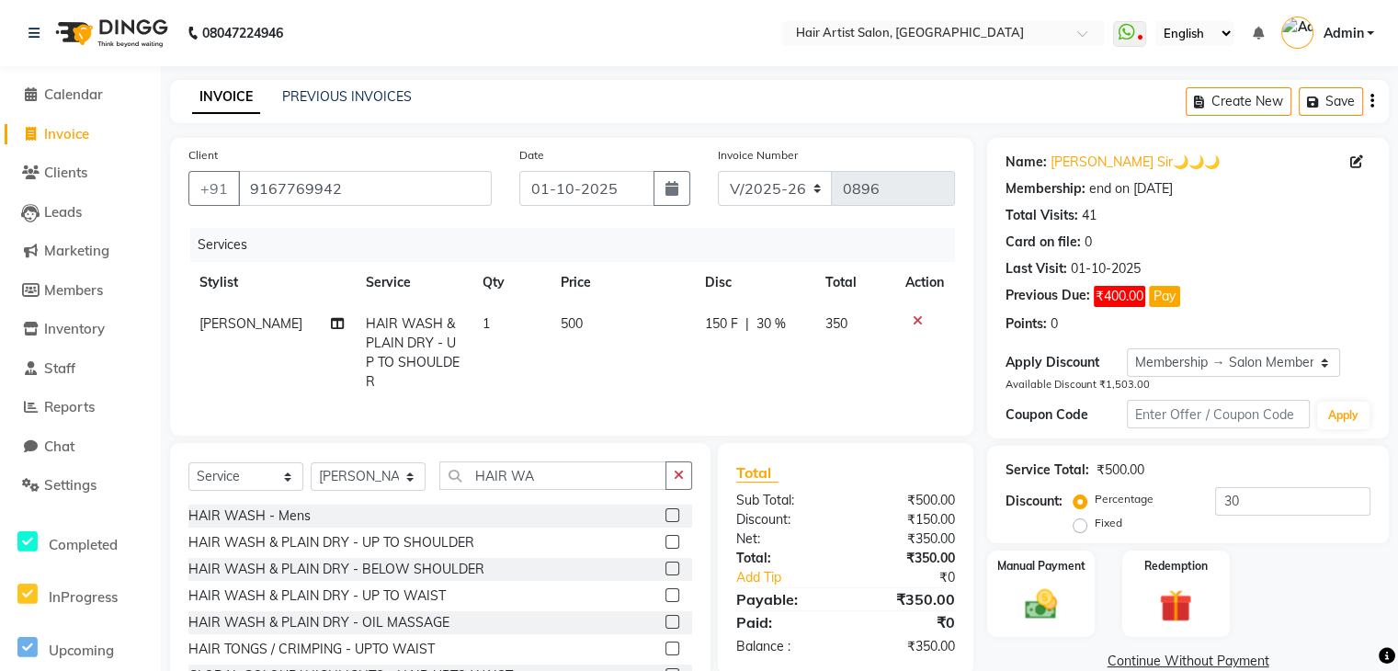
click at [760, 326] on span "30 %" at bounding box center [770, 323] width 29 height 19
select select "93498"
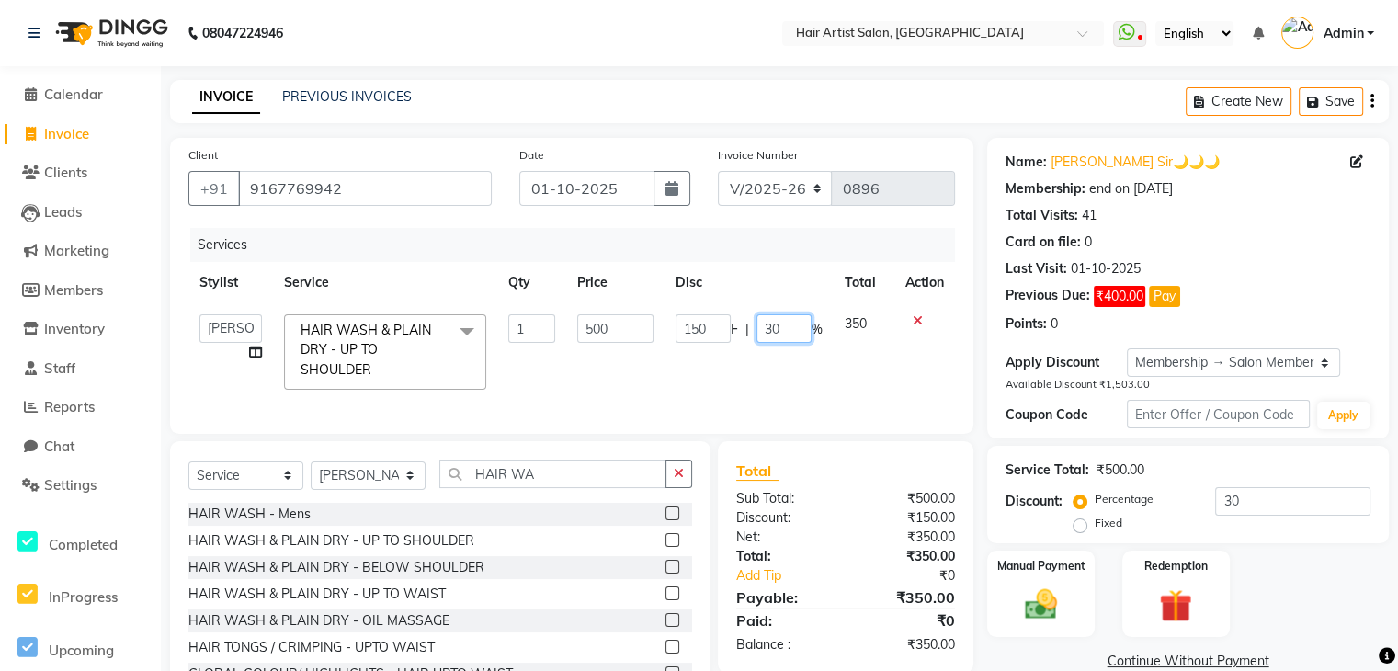
click at [802, 324] on input "30" at bounding box center [783, 328] width 55 height 28
type input "3"
type input "50"
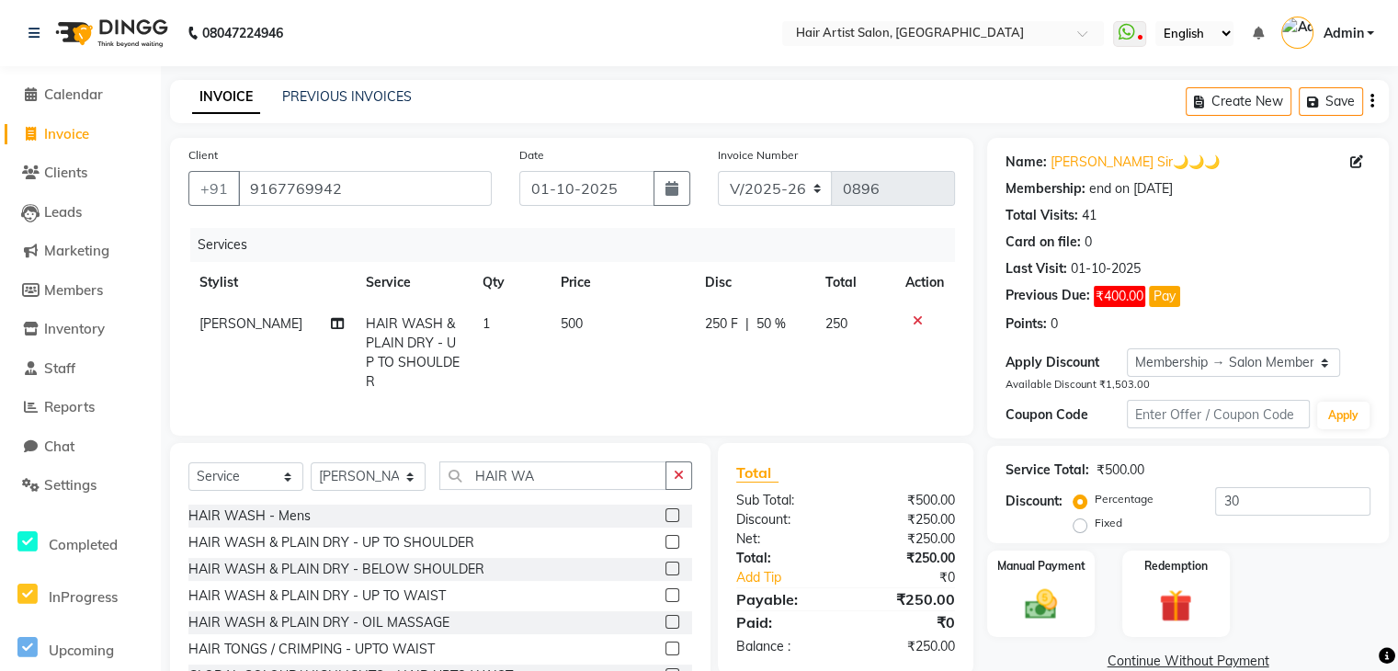
click at [824, 363] on tr "[PERSON_NAME] HAIR WASH & PLAIN DRY - UP TO SHOULDER 1 500 250 F | 50 % 250" at bounding box center [571, 352] width 767 height 99
click at [1048, 608] on img at bounding box center [1040, 604] width 55 height 39
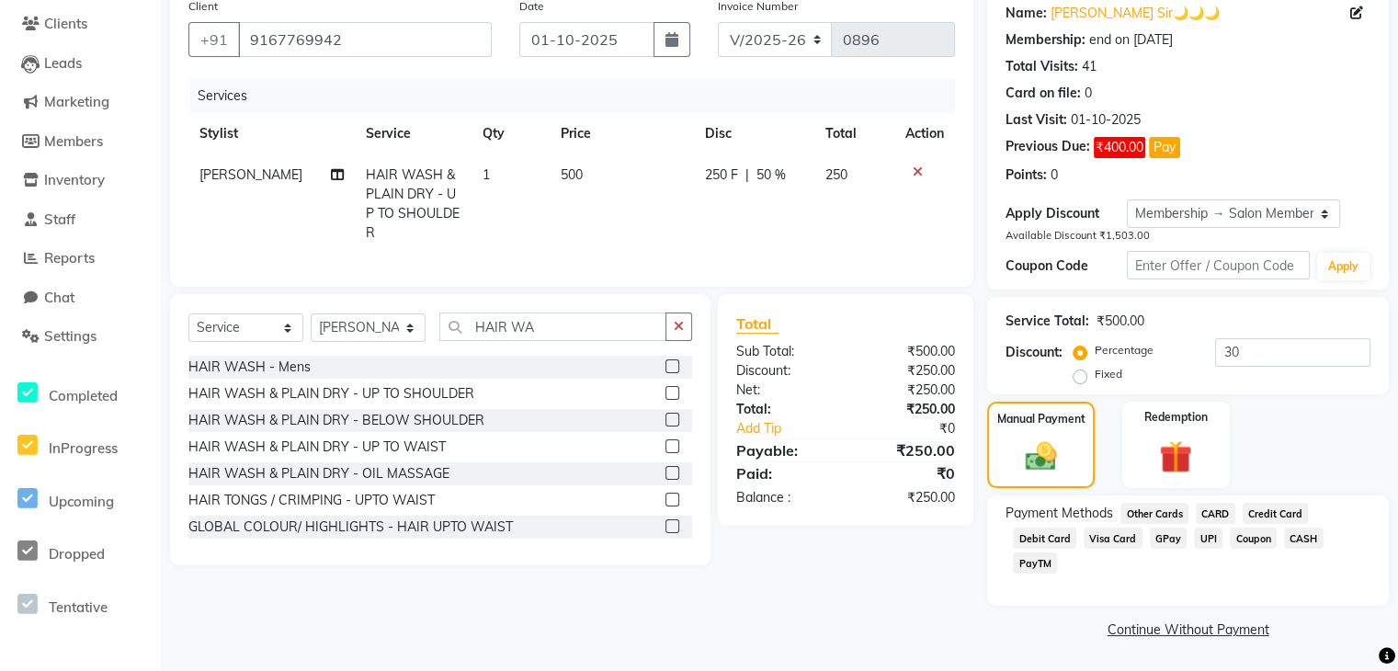
click at [1155, 539] on span "GPay" at bounding box center [1169, 538] width 38 height 21
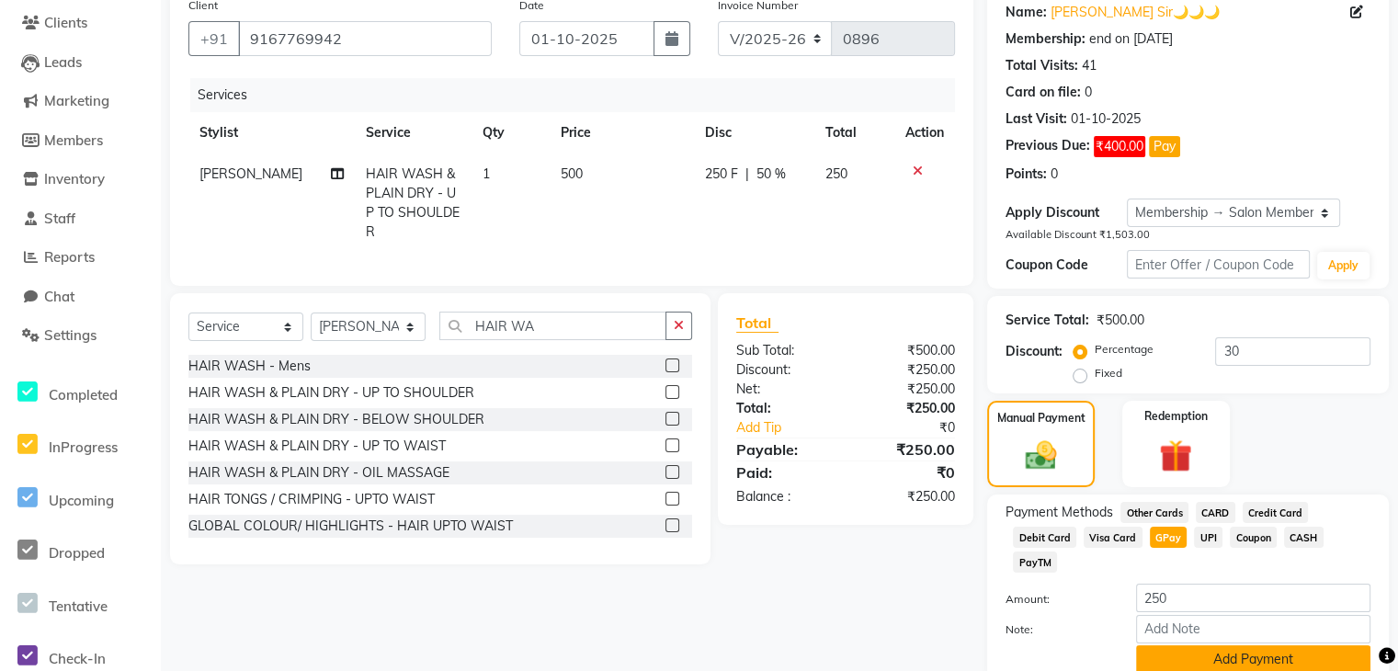
click at [1312, 645] on button "Add Payment" at bounding box center [1253, 659] width 234 height 28
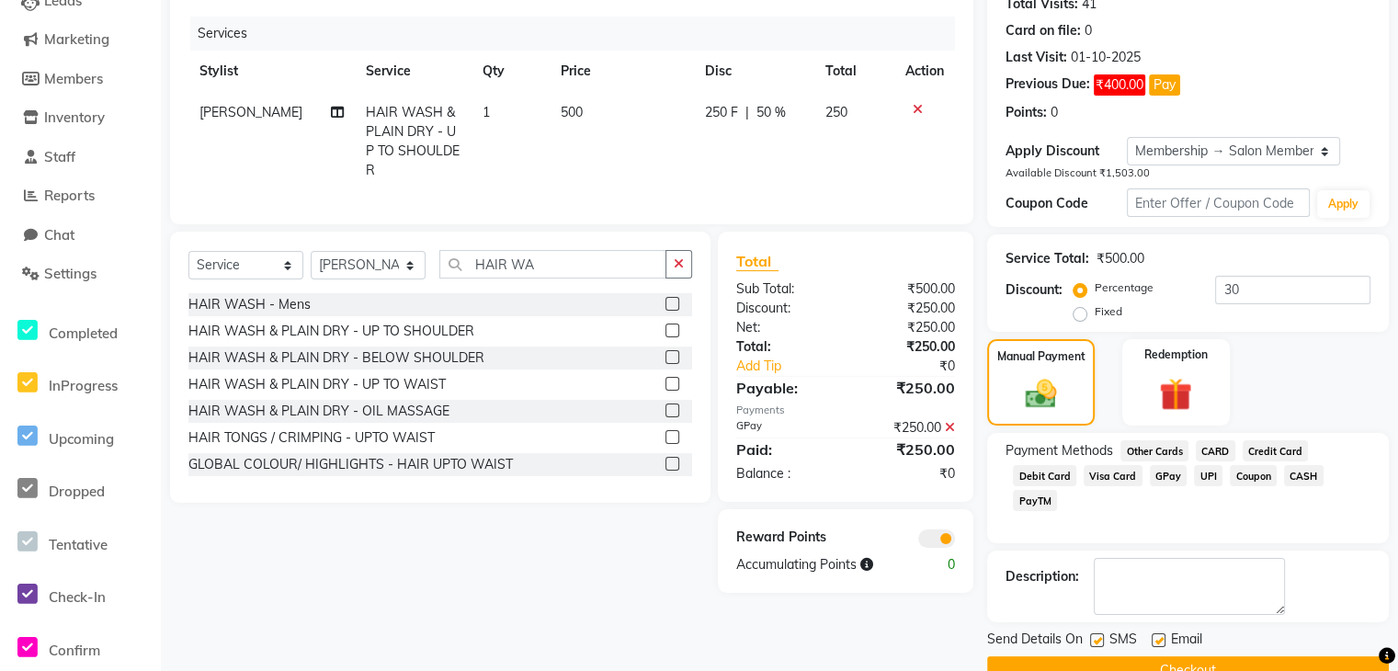
scroll to position [253, 0]
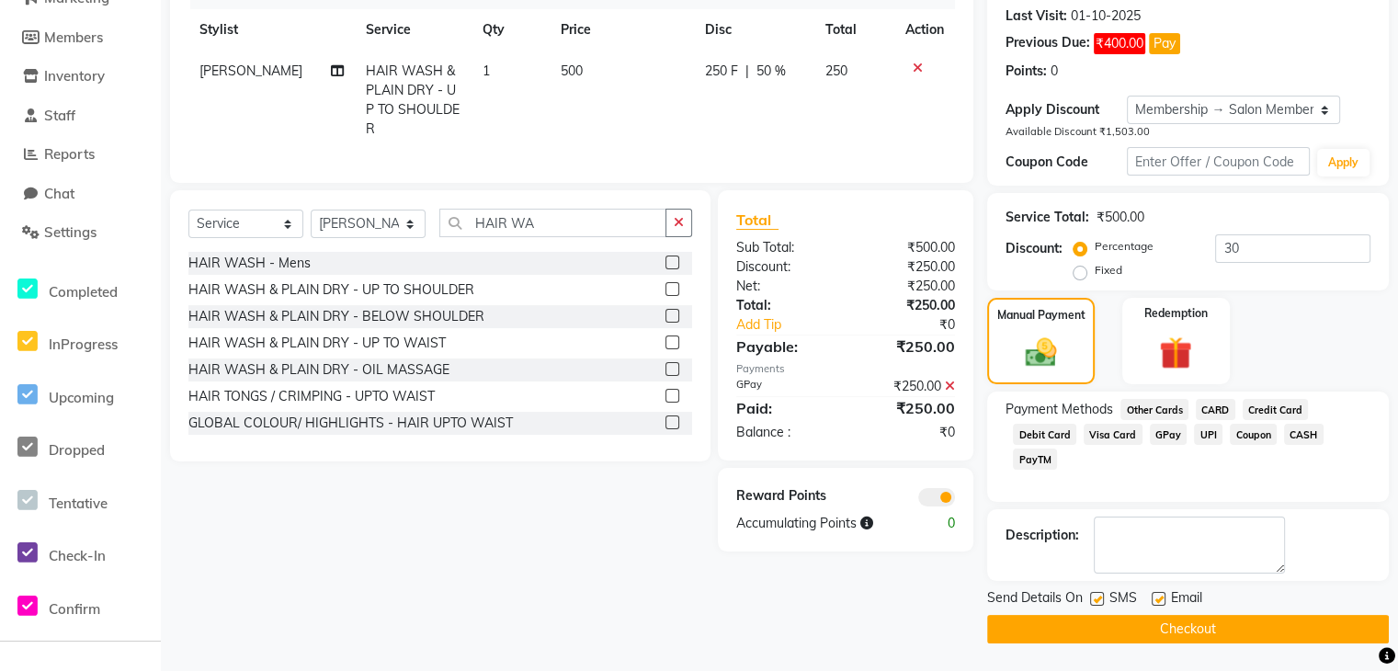
click at [1177, 630] on button "Checkout" at bounding box center [1188, 629] width 402 height 28
